Goal: Transaction & Acquisition: Purchase product/service

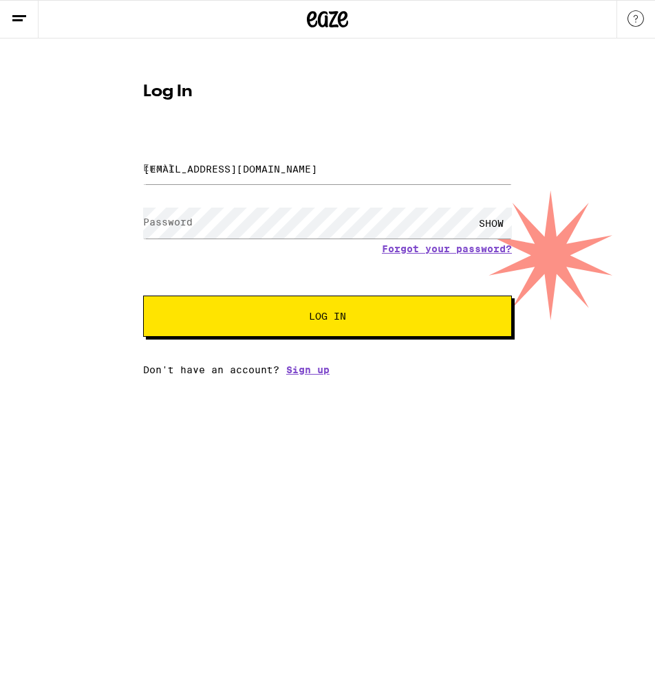
type input "andy2541@gmail.com"
click at [327, 318] on button "Log In" at bounding box center [327, 316] width 369 height 41
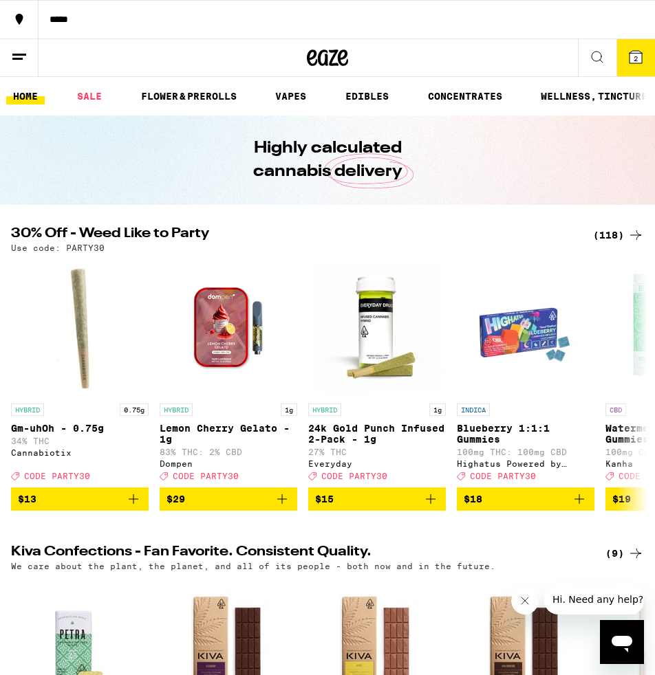
click at [640, 62] on icon at bounding box center [635, 57] width 12 height 12
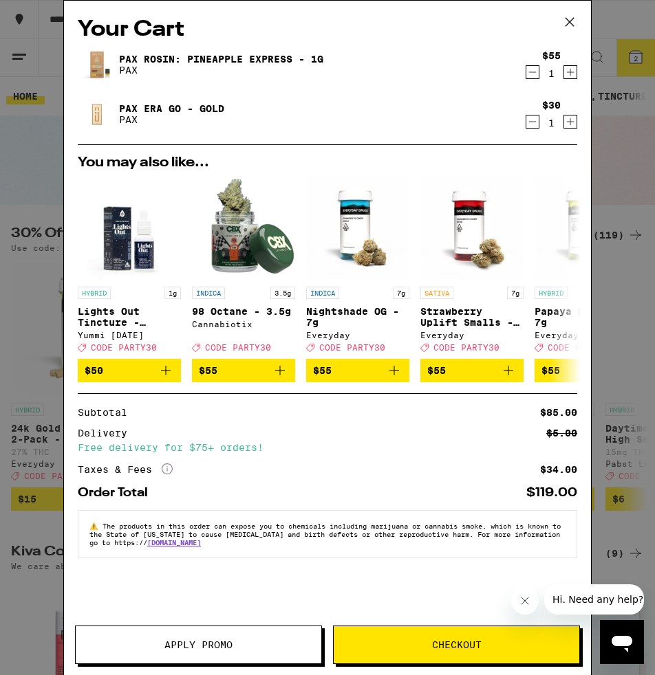
click at [569, 21] on icon at bounding box center [569, 22] width 21 height 21
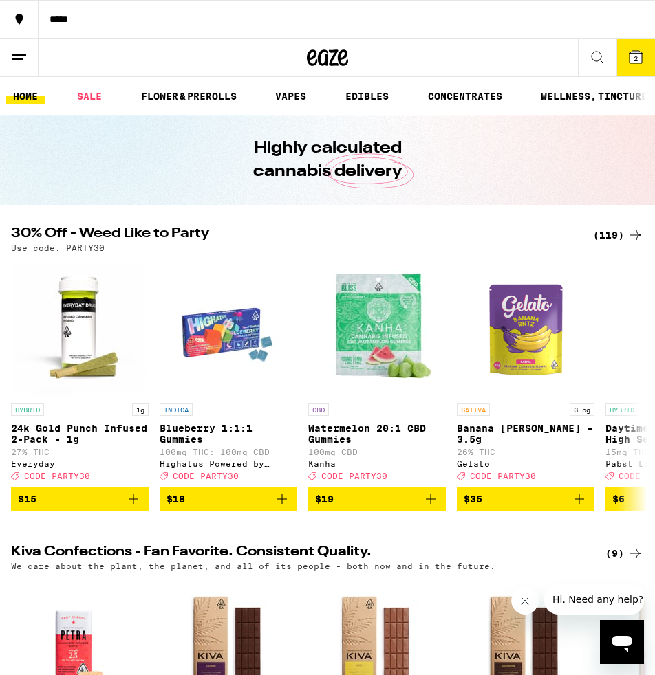
click at [624, 63] on button "2" at bounding box center [635, 57] width 39 height 37
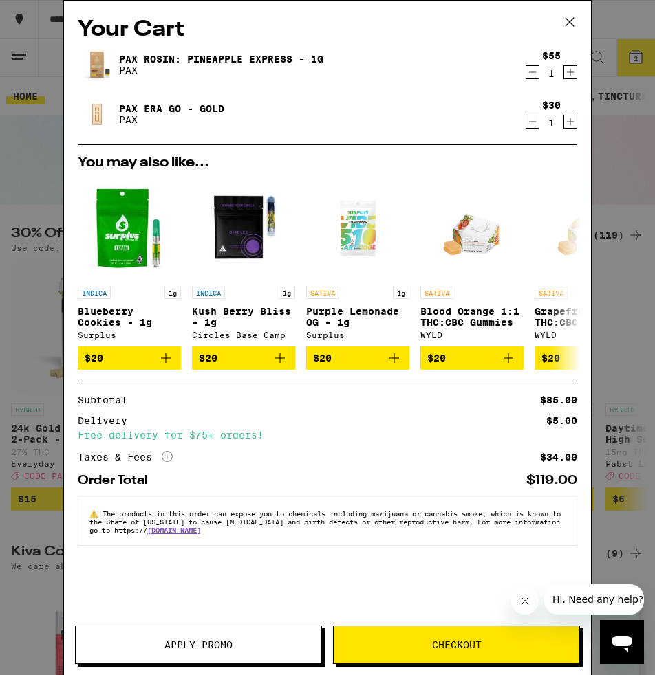
click at [534, 75] on icon "Decrement" at bounding box center [532, 72] width 12 height 17
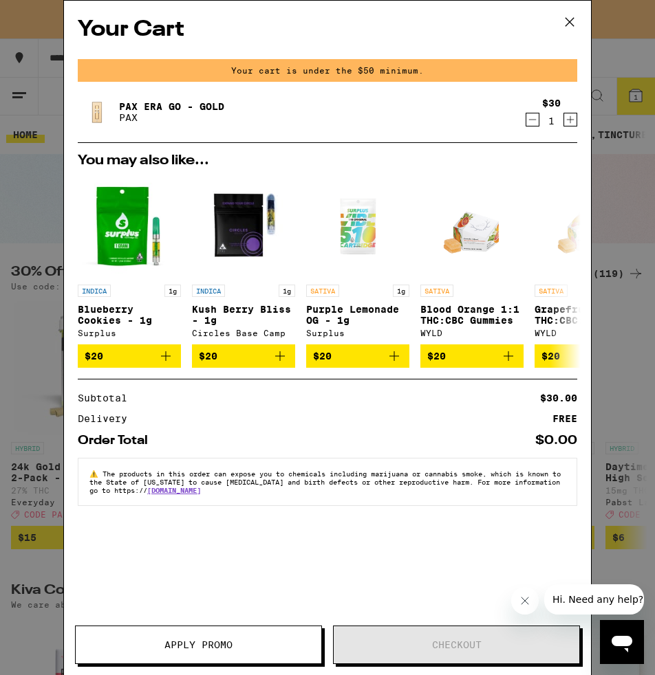
click at [530, 124] on icon "Decrement" at bounding box center [532, 119] width 12 height 17
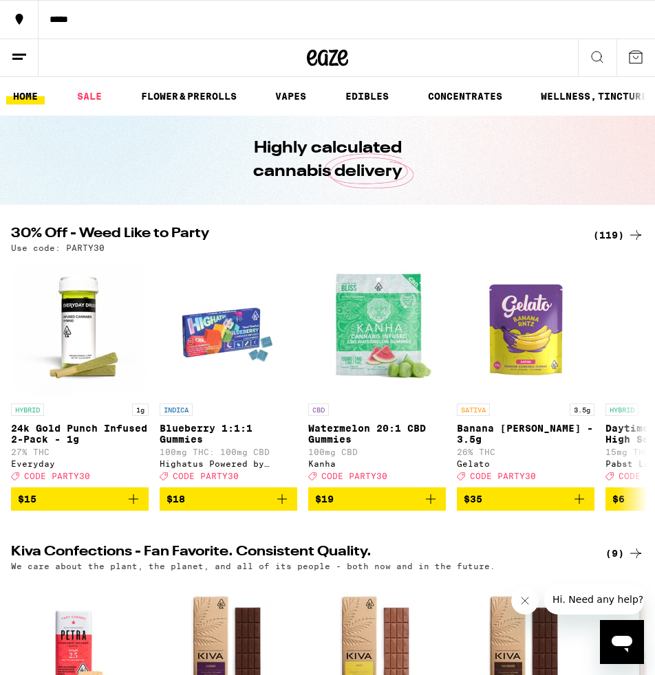
click at [641, 54] on icon at bounding box center [635, 57] width 17 height 17
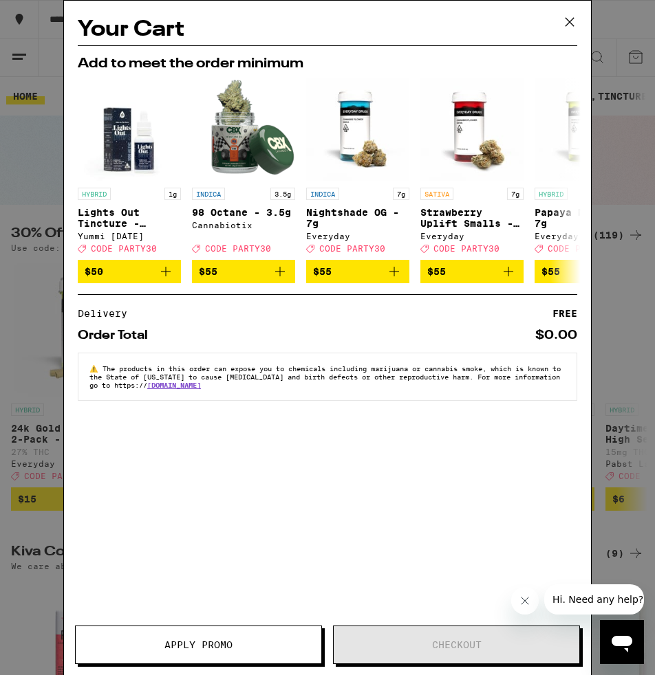
click at [568, 24] on icon at bounding box center [569, 22] width 21 height 21
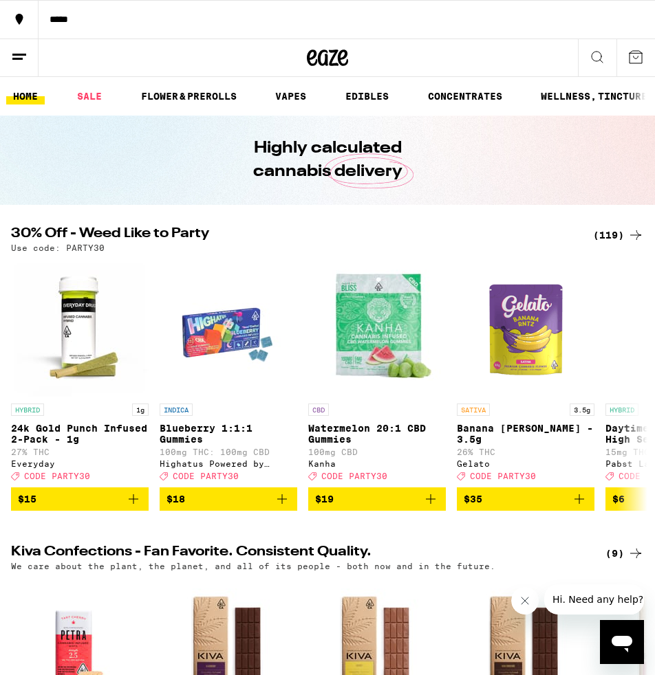
click at [24, 58] on icon at bounding box center [19, 57] width 17 height 17
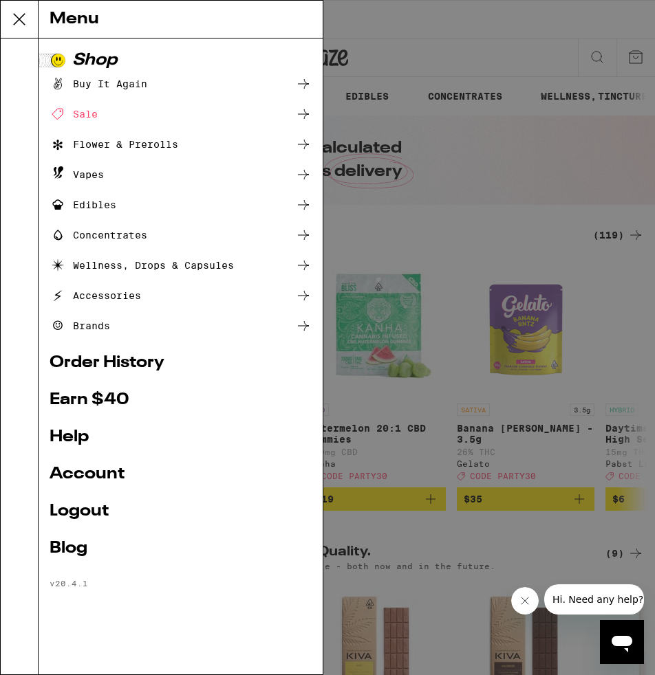
click at [91, 470] on link "Account" at bounding box center [181, 474] width 262 height 17
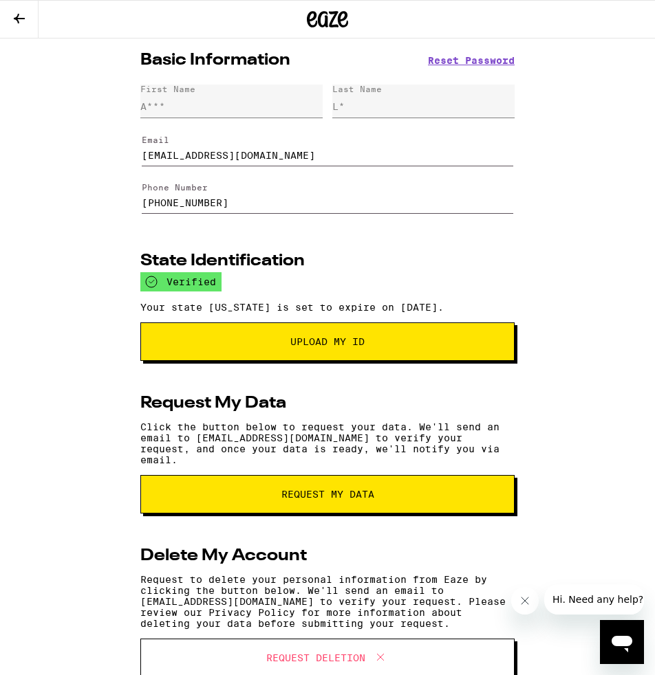
click at [22, 26] on button at bounding box center [19, 20] width 39 height 38
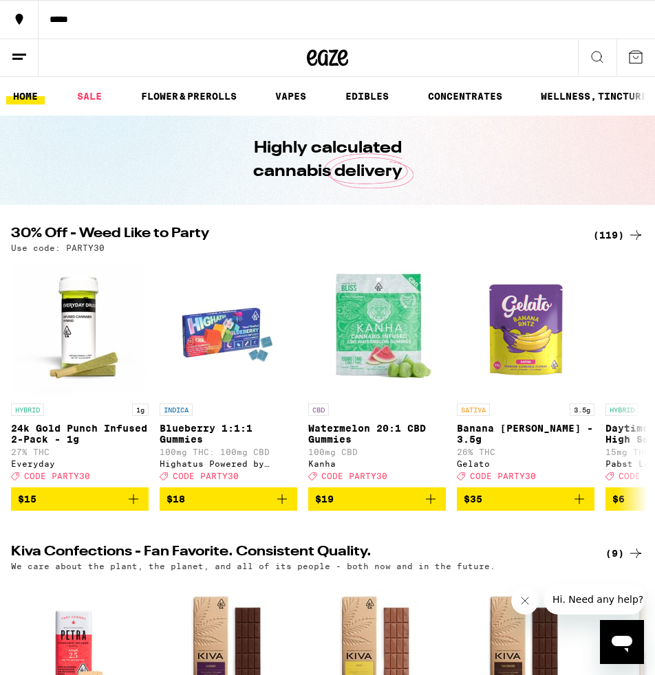
click at [642, 58] on icon at bounding box center [635, 57] width 17 height 17
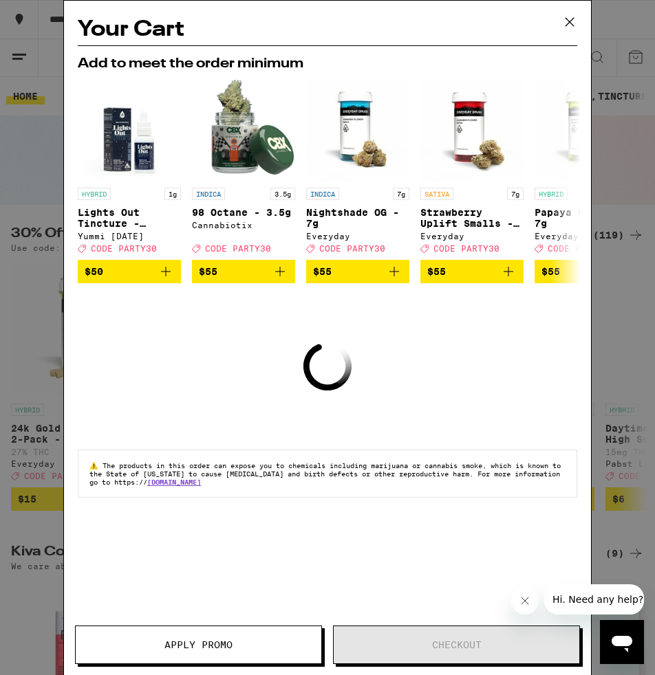
click at [568, 20] on icon at bounding box center [569, 22] width 21 height 21
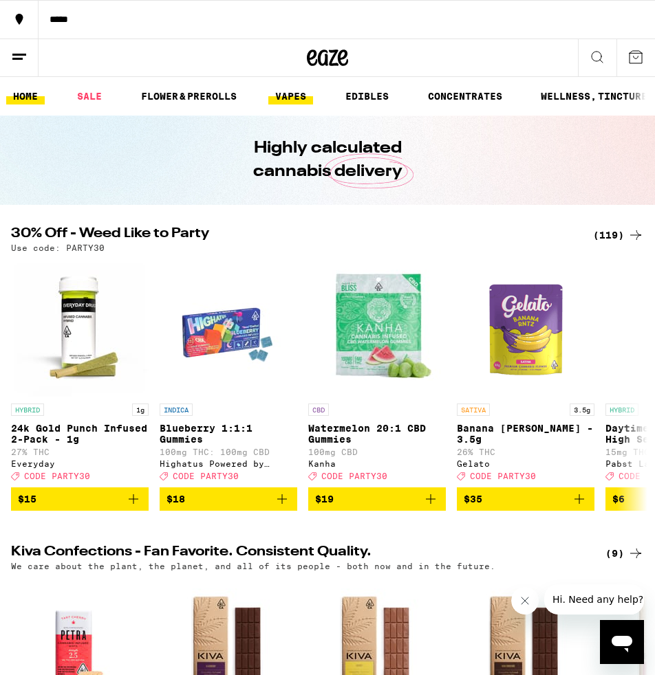
click at [294, 97] on link "VAPES" at bounding box center [290, 96] width 45 height 17
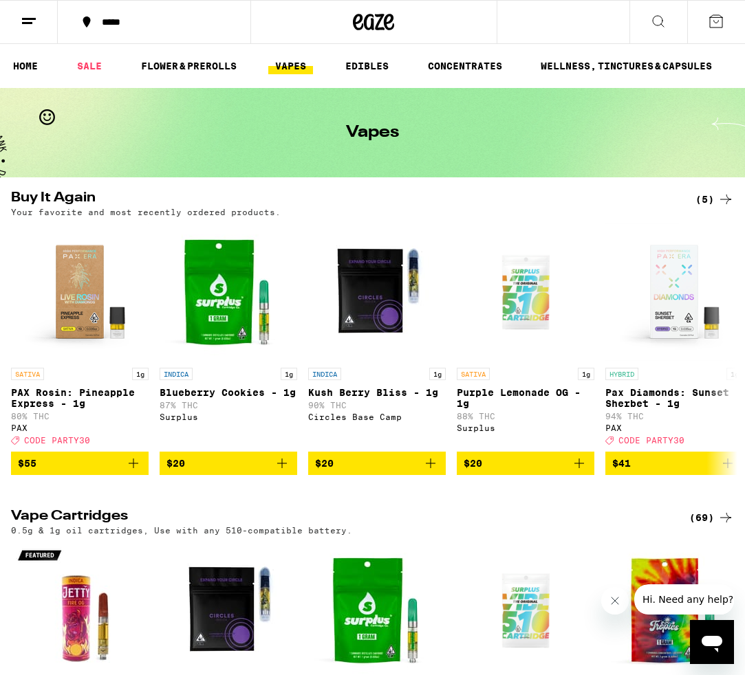
click at [654, 202] on div "(5)" at bounding box center [714, 199] width 39 height 17
click at [301, 74] on link "VAPES" at bounding box center [290, 66] width 45 height 17
click at [296, 72] on link "VAPES" at bounding box center [290, 66] width 45 height 17
click at [294, 68] on link "VAPES" at bounding box center [290, 66] width 45 height 17
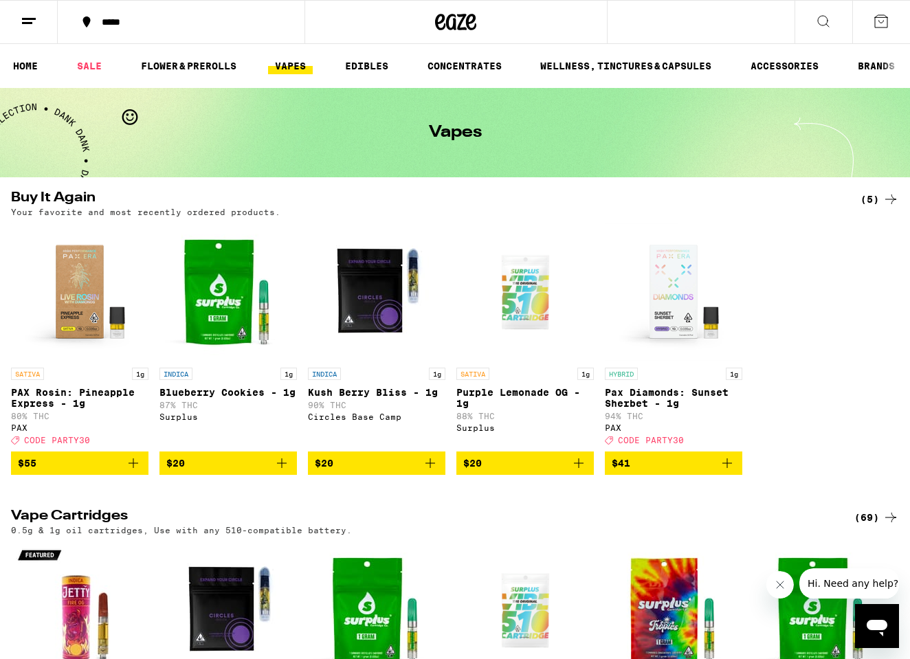
click at [296, 68] on link "VAPES" at bounding box center [290, 66] width 45 height 17
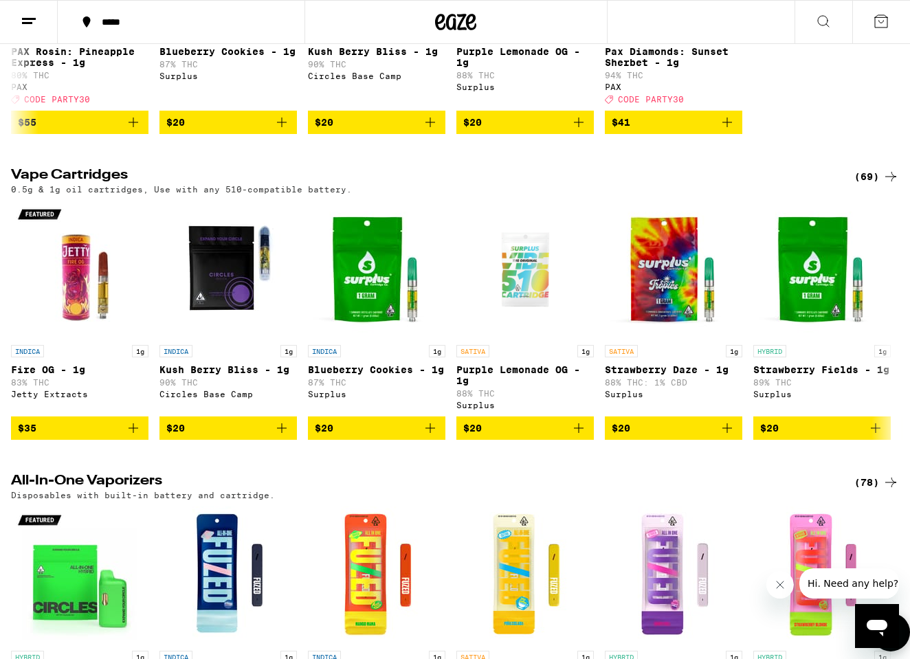
scroll to position [320, 0]
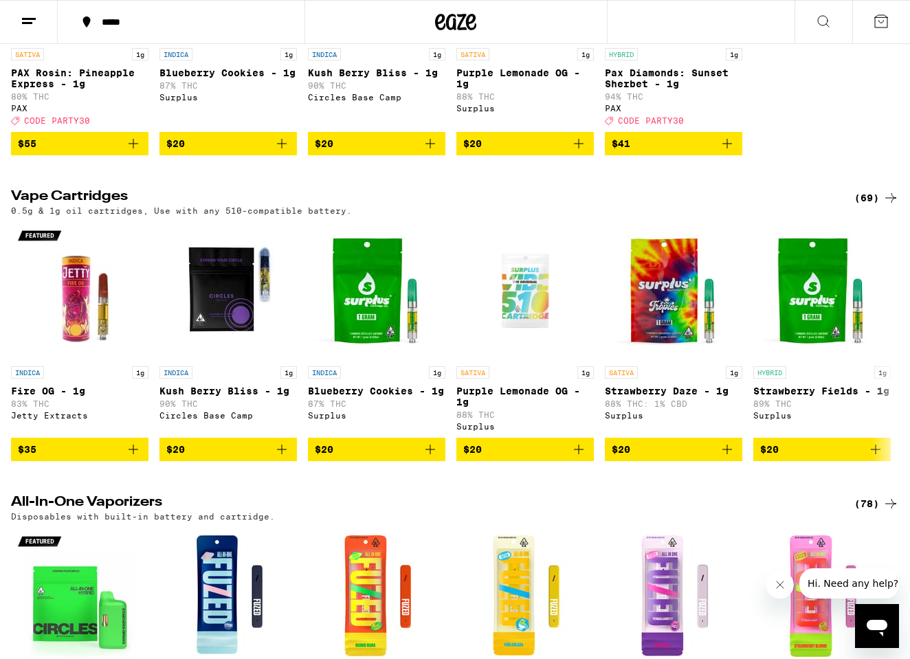
click at [654, 203] on div "(69)" at bounding box center [877, 198] width 45 height 17
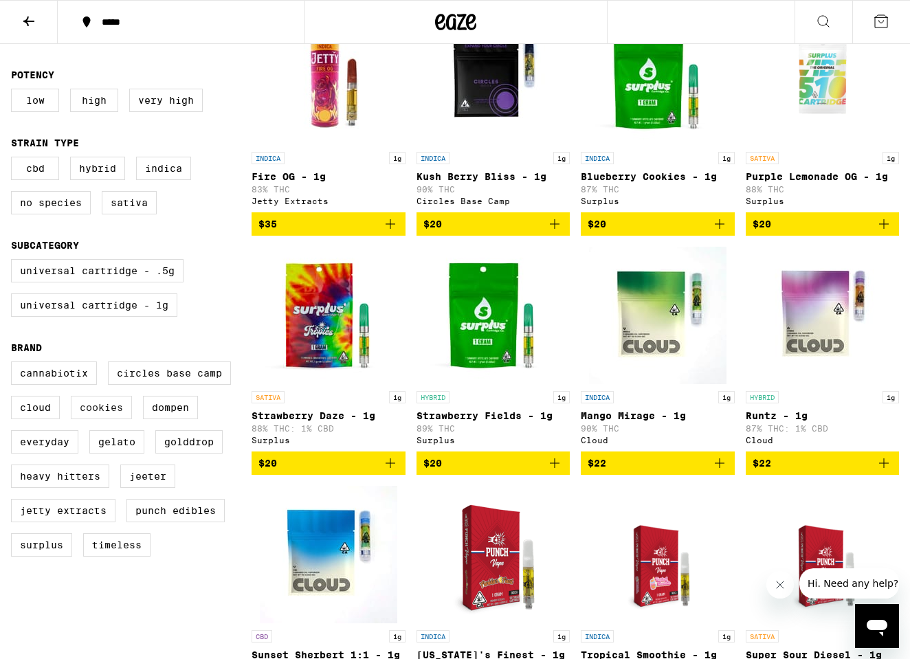
scroll to position [194, 0]
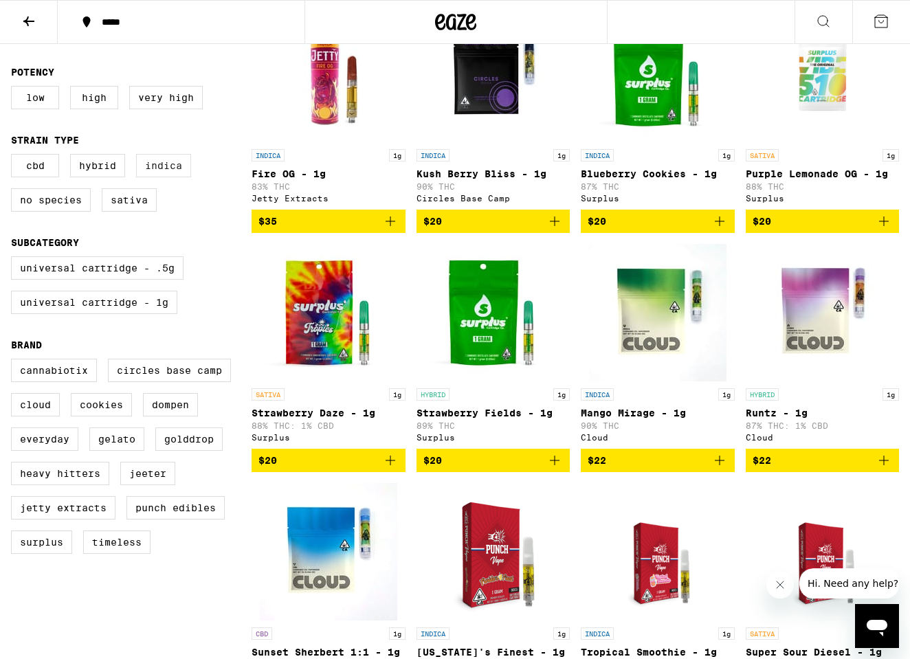
click at [162, 175] on label "Indica" at bounding box center [163, 165] width 55 height 23
click at [14, 157] on input "Indica" at bounding box center [14, 156] width 1 height 1
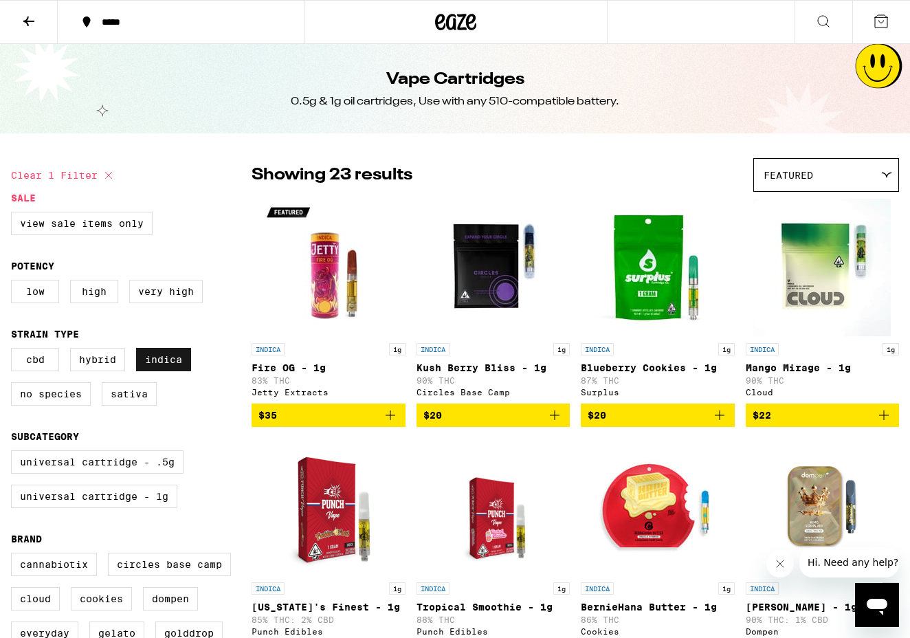
click at [153, 366] on label "Indica" at bounding box center [163, 359] width 55 height 23
click at [14, 351] on input "Indica" at bounding box center [14, 350] width 1 height 1
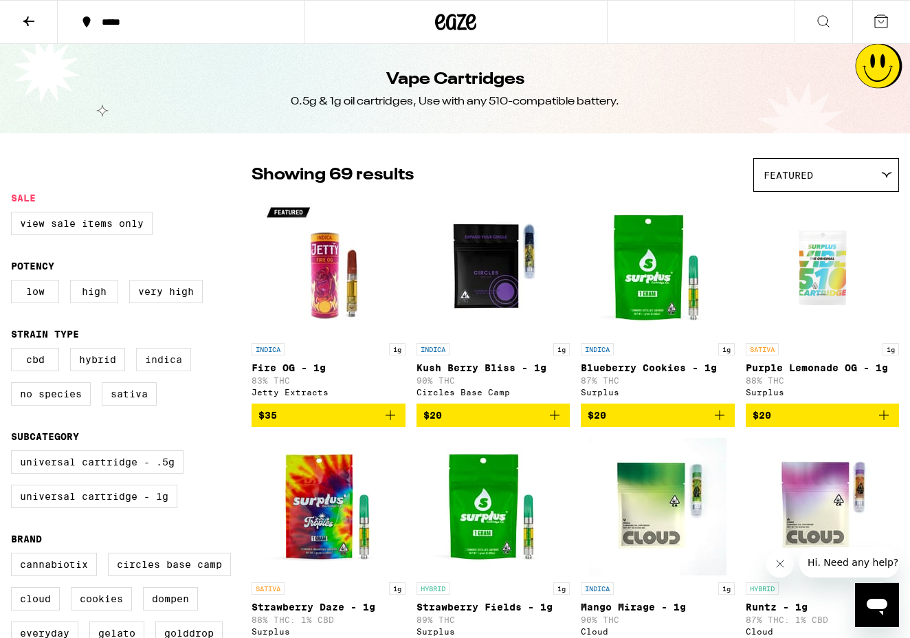
click at [167, 369] on label "Indica" at bounding box center [163, 359] width 55 height 23
click at [14, 351] on input "Indica" at bounding box center [14, 350] width 1 height 1
checkbox input "true"
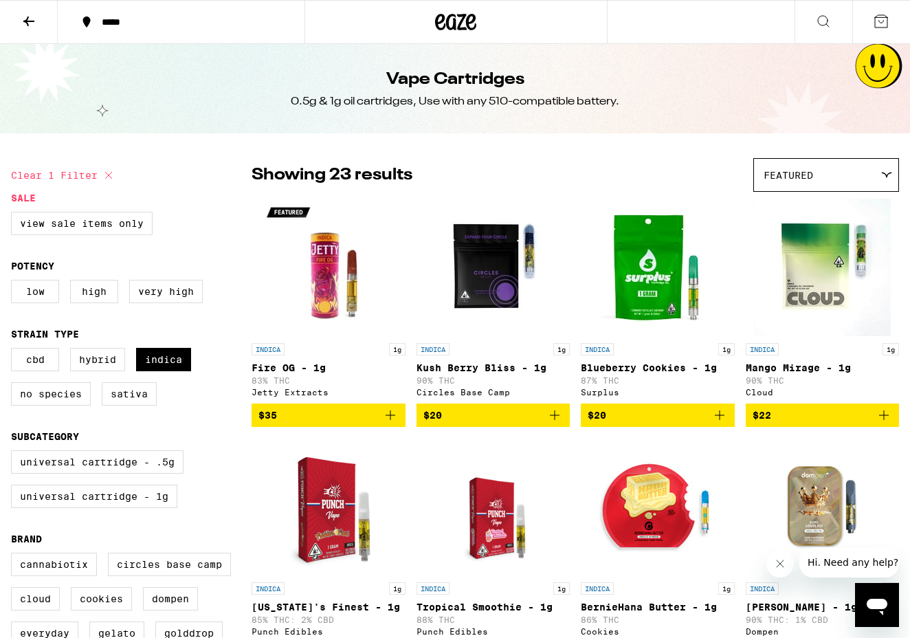
click at [216, 233] on div "View Sale Items Only" at bounding box center [131, 229] width 241 height 34
click at [654, 175] on div "Featured" at bounding box center [826, 175] width 144 height 32
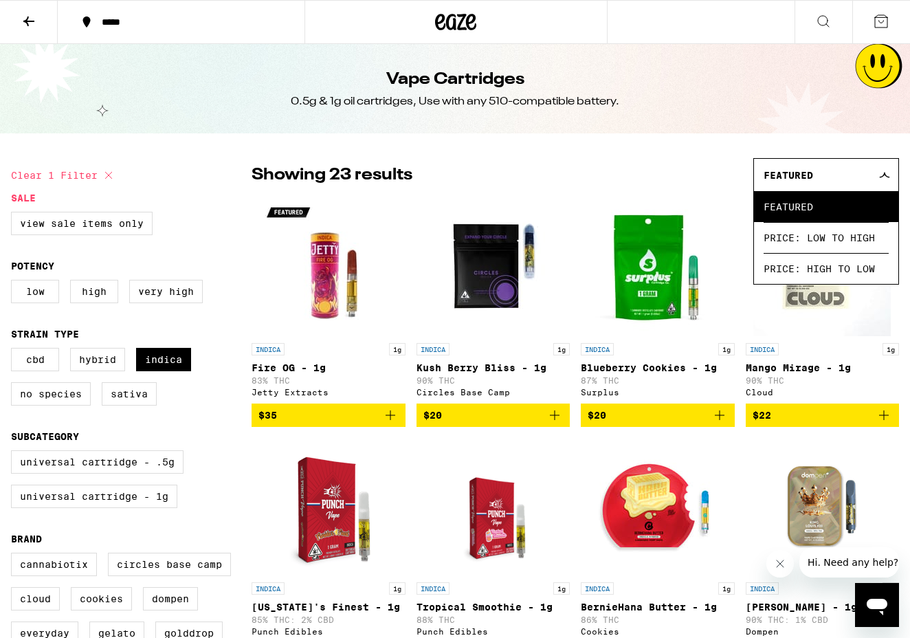
click at [504, 171] on div "Showing 23 results Featured Featured Price: Low to High Price: High to Low" at bounding box center [576, 175] width 648 height 34
click at [654, 19] on icon at bounding box center [823, 21] width 11 height 11
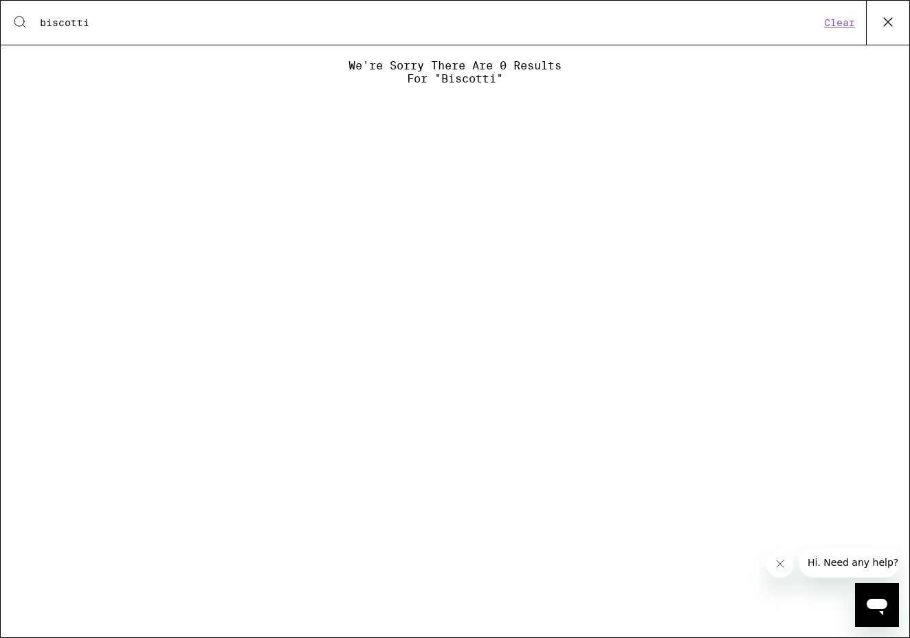
type input "biscotti"
click at [654, 29] on button "Clear" at bounding box center [839, 23] width 39 height 12
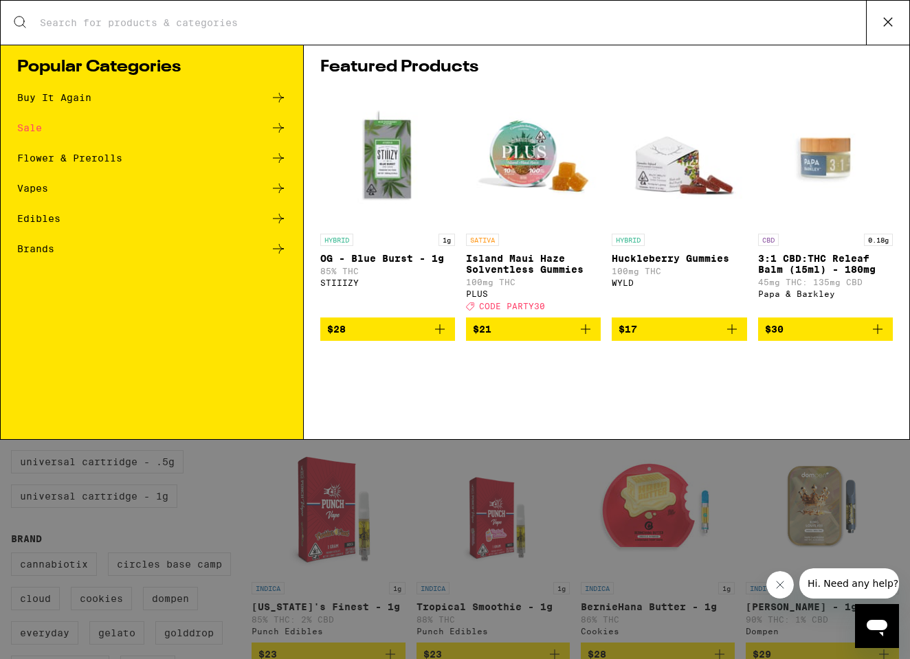
click at [654, 21] on icon at bounding box center [888, 22] width 21 height 21
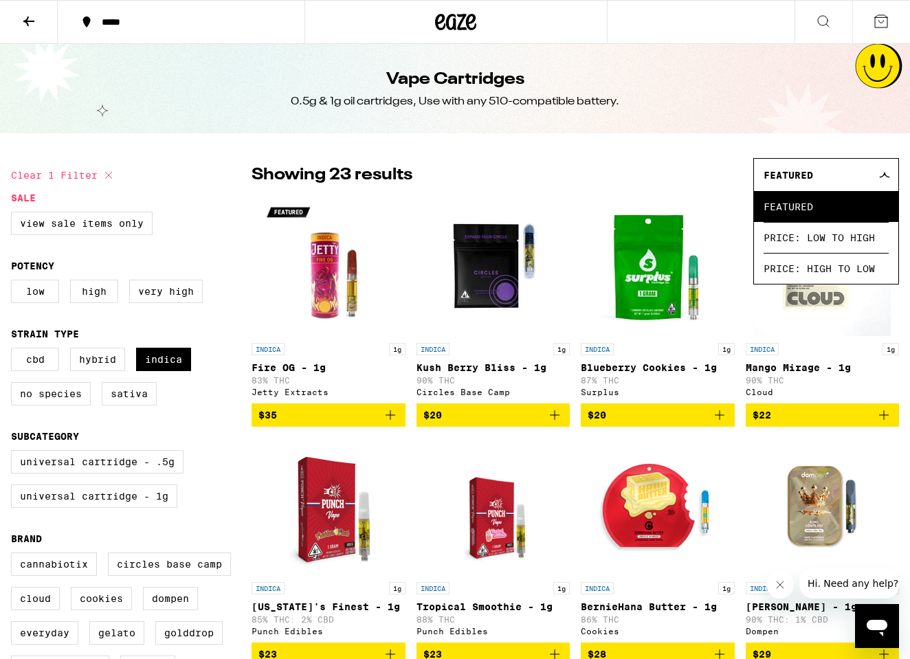
click at [457, 33] on icon at bounding box center [455, 22] width 41 height 25
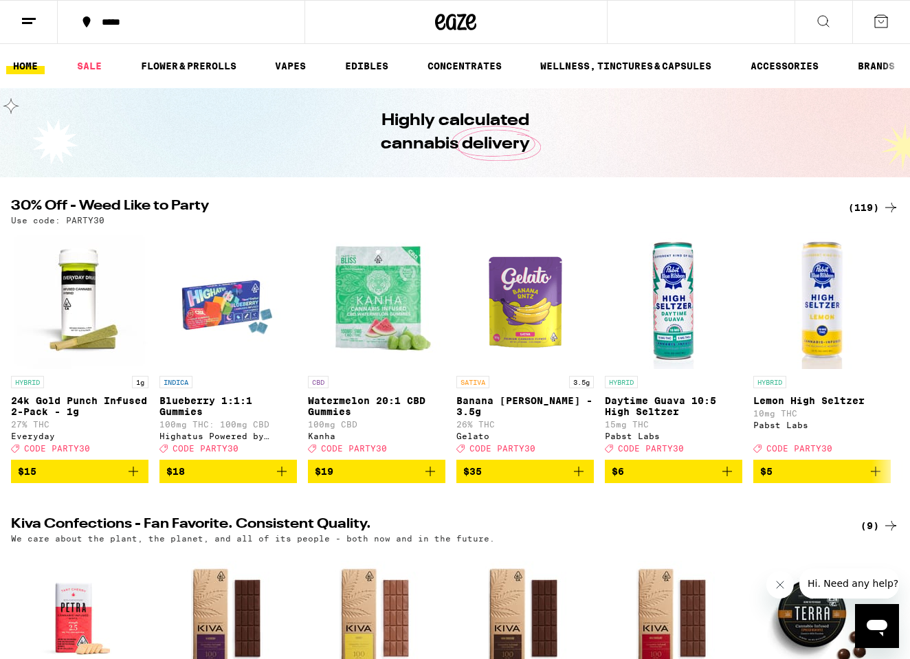
click at [654, 23] on icon at bounding box center [823, 21] width 17 height 17
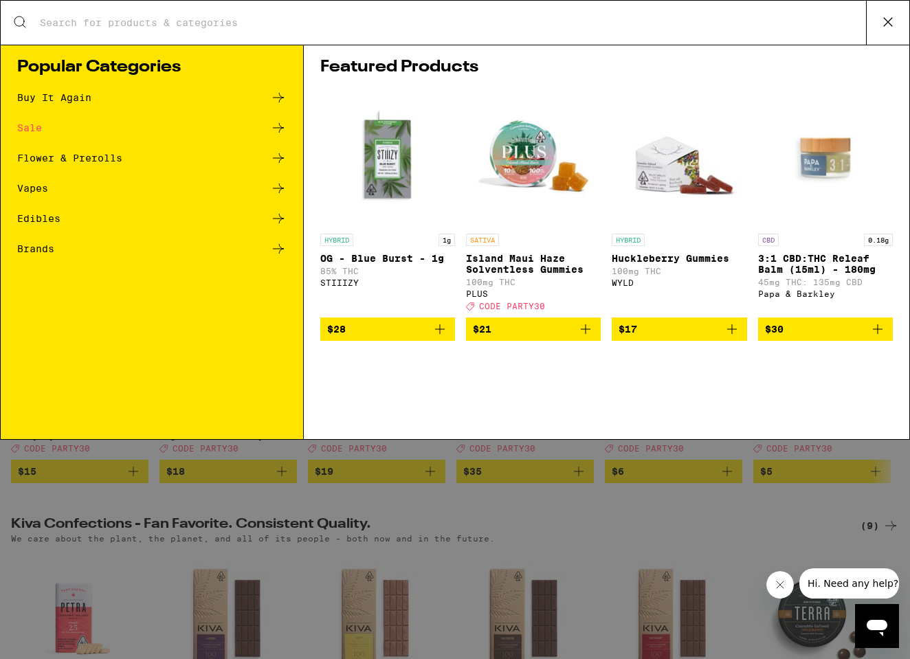
click at [609, 31] on div "Search for Products" at bounding box center [455, 23] width 909 height 44
click at [608, 33] on div "Search for Products" at bounding box center [455, 23] width 909 height 44
click at [558, 22] on input "Search for Products" at bounding box center [452, 23] width 827 height 12
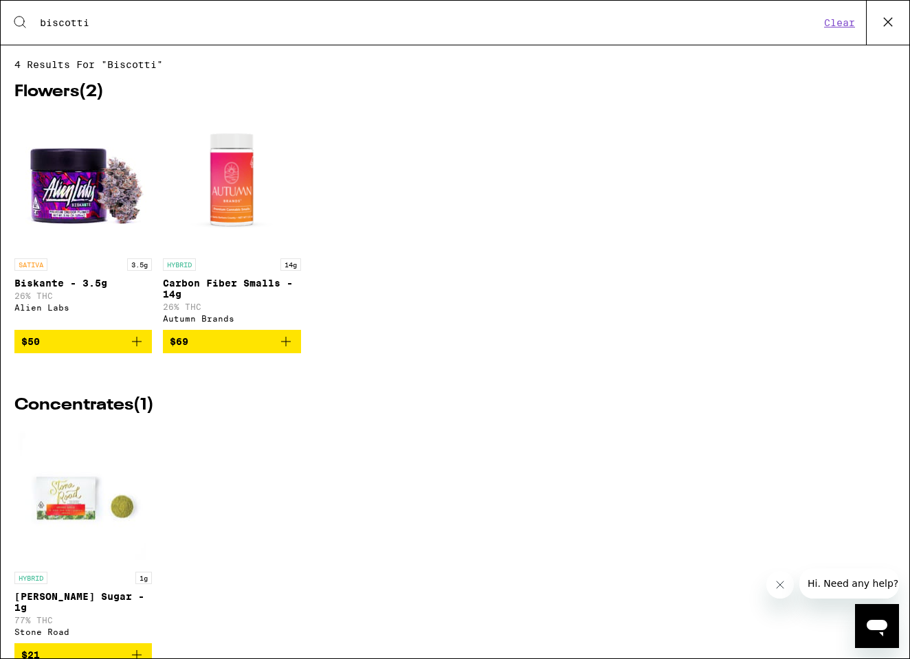
type input "biscotti"
click at [654, 24] on button "Clear" at bounding box center [839, 23] width 39 height 12
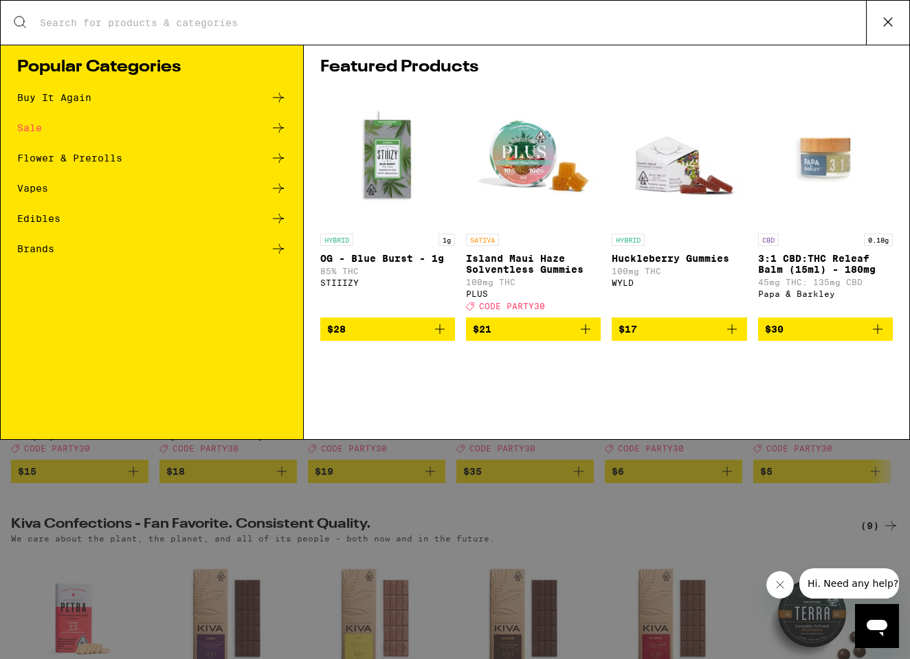
click at [311, 21] on input "Search for Products" at bounding box center [452, 23] width 827 height 12
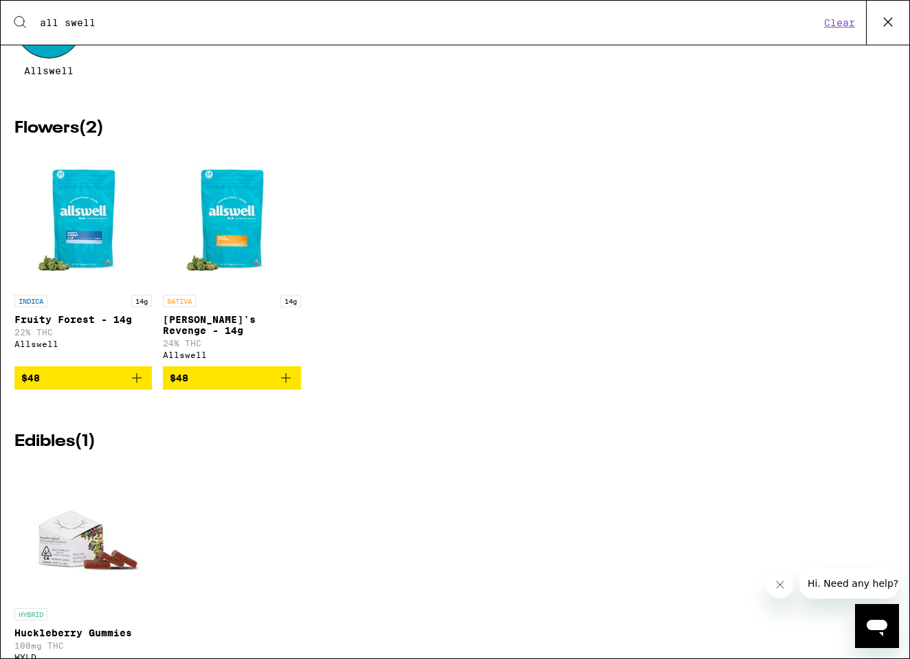
scroll to position [132, 0]
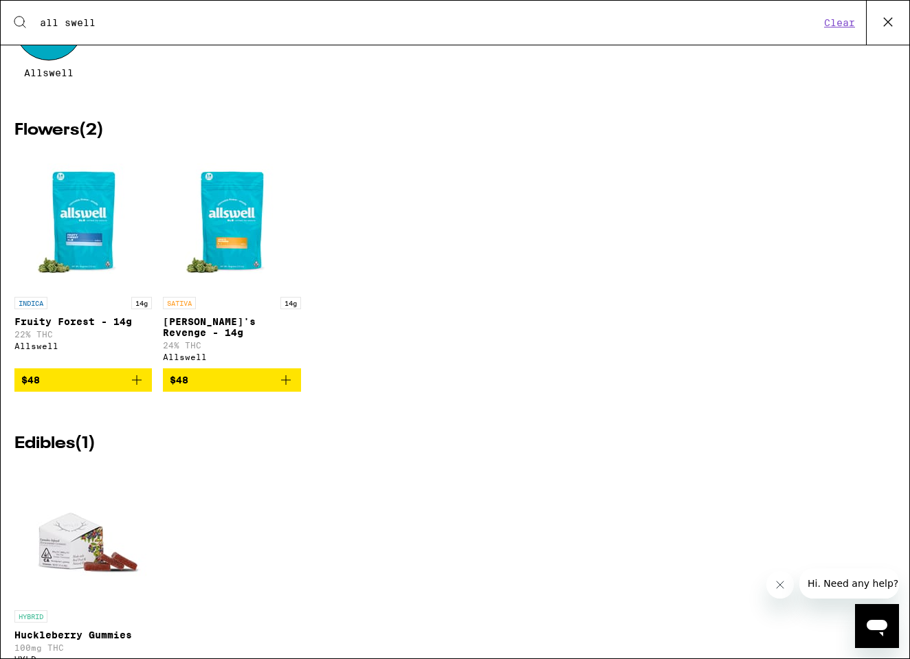
type input "all swell"
click at [654, 22] on button "Clear" at bounding box center [839, 23] width 39 height 12
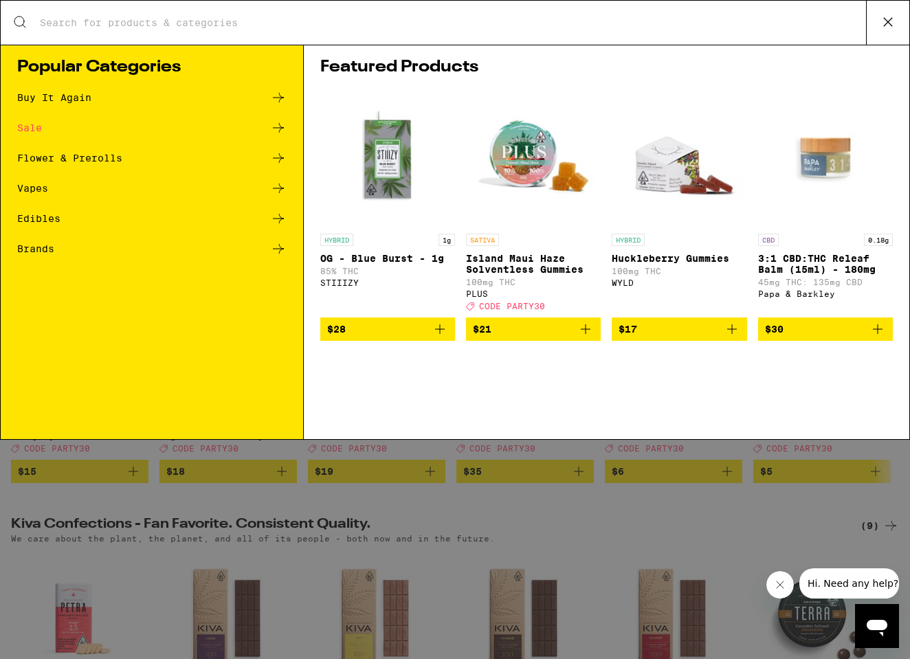
click at [654, 20] on input "Search for Products" at bounding box center [452, 23] width 827 height 12
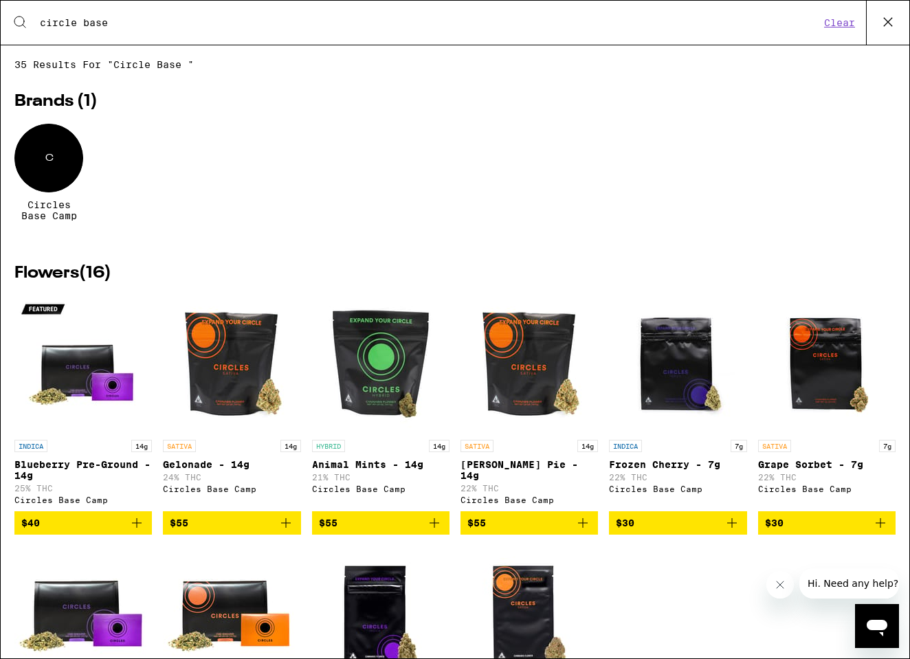
type input "circle base"
click at [323, 70] on span "35 results for "circle base "" at bounding box center [454, 64] width 881 height 11
click at [654, 20] on button "Clear" at bounding box center [839, 23] width 39 height 12
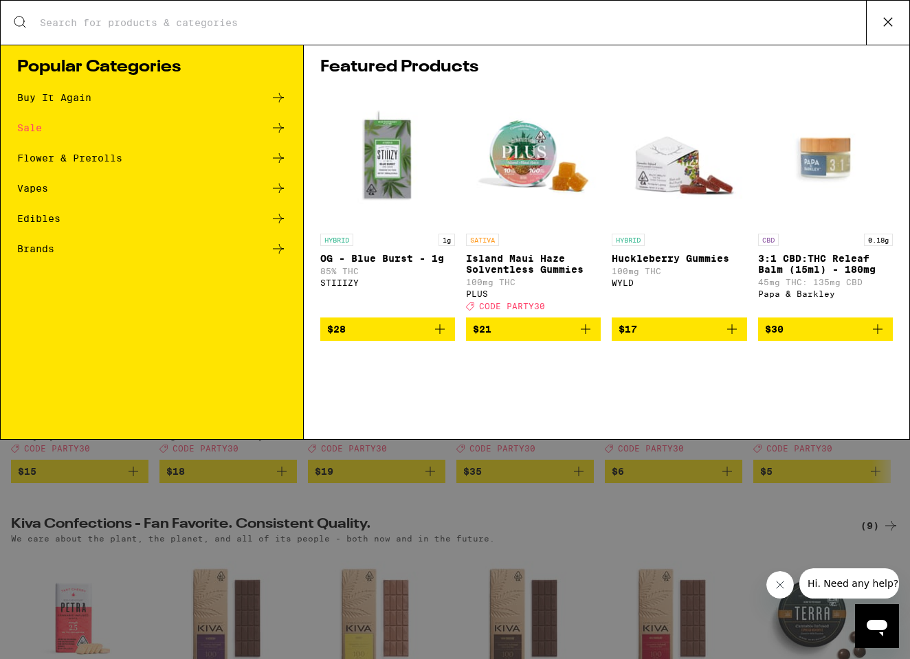
click at [654, 21] on icon at bounding box center [888, 22] width 8 height 8
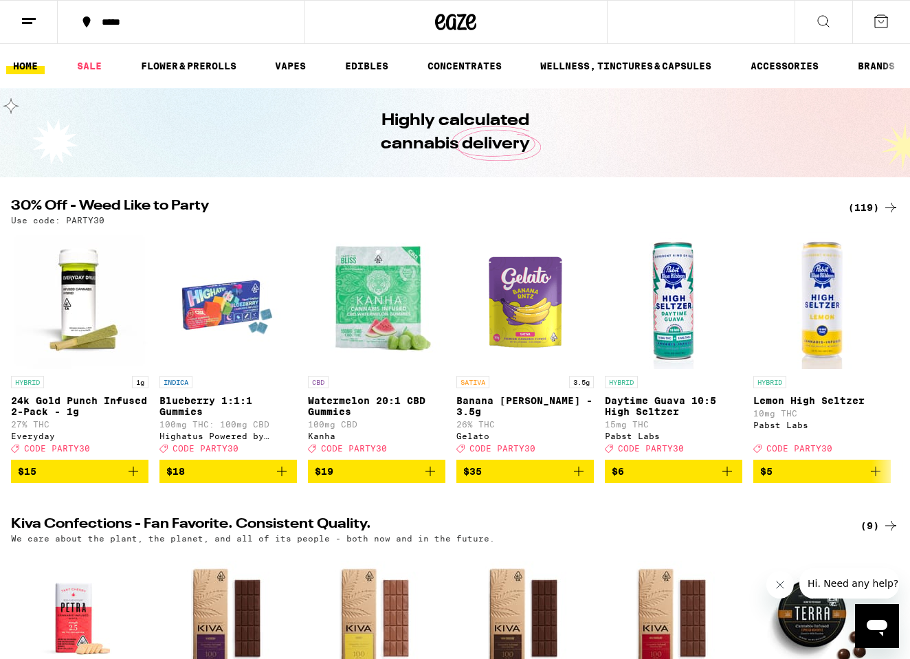
click at [30, 63] on link "HOME" at bounding box center [25, 66] width 39 height 17
click at [654, 19] on icon at bounding box center [823, 21] width 17 height 17
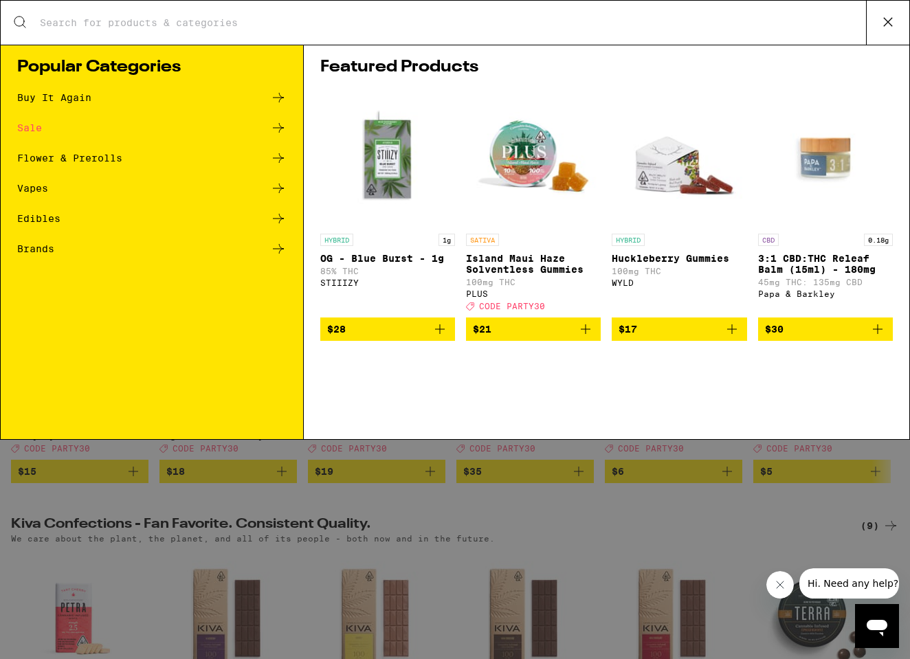
click at [417, 22] on input "Search for Products" at bounding box center [452, 23] width 827 height 12
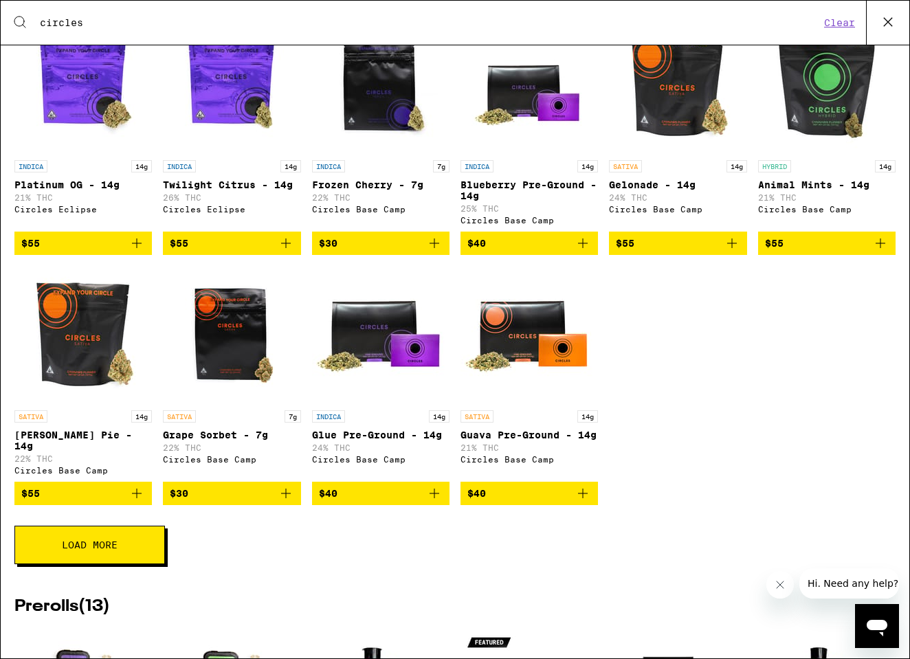
scroll to position [300, 0]
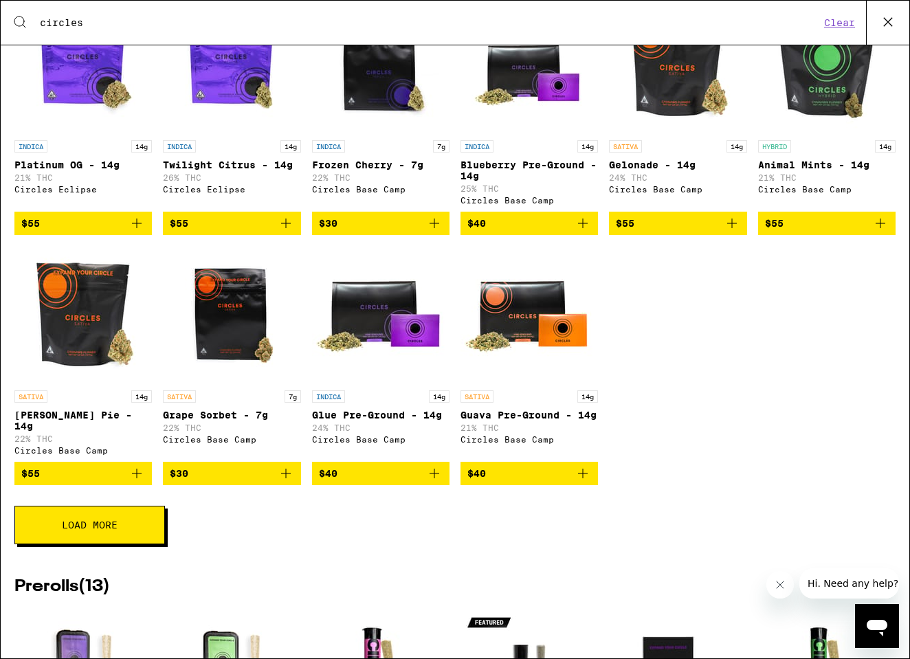
type input "circles"
click at [116, 530] on span "Load More" at bounding box center [90, 525] width 56 height 10
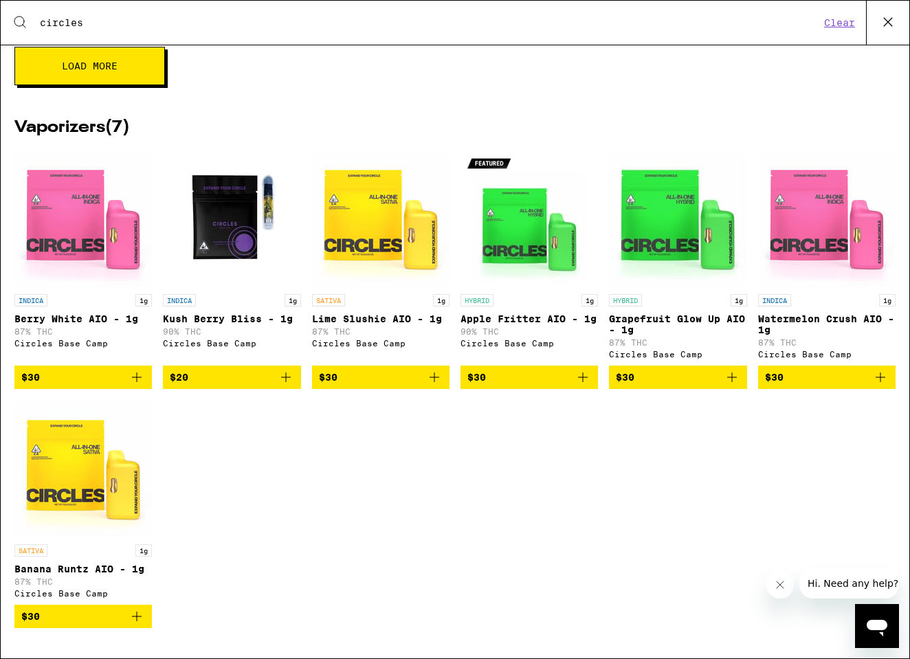
scroll to position [0, 0]
click at [287, 375] on icon "Add to bag" at bounding box center [286, 377] width 17 height 17
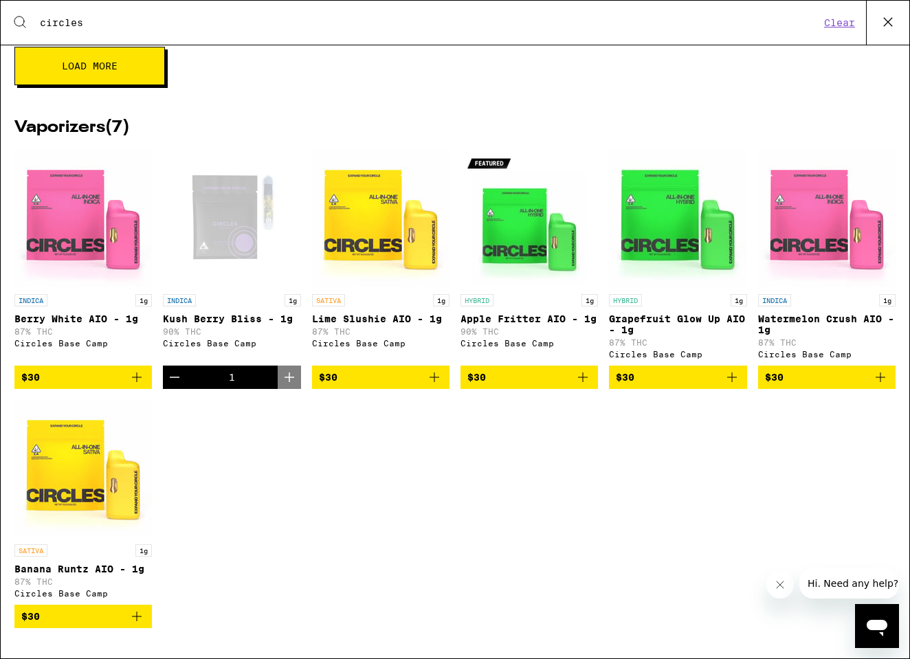
click at [244, 367] on div "1" at bounding box center [232, 377] width 138 height 23
click at [255, 449] on div "INDICA 1g Berry White AIO - 1g 87% THC Circles Base Camp $30 INDICA 1g Kush [PE…" at bounding box center [454, 399] width 881 height 499
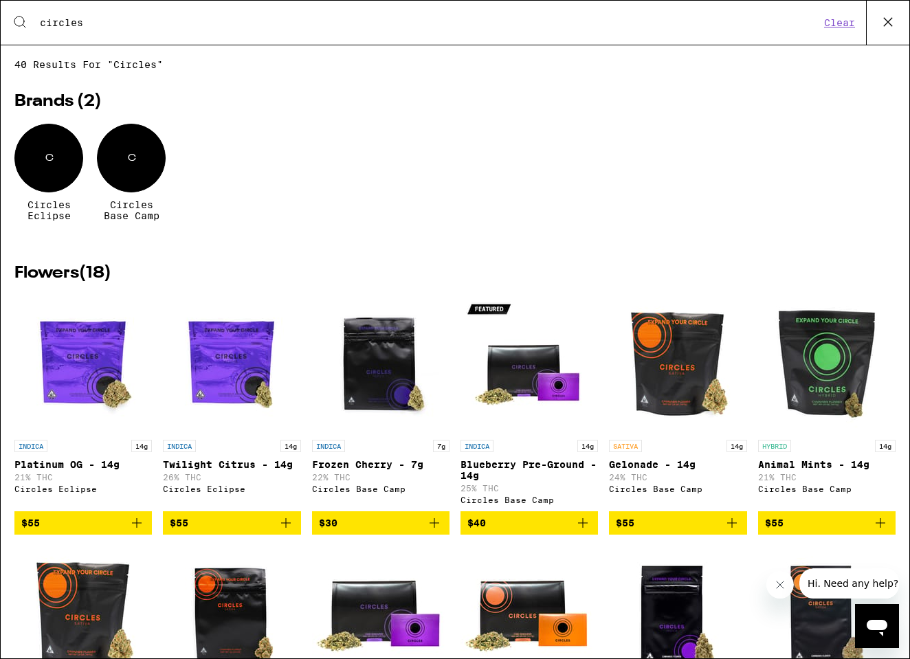
click at [654, 20] on button "Clear" at bounding box center [839, 23] width 39 height 12
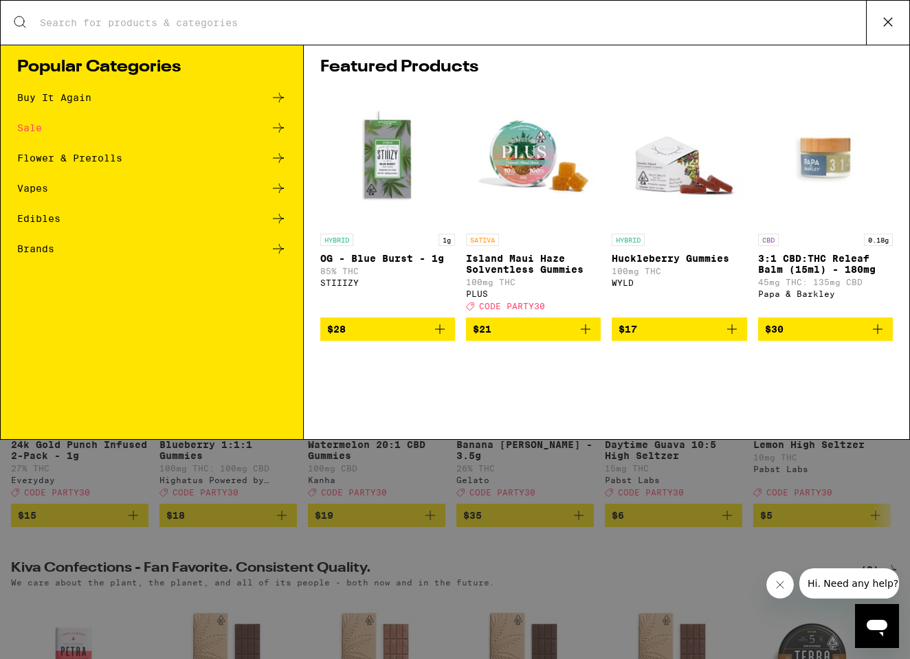
click at [514, 7] on div "Search for Products" at bounding box center [455, 23] width 909 height 44
click at [508, 12] on div "Search for Products" at bounding box center [455, 23] width 909 height 44
click at [491, 23] on input "Search for Products" at bounding box center [452, 23] width 827 height 12
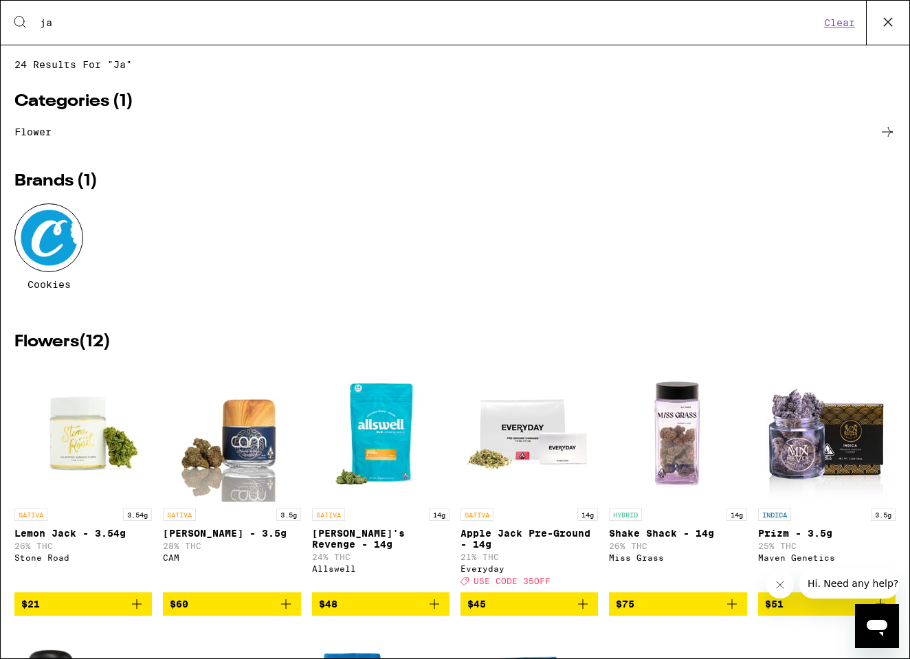
type input "j"
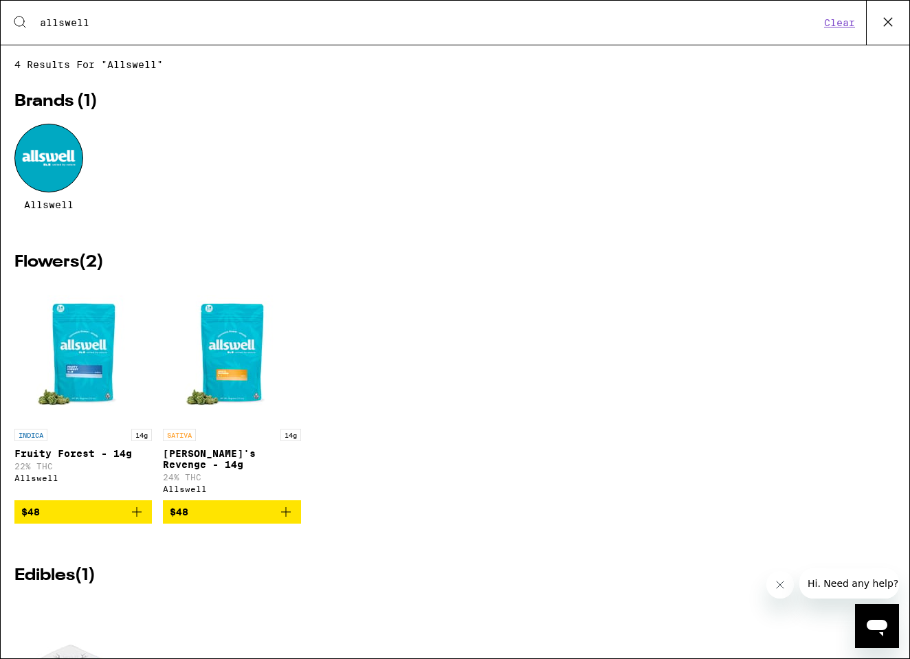
type input "allswell"
click at [56, 157] on div at bounding box center [48, 158] width 69 height 69
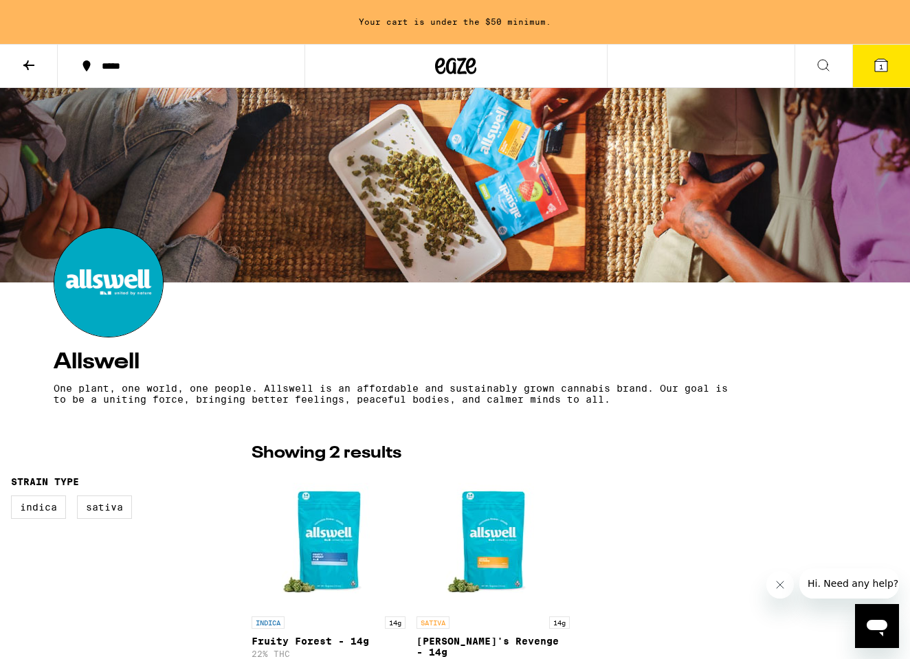
scroll to position [1, 0]
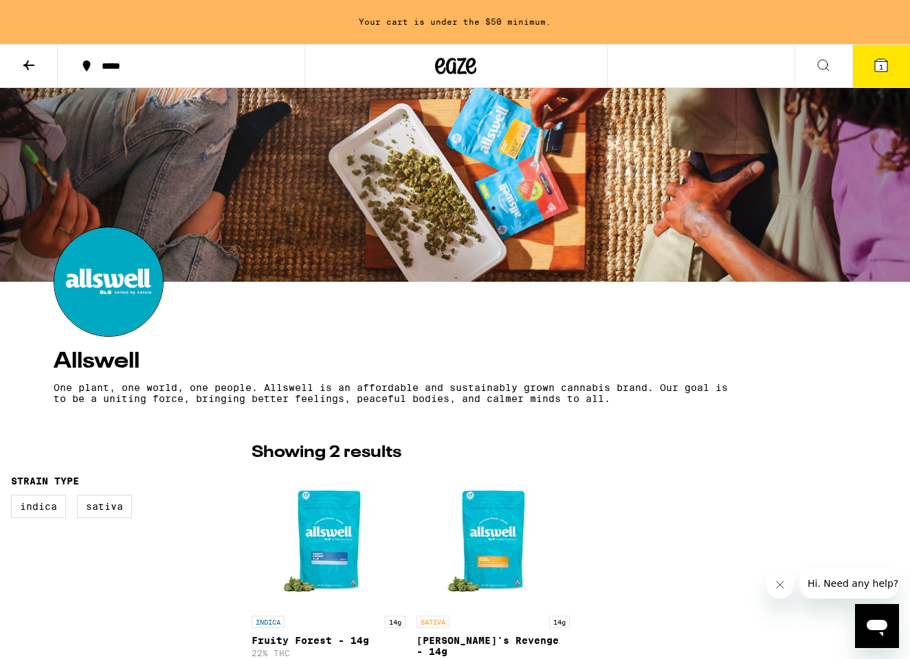
click at [654, 70] on icon at bounding box center [823, 65] width 17 height 17
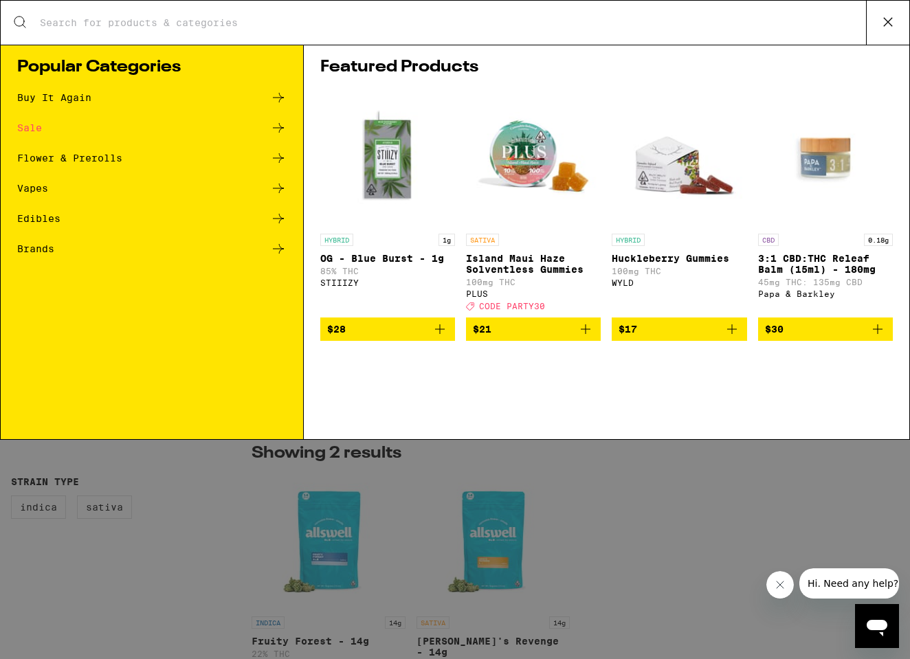
scroll to position [0, 0]
click at [303, 22] on input "Search for Products" at bounding box center [452, 23] width 827 height 12
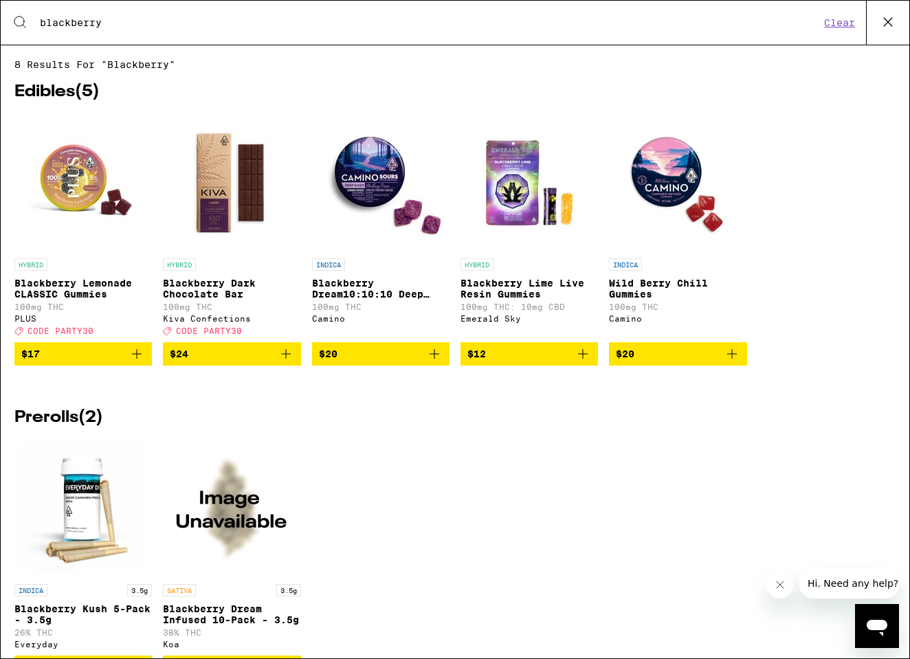
drag, startPoint x: 134, startPoint y: 25, endPoint x: -116, endPoint y: 16, distance: 249.7
click at [0, 0] on html "Your cart is under the $50 minimum. ***** ***** 1 Allswell One plant, one world…" at bounding box center [455, 0] width 910 height 0
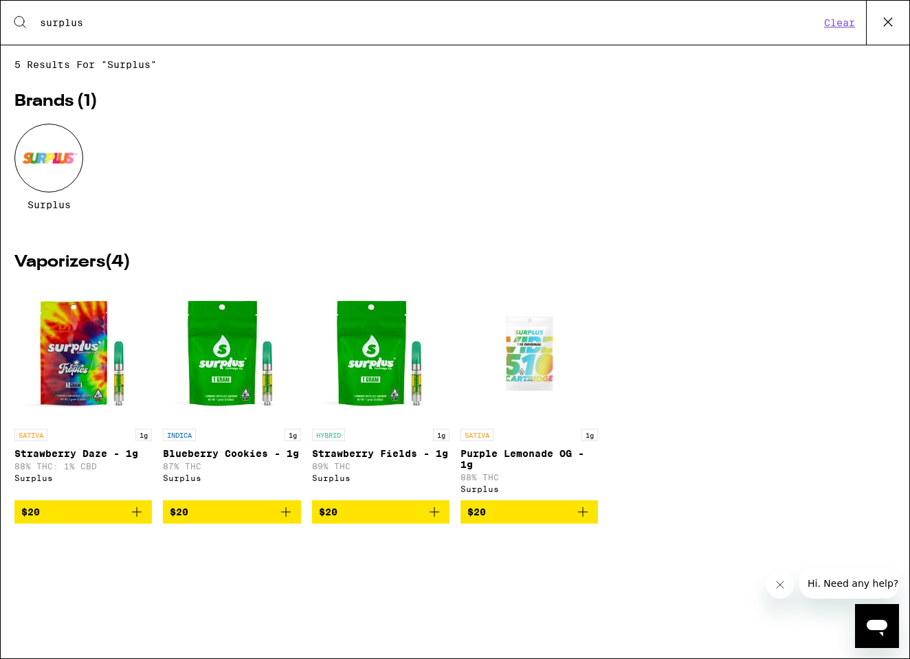
type input "surplus"
click at [65, 164] on div at bounding box center [48, 158] width 69 height 69
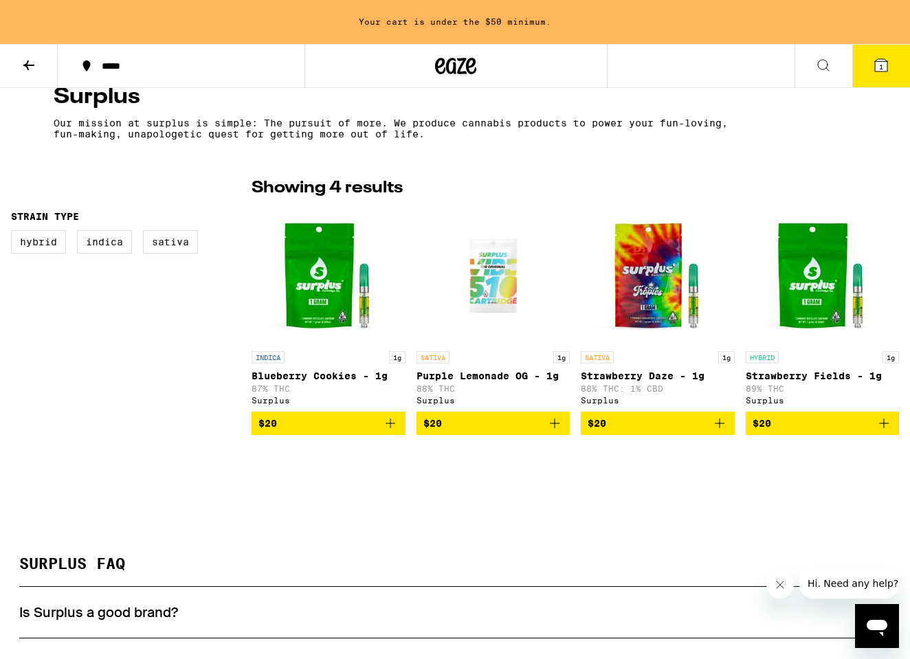
scroll to position [238, 0]
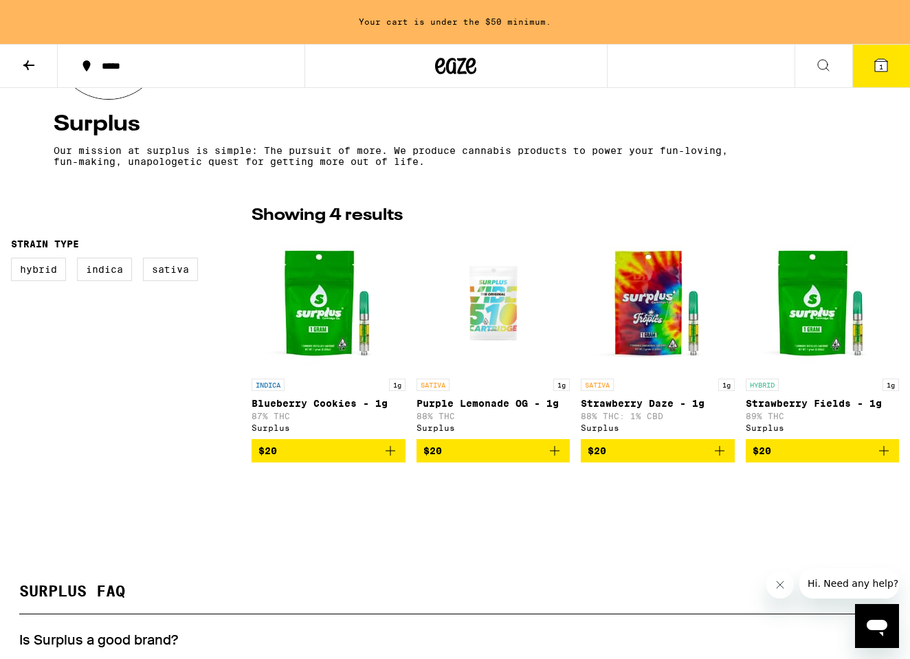
click at [654, 72] on button at bounding box center [824, 66] width 58 height 43
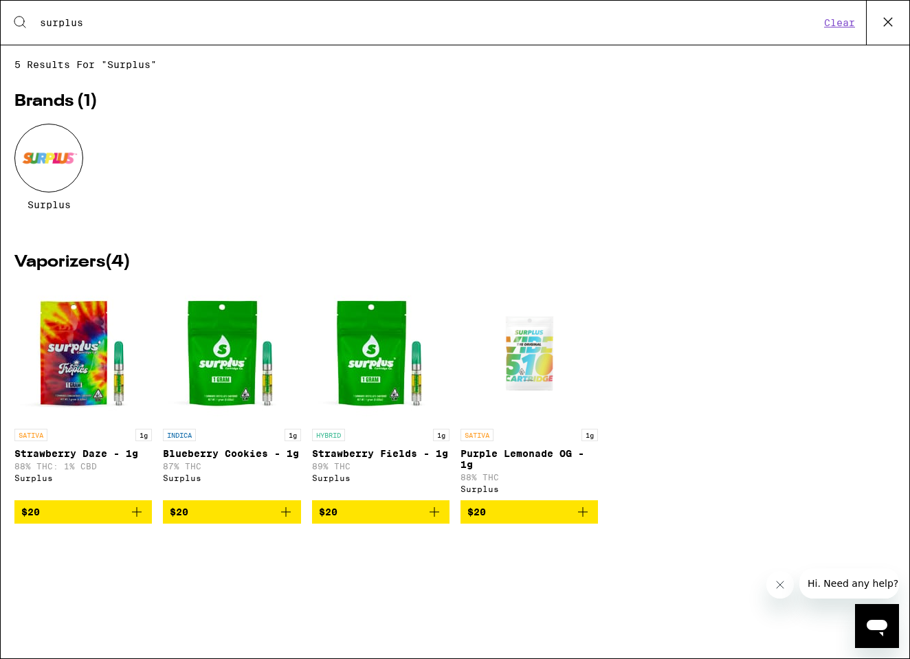
drag, startPoint x: 93, startPoint y: 17, endPoint x: -62, endPoint y: 15, distance: 154.7
click at [0, 0] on html "Your cart is under the $50 minimum. ***** ***** 1 Surplus Our mission at surplu…" at bounding box center [455, 0] width 910 height 0
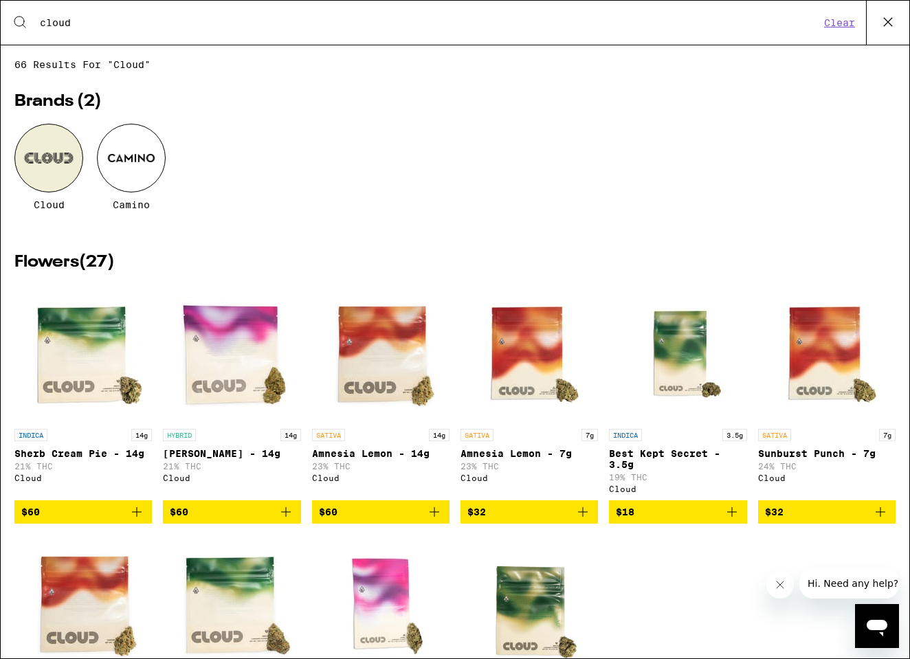
type input "cloud"
click at [46, 164] on div at bounding box center [48, 158] width 69 height 69
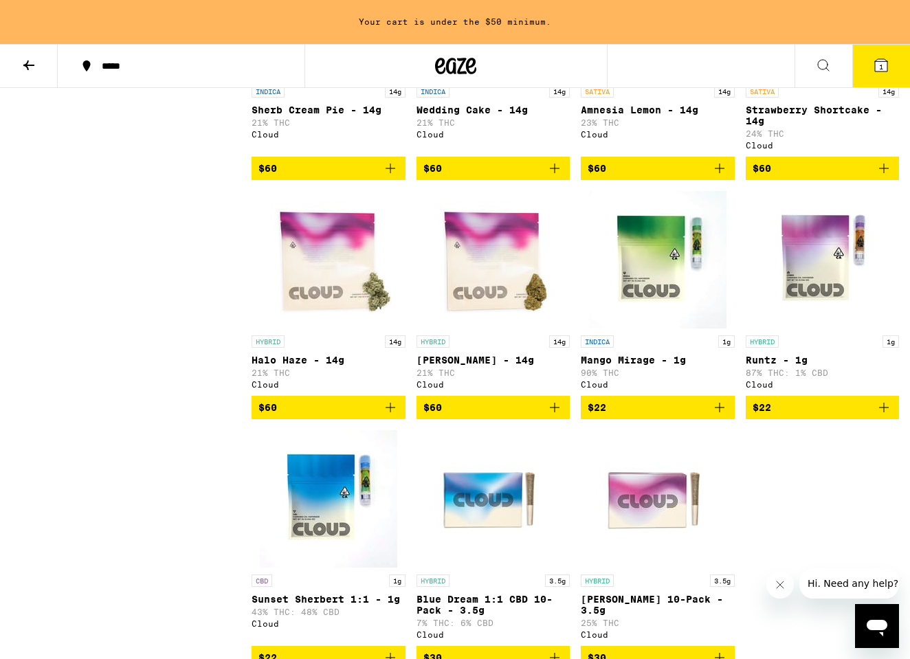
scroll to position [1023, 0]
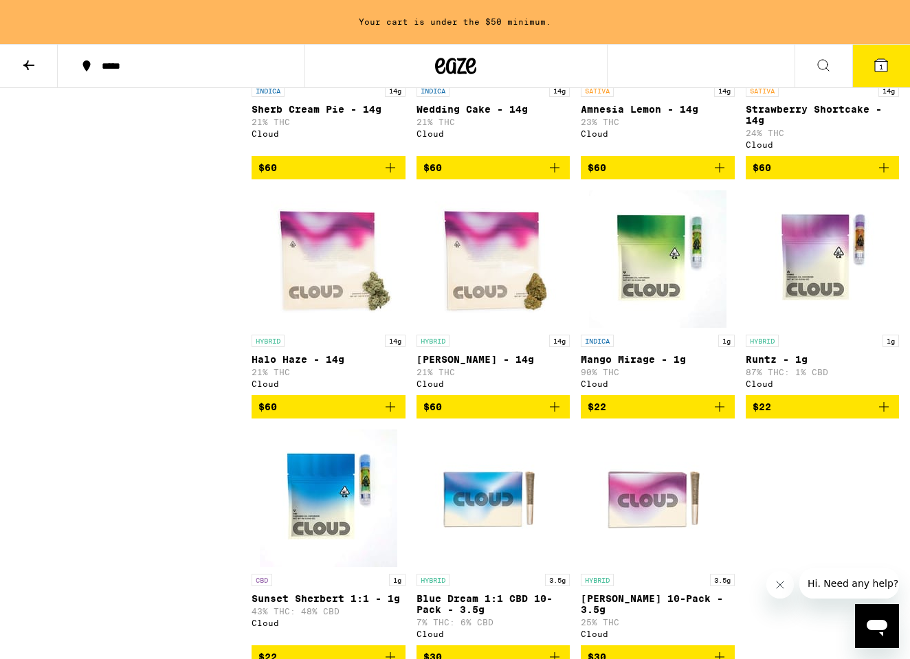
click at [654, 415] on icon "Add to bag" at bounding box center [720, 407] width 17 height 17
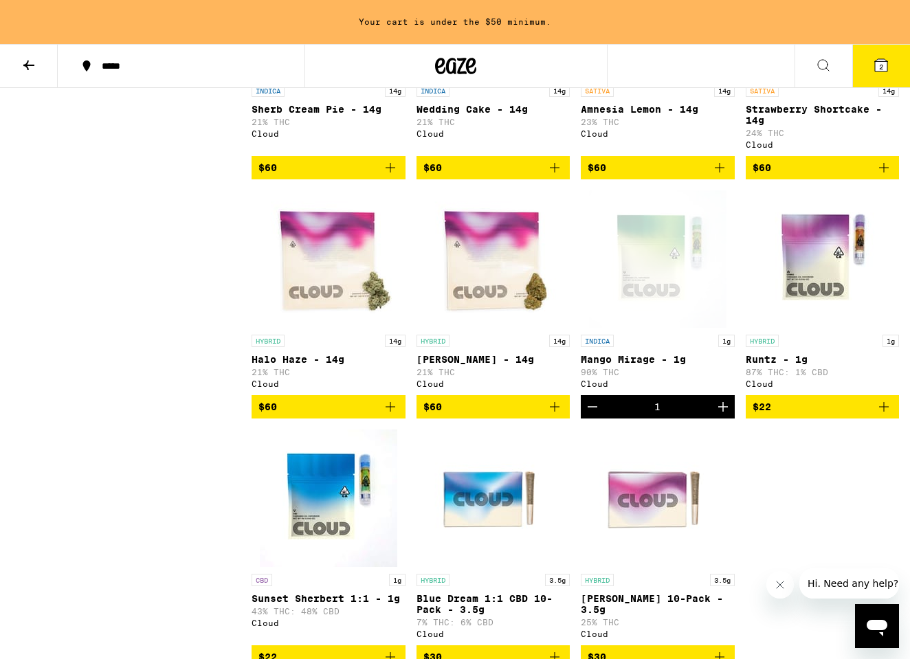
scroll to position [866, 0]
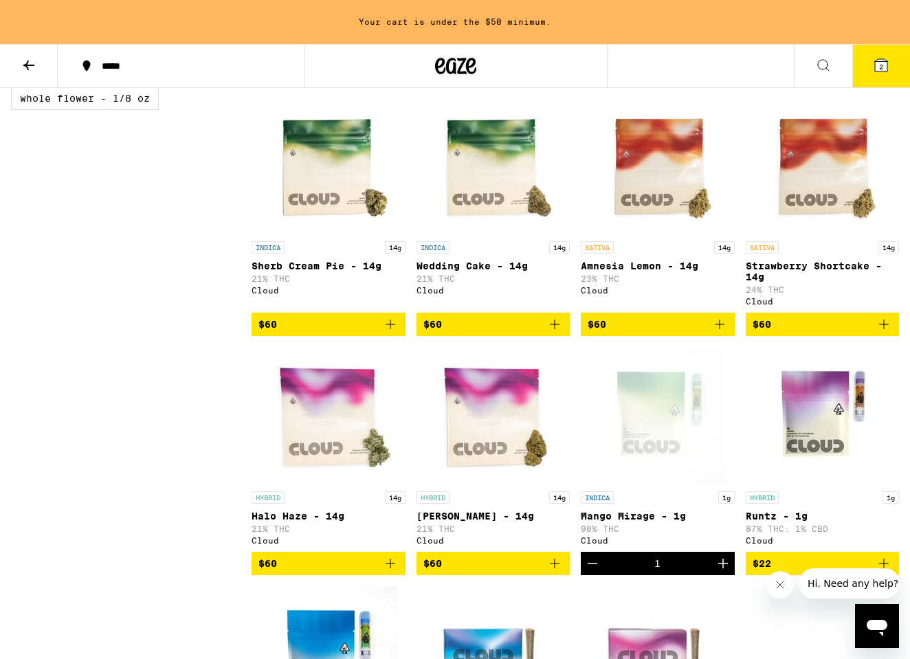
click at [654, 63] on span "2" at bounding box center [881, 67] width 4 height 8
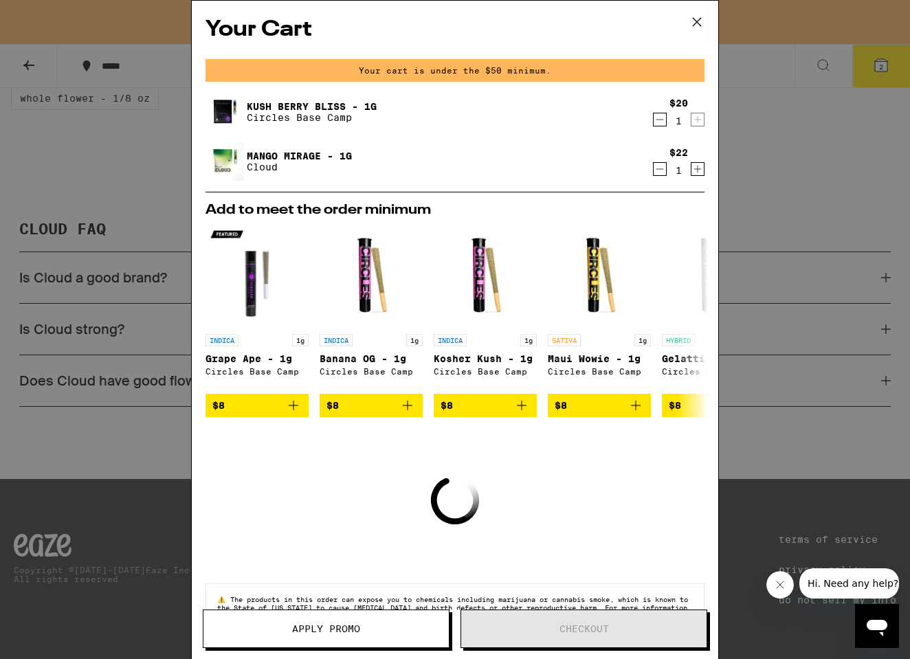
click at [654, 21] on icon at bounding box center [697, 22] width 8 height 8
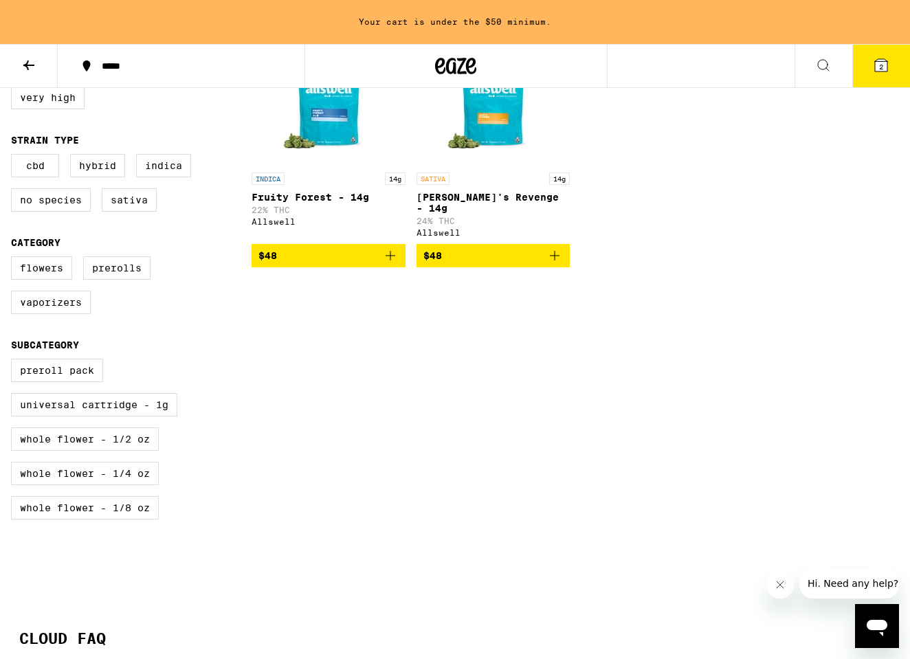
scroll to position [259, 0]
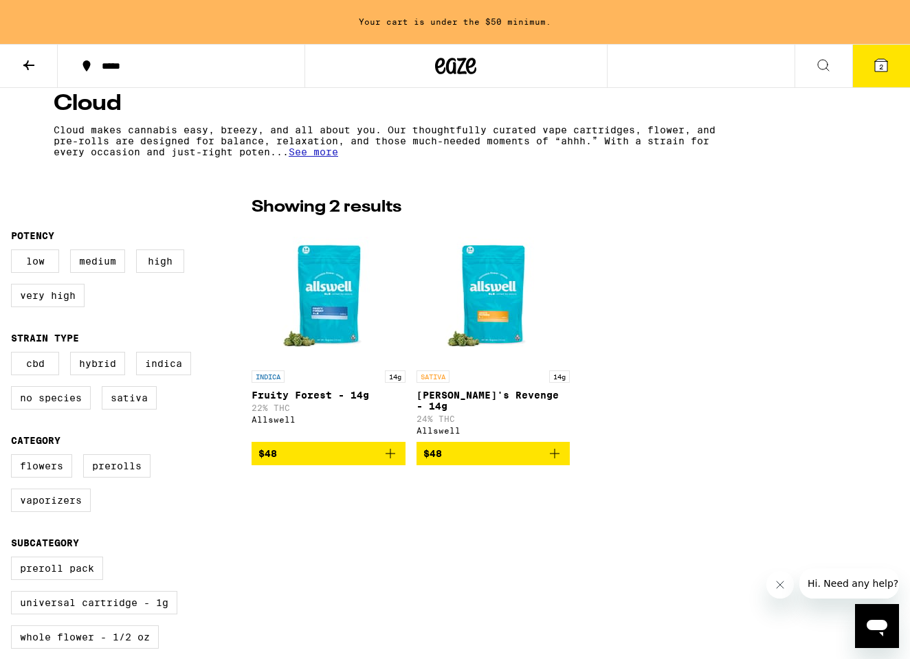
click at [654, 67] on span "2" at bounding box center [881, 67] width 4 height 8
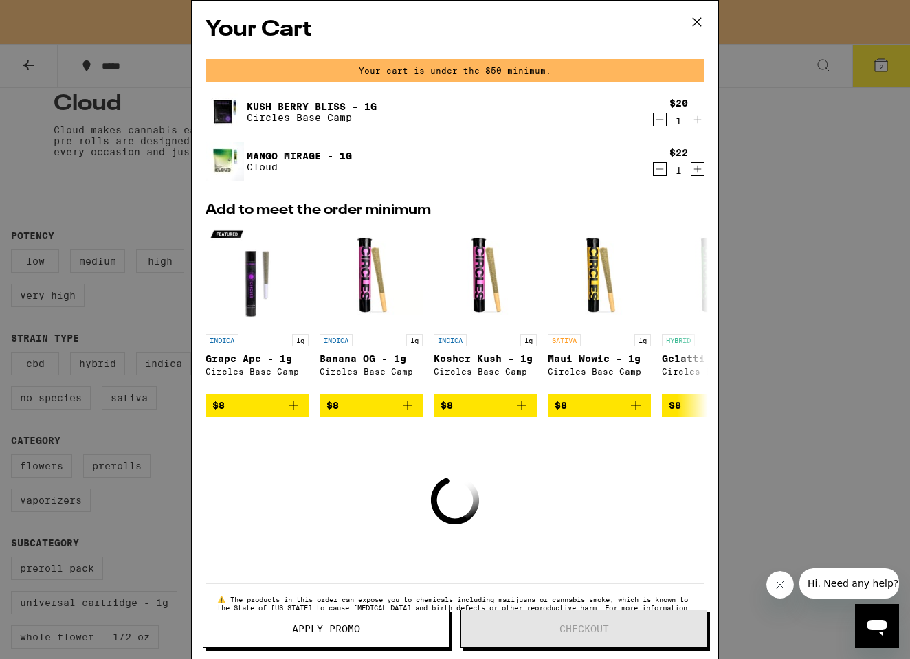
click at [654, 23] on icon at bounding box center [697, 22] width 21 height 21
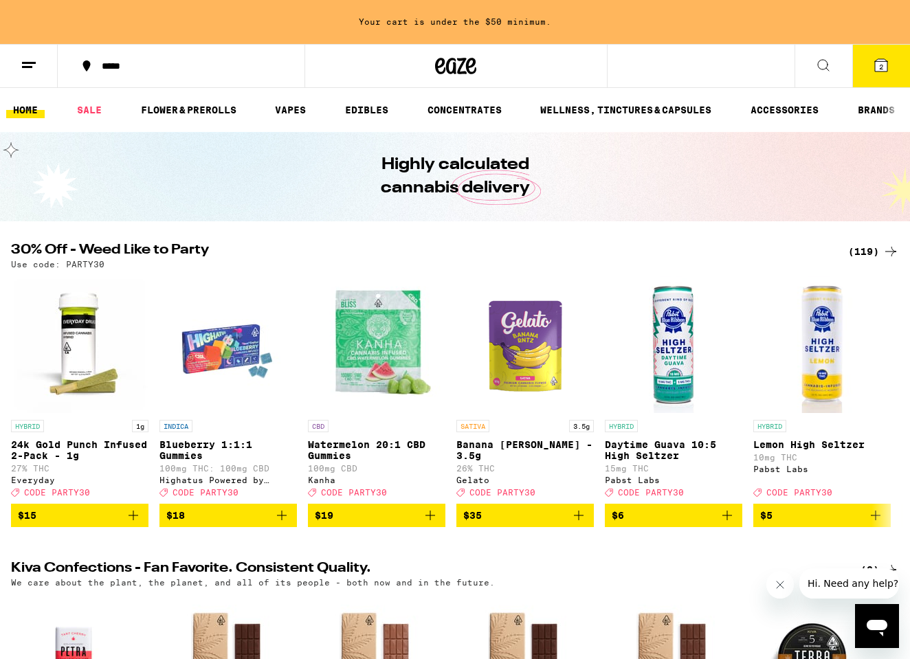
click at [875, 74] on button "2" at bounding box center [882, 66] width 58 height 43
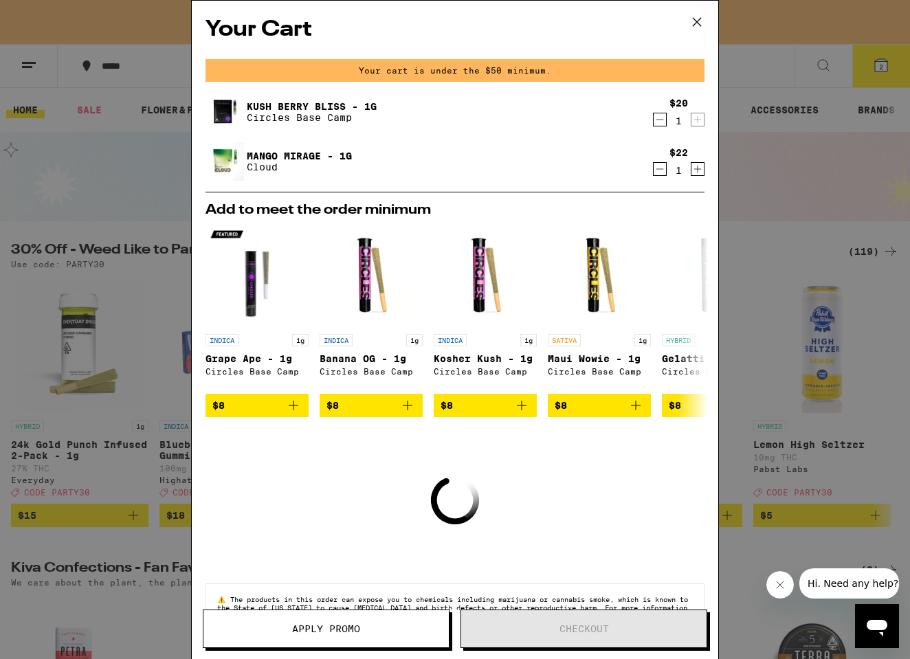
click at [766, 124] on div "Your Cart Your cart is under the $50 minimum. Kush Berry Bliss - 1g Circles Bas…" at bounding box center [455, 329] width 910 height 659
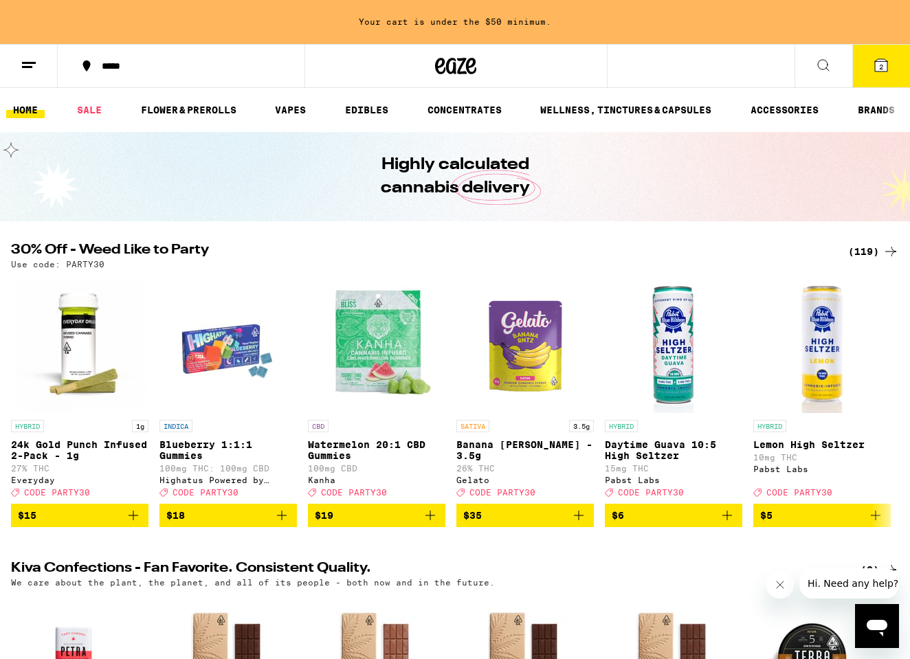
click at [267, 116] on ul "HOME SALE FLOWER & PREROLLS VAPES EDIBLES CONCENTRATES WELLNESS, TINCTURES & CA…" at bounding box center [455, 110] width 910 height 44
click at [285, 114] on link "VAPES" at bounding box center [290, 110] width 45 height 17
click at [296, 109] on link "VAPES" at bounding box center [290, 110] width 45 height 17
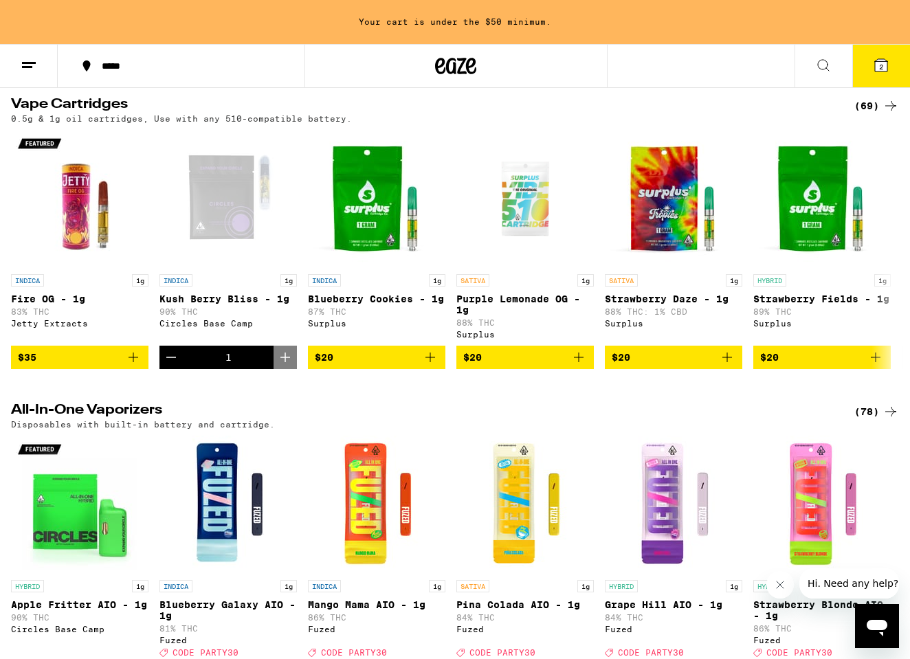
scroll to position [233, 0]
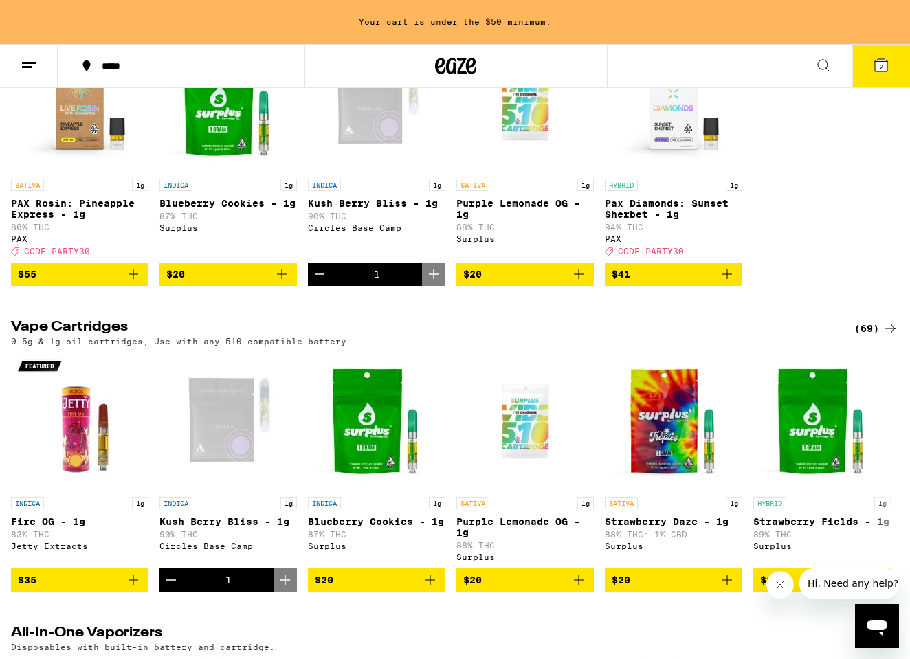
click at [878, 337] on div "(69)" at bounding box center [877, 328] width 45 height 17
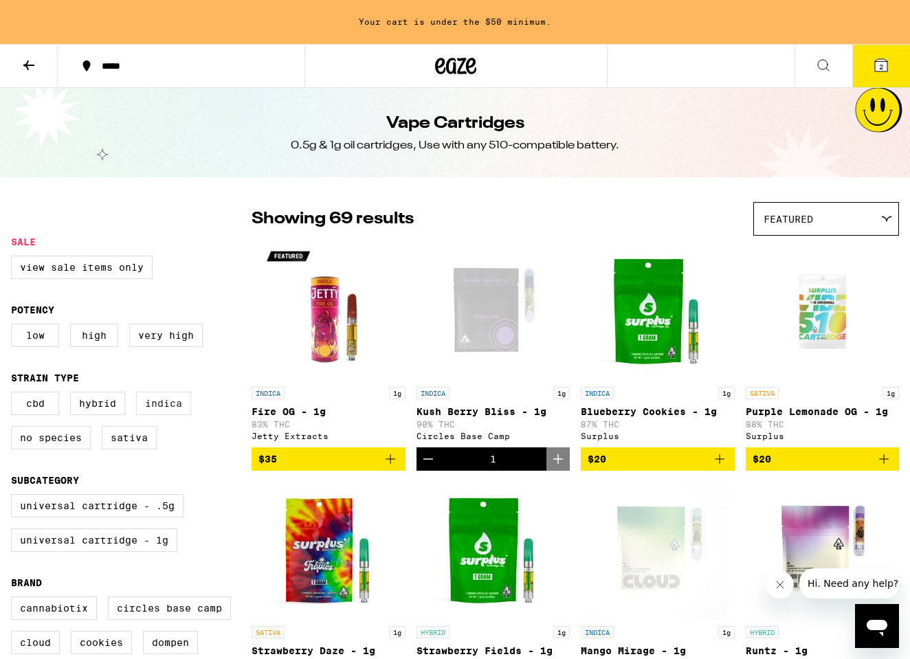
click at [159, 405] on label "Indica" at bounding box center [163, 403] width 55 height 23
click at [14, 395] on input "Indica" at bounding box center [14, 394] width 1 height 1
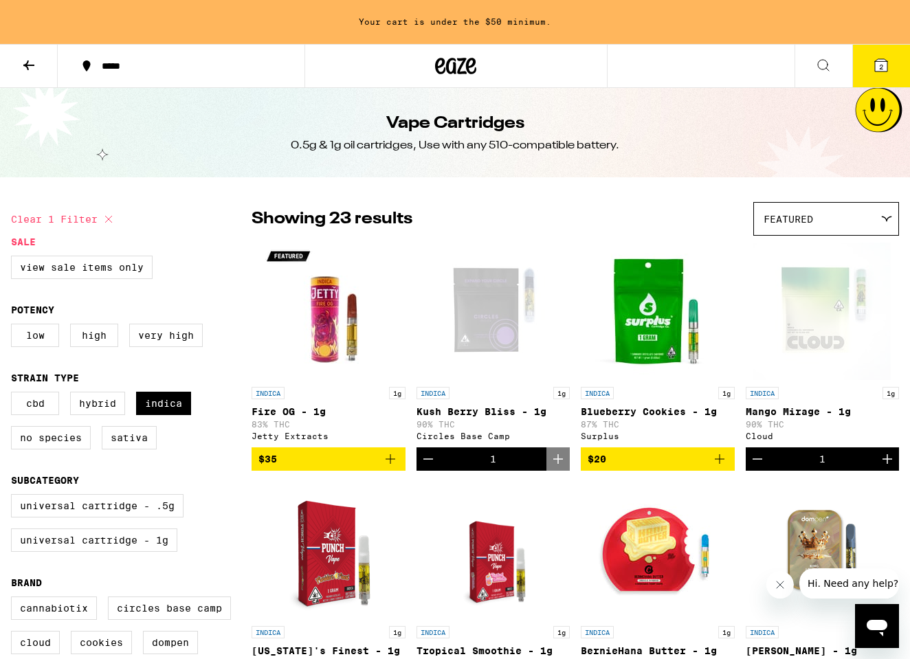
click at [883, 69] on span "2" at bounding box center [881, 67] width 4 height 8
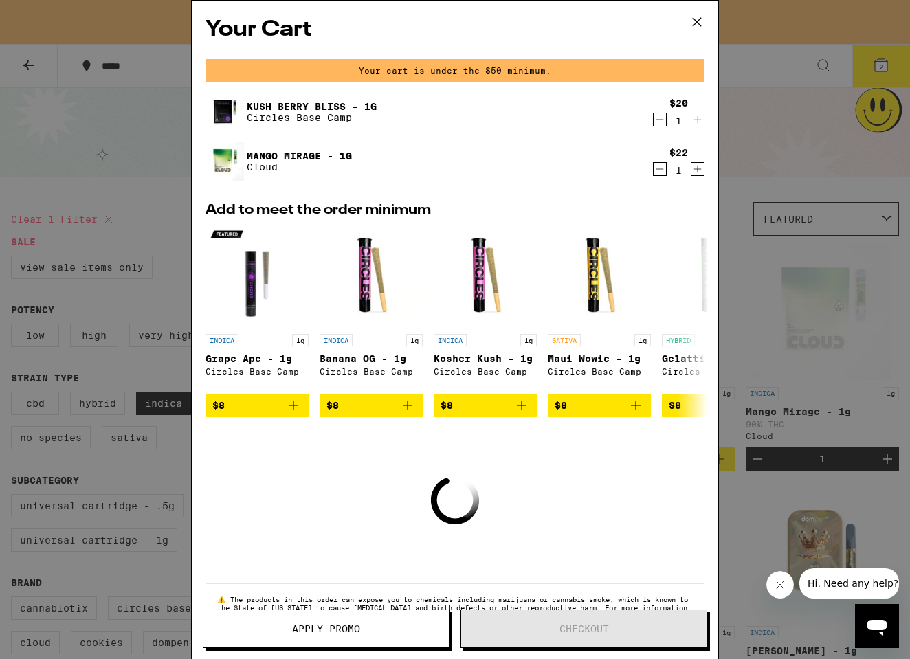
click at [696, 171] on icon "Increment" at bounding box center [698, 169] width 12 height 17
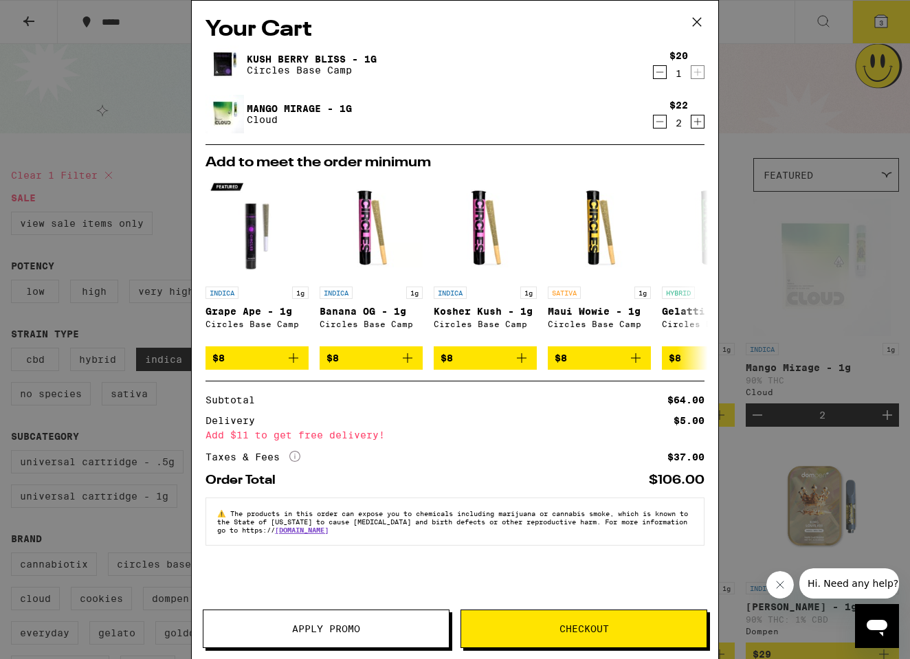
click at [697, 124] on icon "Increment" at bounding box center [698, 121] width 12 height 17
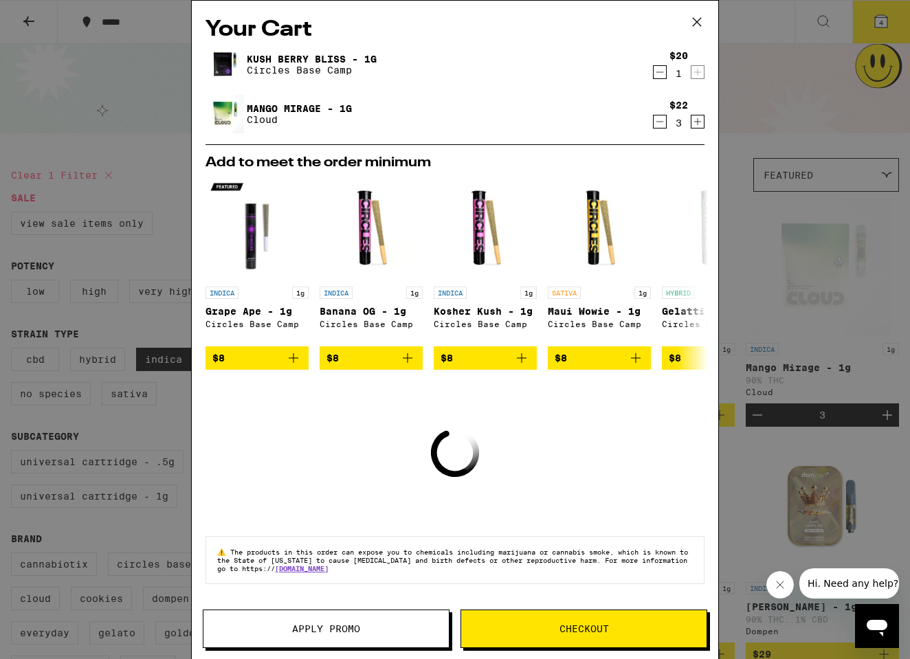
click at [659, 122] on icon "Decrement" at bounding box center [661, 122] width 8 height 0
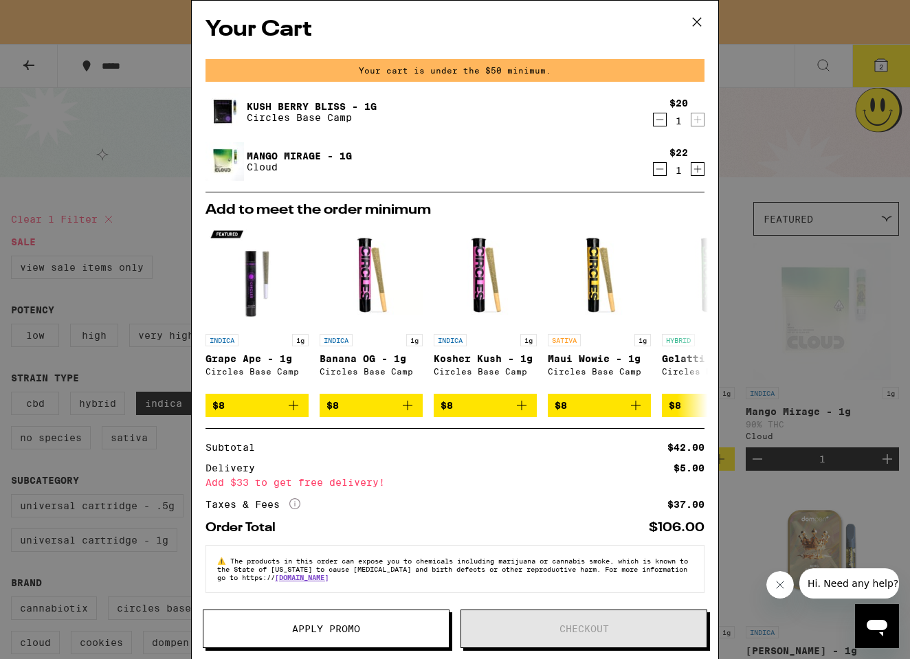
click at [698, 26] on icon at bounding box center [697, 22] width 21 height 21
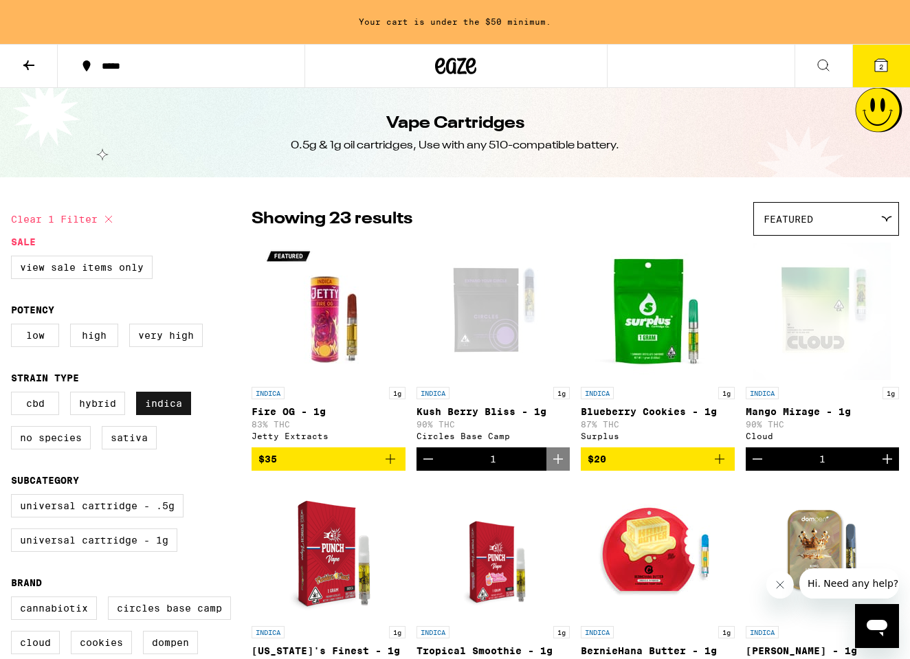
click at [150, 412] on label "Indica" at bounding box center [163, 403] width 55 height 23
click at [14, 395] on input "Indica" at bounding box center [14, 394] width 1 height 1
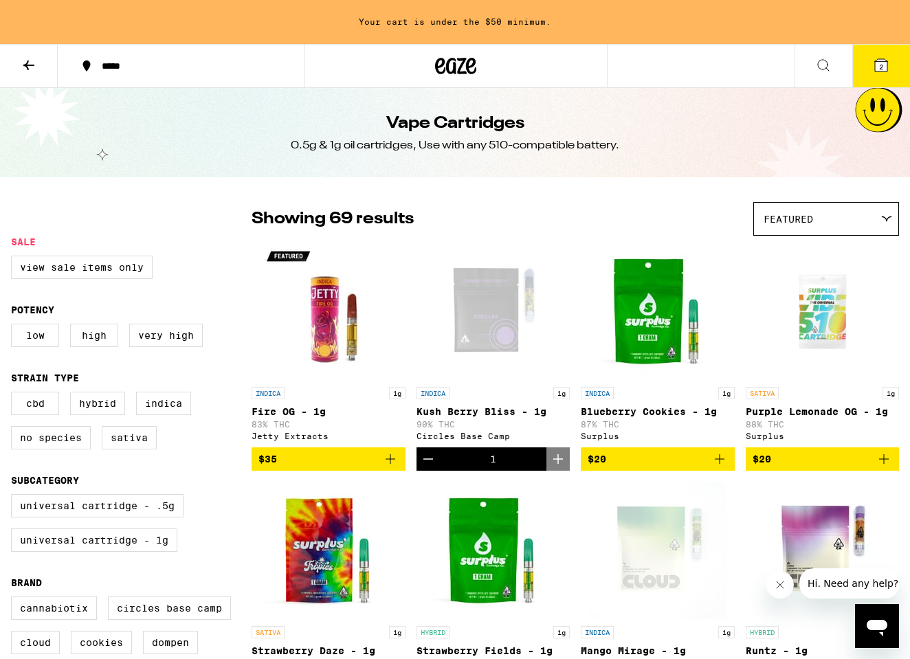
click at [815, 217] on div "Featured" at bounding box center [826, 219] width 144 height 32
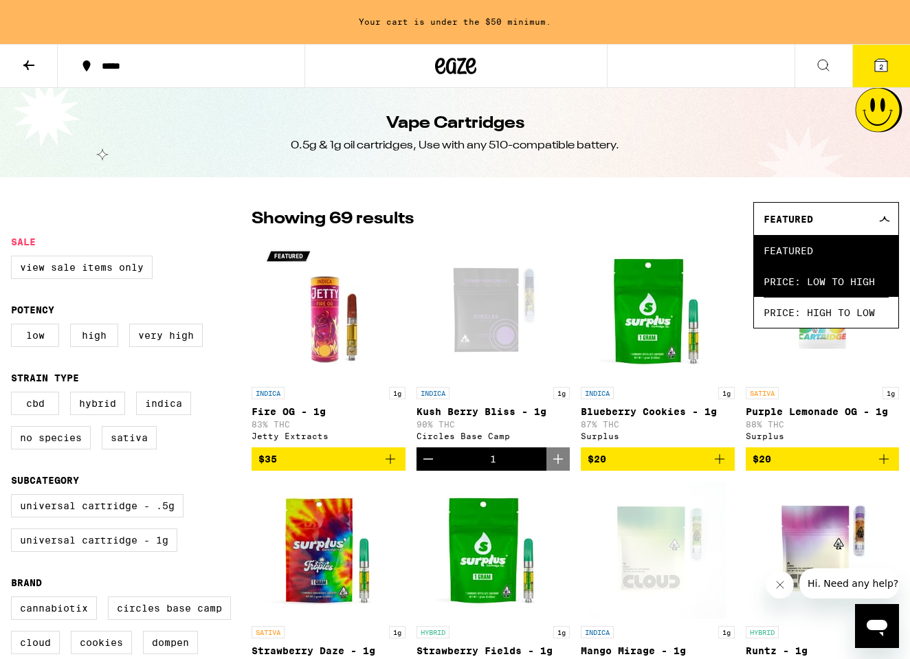
click at [790, 292] on span "Price: Low to High" at bounding box center [826, 281] width 125 height 31
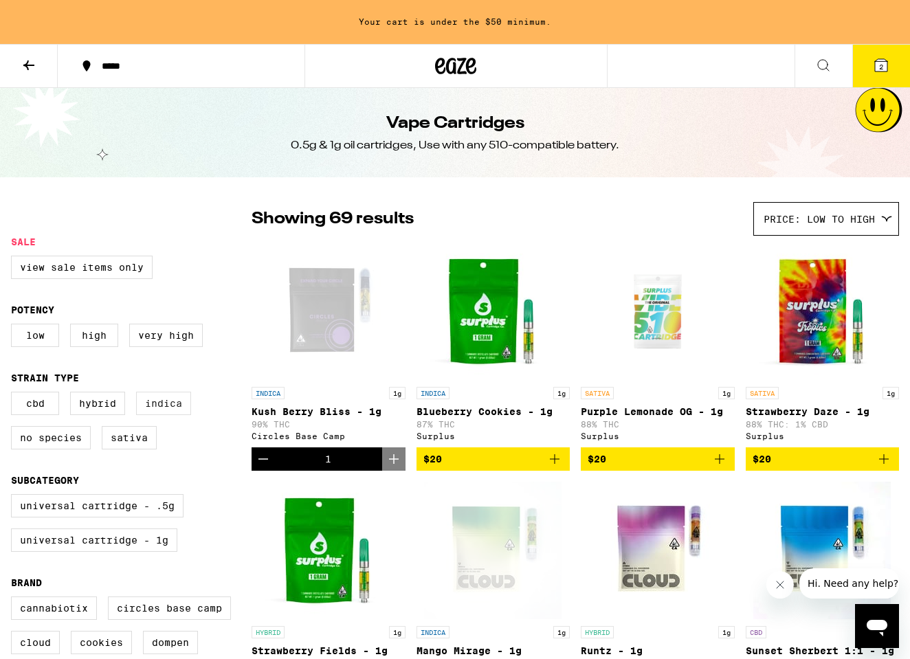
click at [158, 406] on label "Indica" at bounding box center [163, 403] width 55 height 23
click at [14, 395] on input "Indica" at bounding box center [14, 394] width 1 height 1
checkbox input "true"
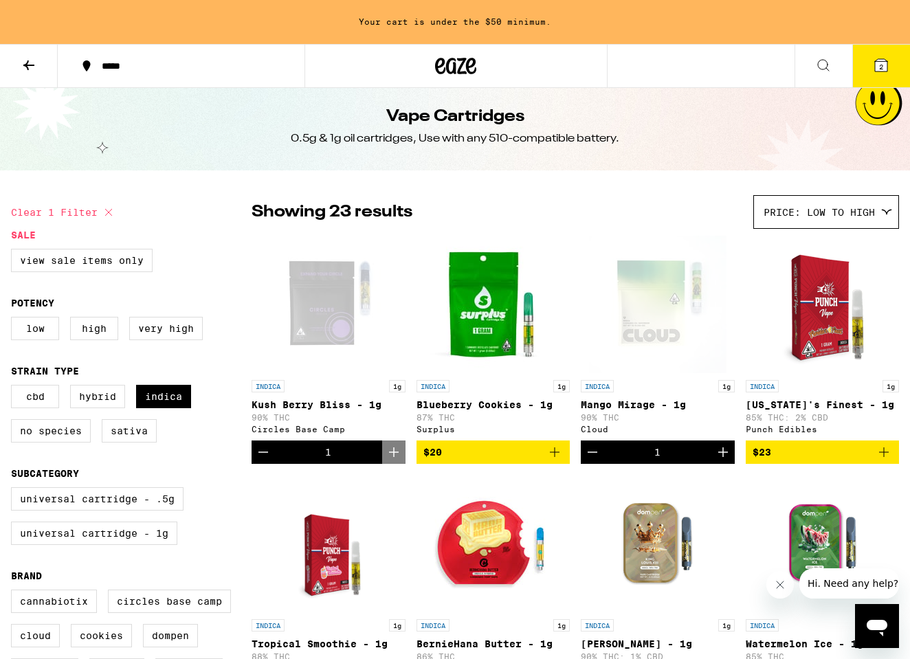
scroll to position [5, 0]
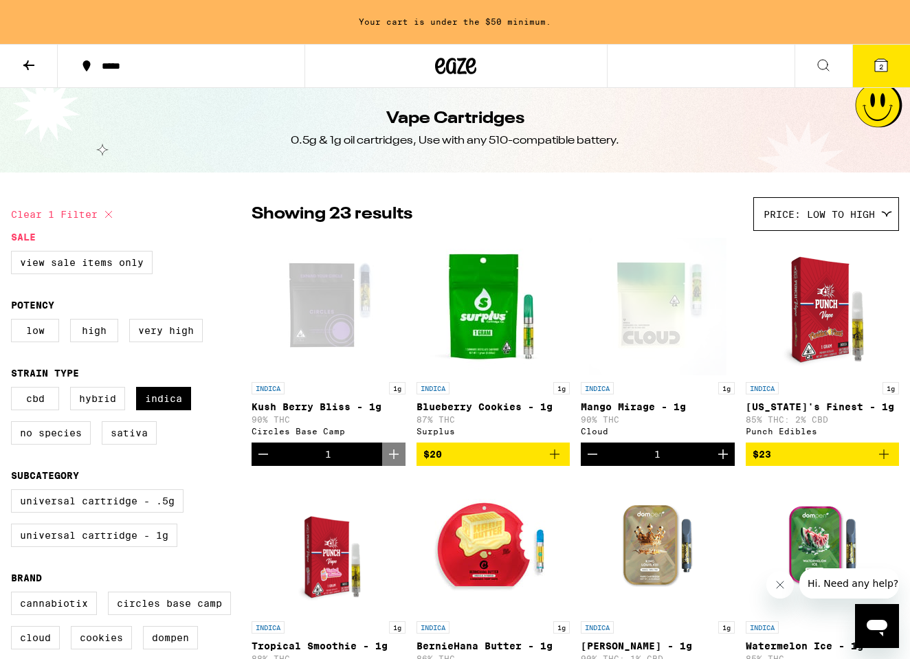
click at [889, 69] on icon at bounding box center [881, 65] width 17 height 17
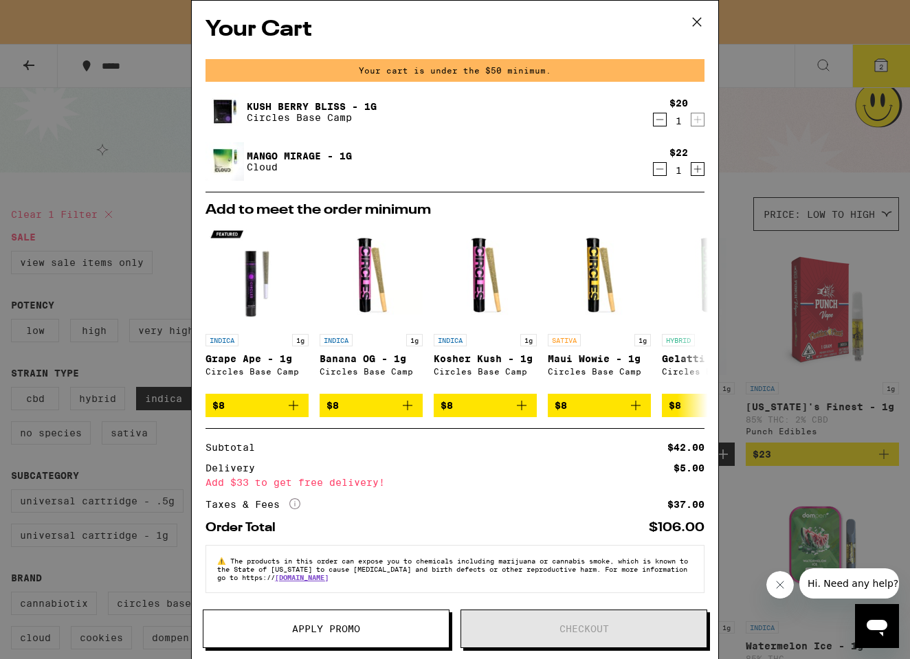
click at [752, 223] on div "Your Cart Your cart is under the $50 minimum. Kush Berry Bliss - 1g Circles Bas…" at bounding box center [455, 329] width 910 height 659
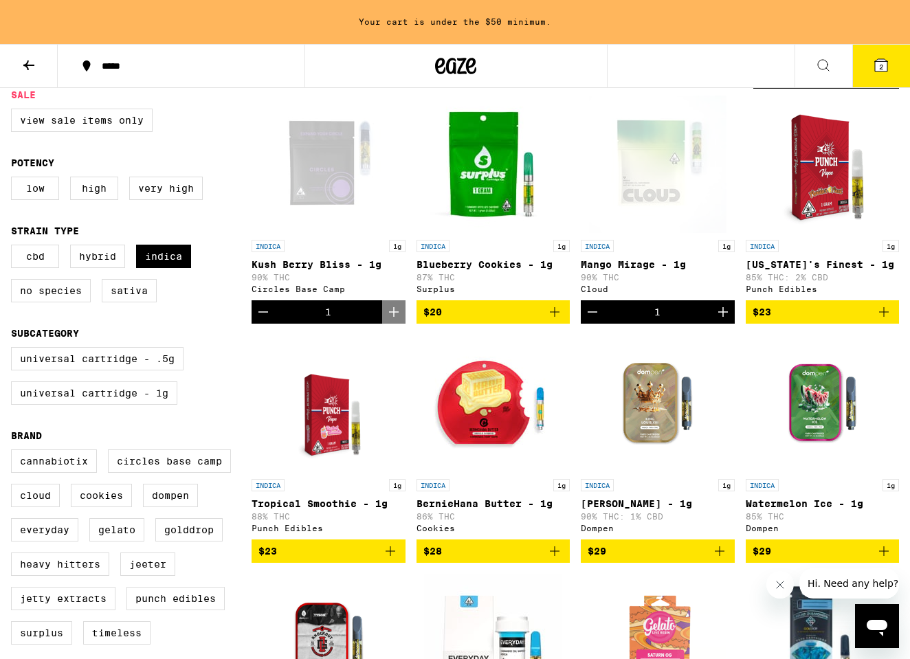
scroll to position [149, 0]
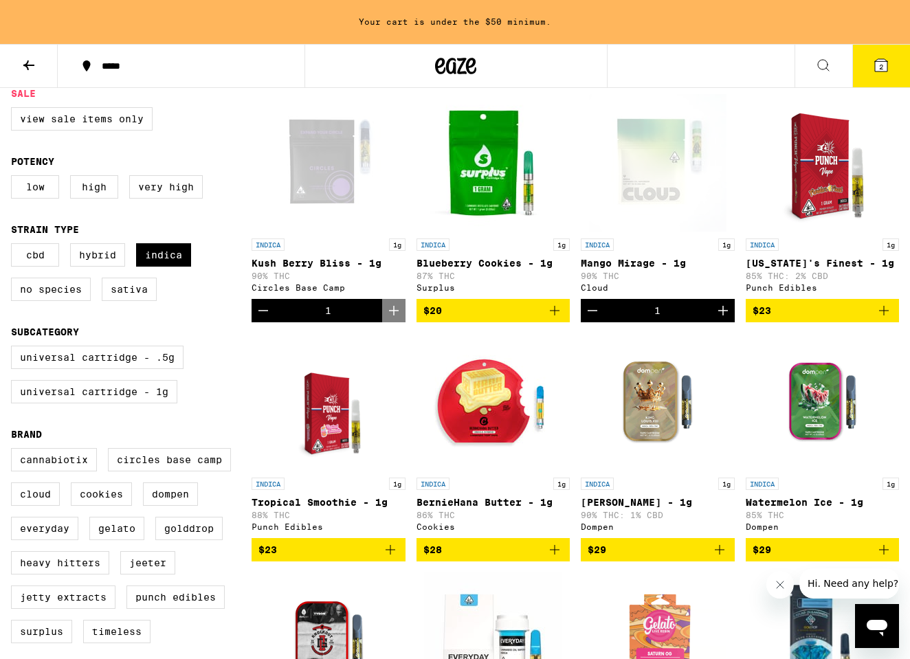
click at [554, 318] on icon "Add to bag" at bounding box center [555, 311] width 17 height 17
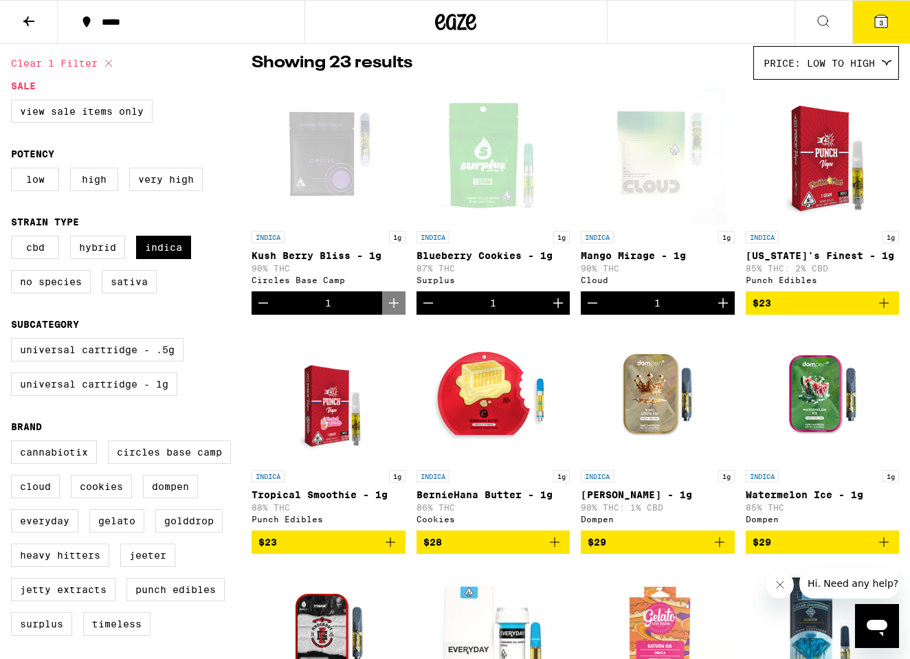
scroll to position [110, 0]
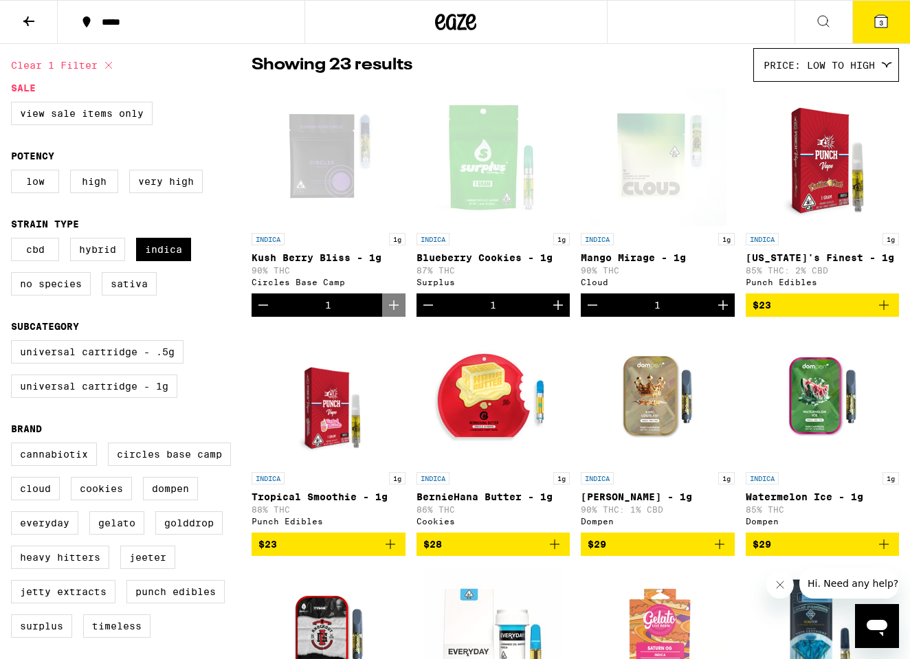
click at [558, 310] on icon "Increment" at bounding box center [558, 305] width 10 height 10
click at [725, 314] on icon "Increment" at bounding box center [723, 305] width 17 height 17
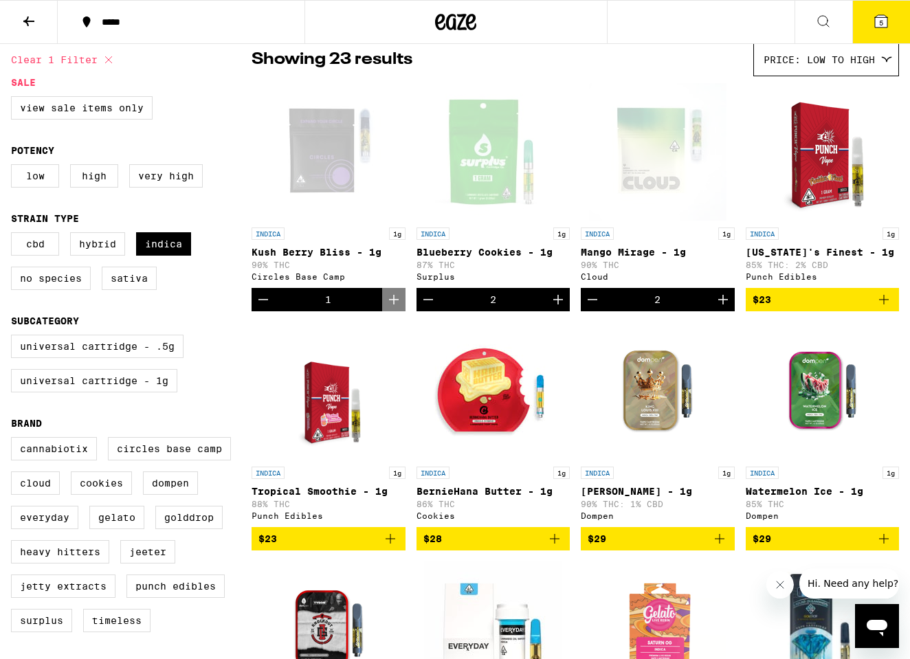
scroll to position [58, 0]
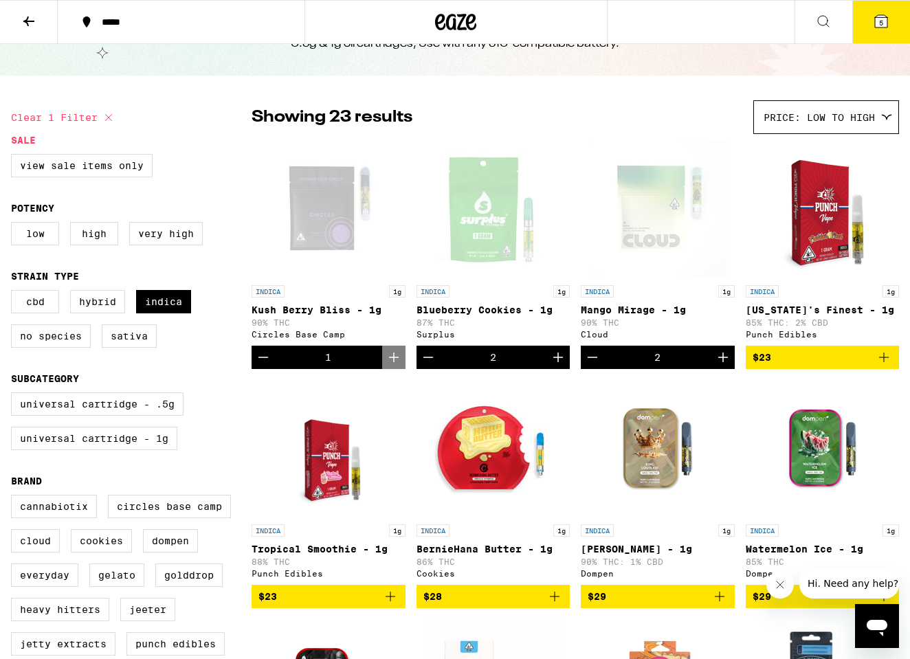
click at [725, 360] on icon "Increment" at bounding box center [723, 357] width 17 height 17
click at [884, 23] on icon at bounding box center [881, 21] width 12 height 12
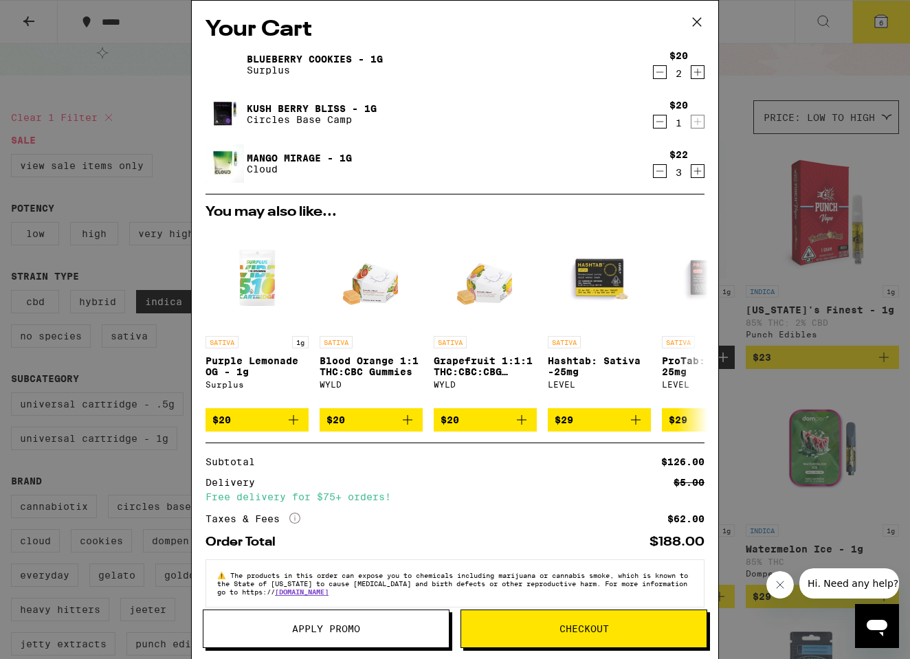
click at [695, 21] on icon at bounding box center [697, 22] width 21 height 21
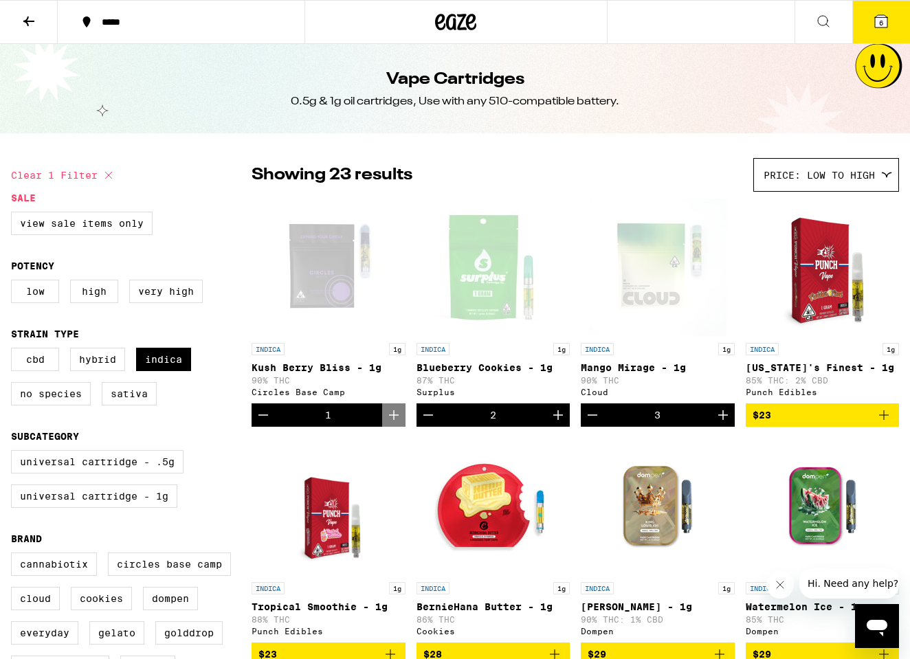
click at [874, 26] on icon at bounding box center [881, 21] width 17 height 17
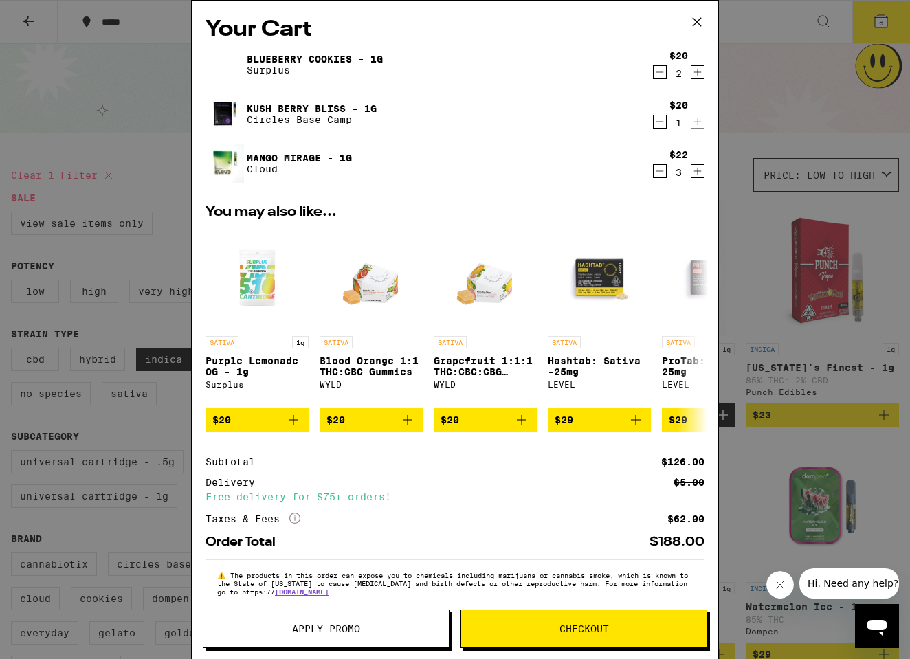
click at [697, 12] on icon at bounding box center [697, 22] width 21 height 21
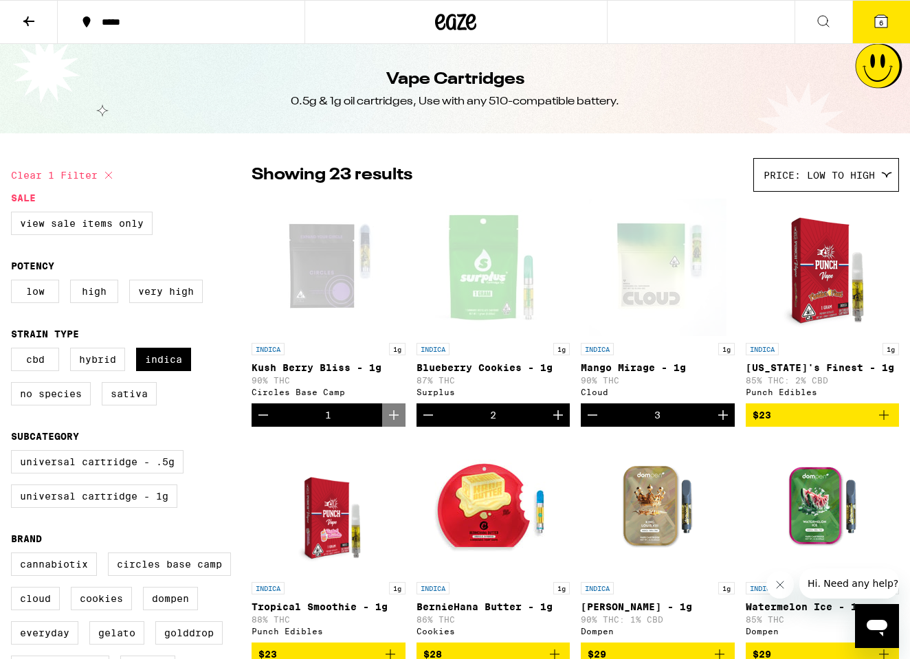
click at [30, 16] on icon at bounding box center [29, 21] width 17 height 17
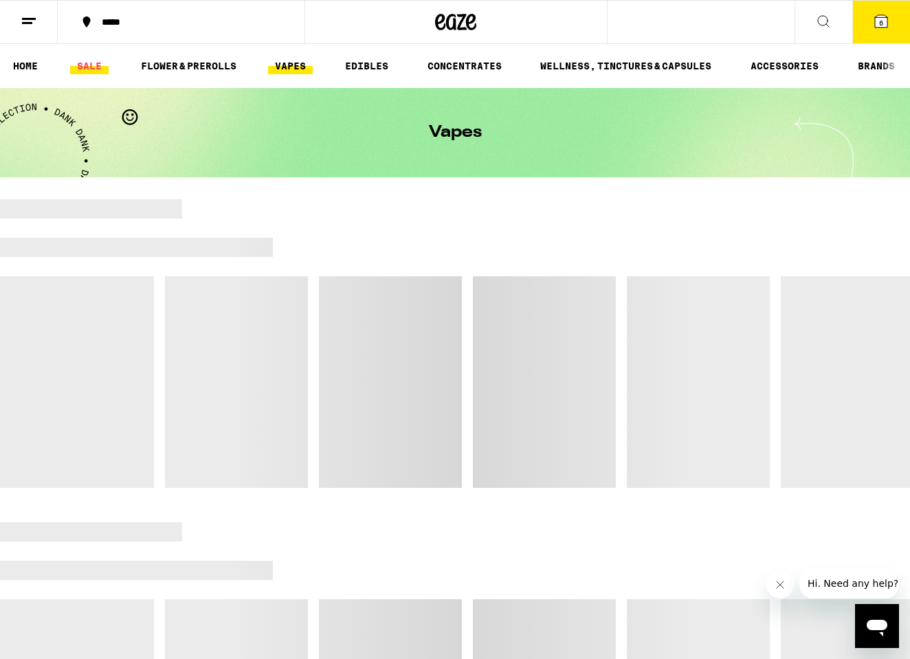
click at [89, 65] on link "SALE" at bounding box center [89, 66] width 39 height 17
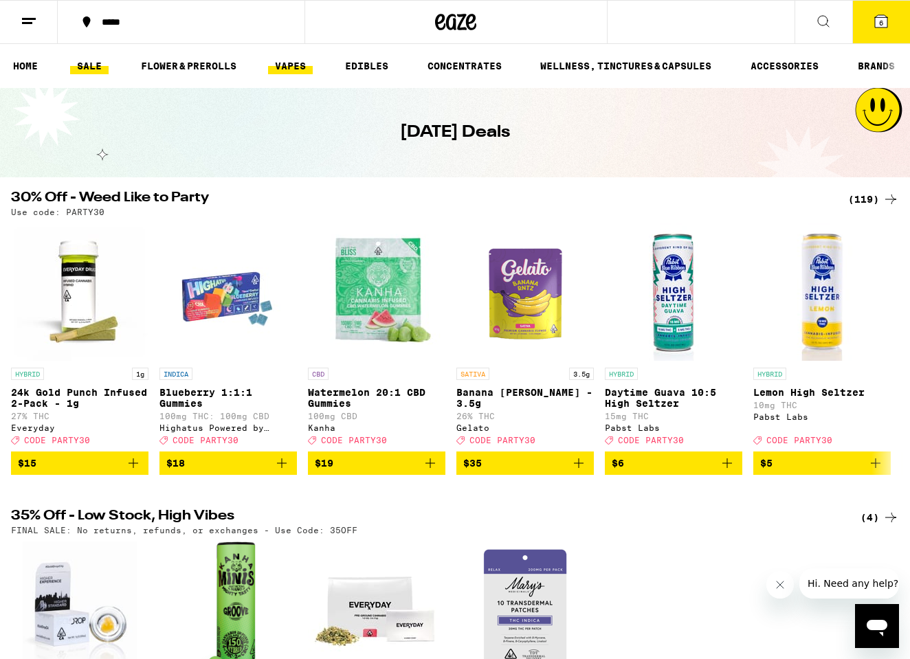
click at [287, 69] on link "VAPES" at bounding box center [290, 66] width 45 height 17
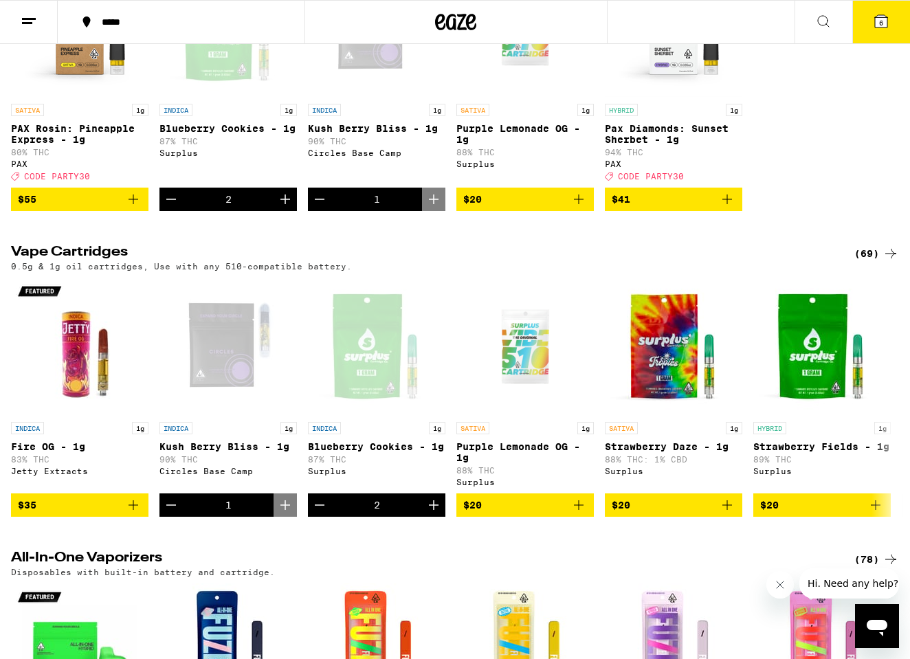
scroll to position [283, 0]
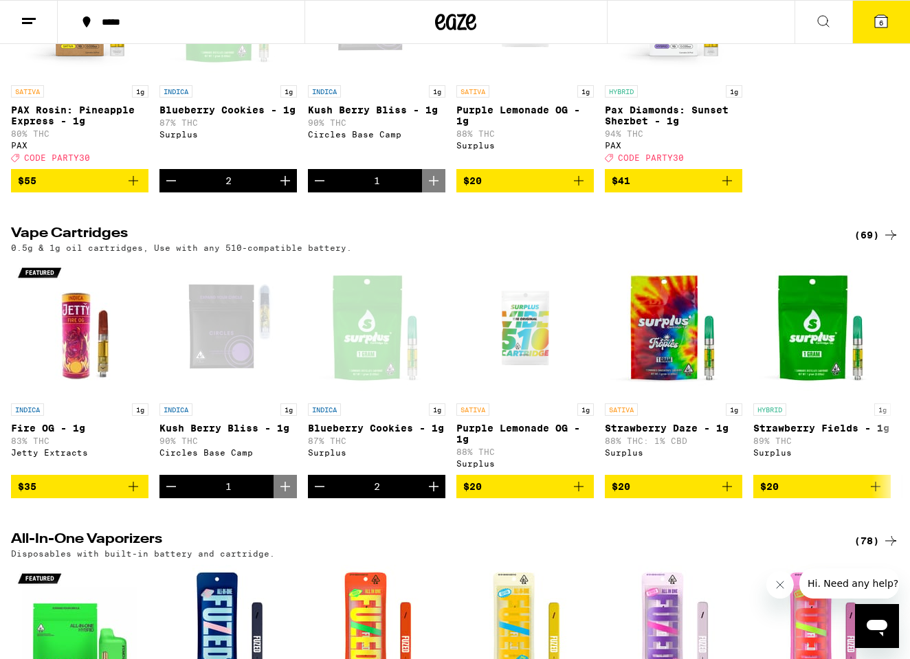
click at [873, 243] on div "(69)" at bounding box center [877, 235] width 45 height 17
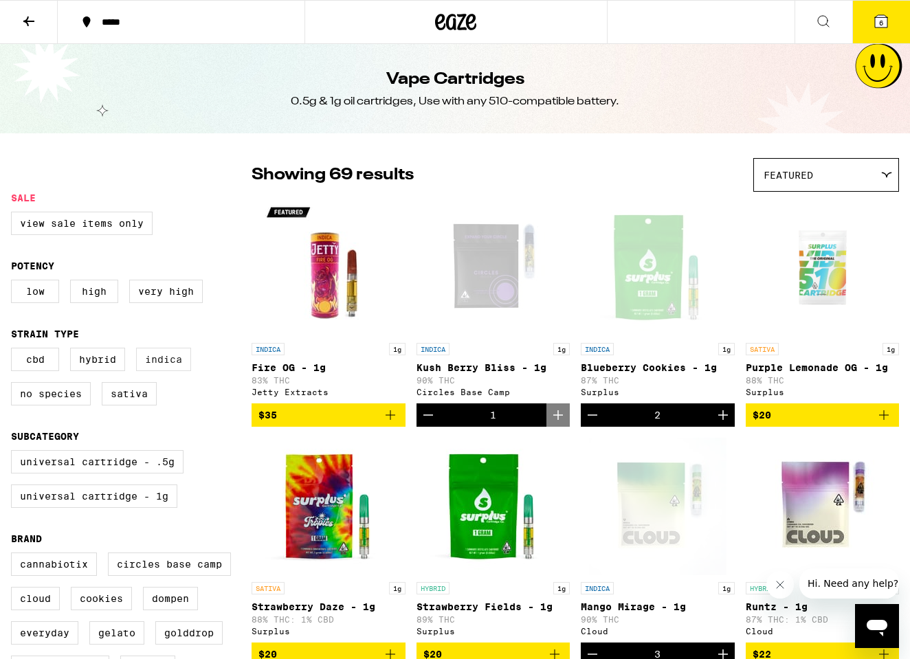
click at [166, 364] on label "Indica" at bounding box center [163, 359] width 55 height 23
click at [14, 351] on input "Indica" at bounding box center [14, 350] width 1 height 1
checkbox input "true"
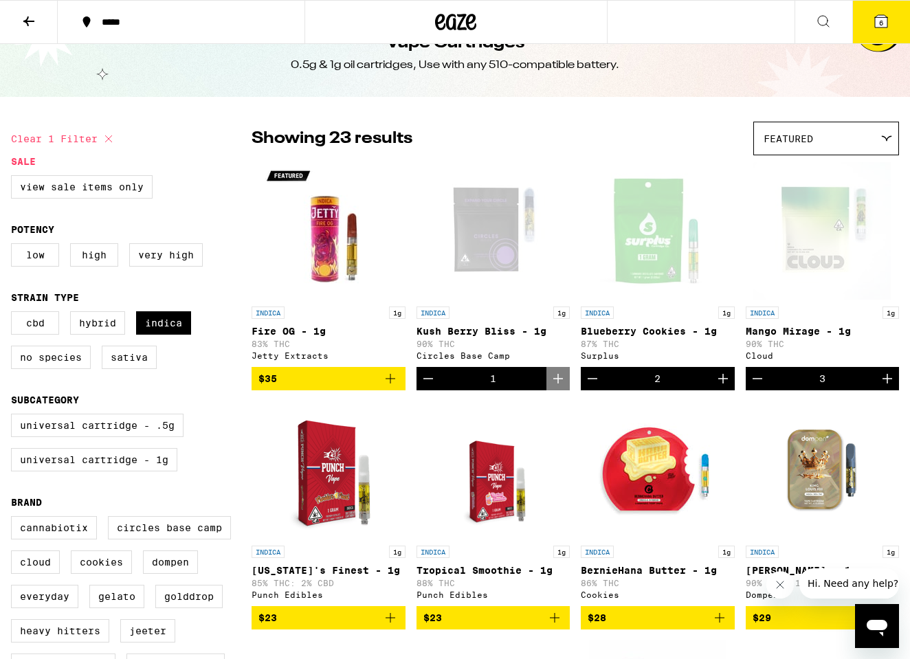
scroll to position [43, 0]
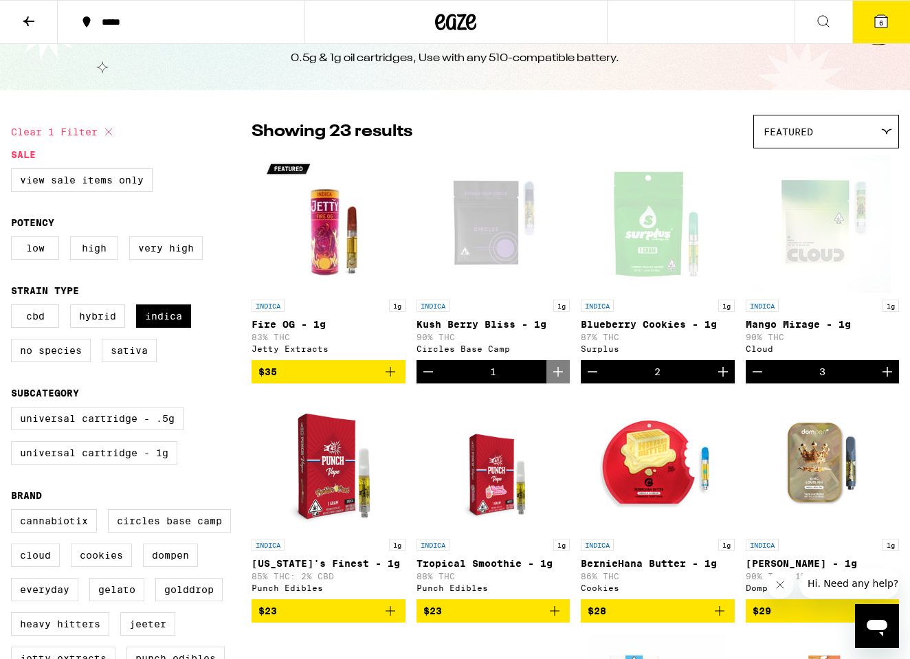
click at [796, 144] on div "Featured" at bounding box center [826, 132] width 144 height 32
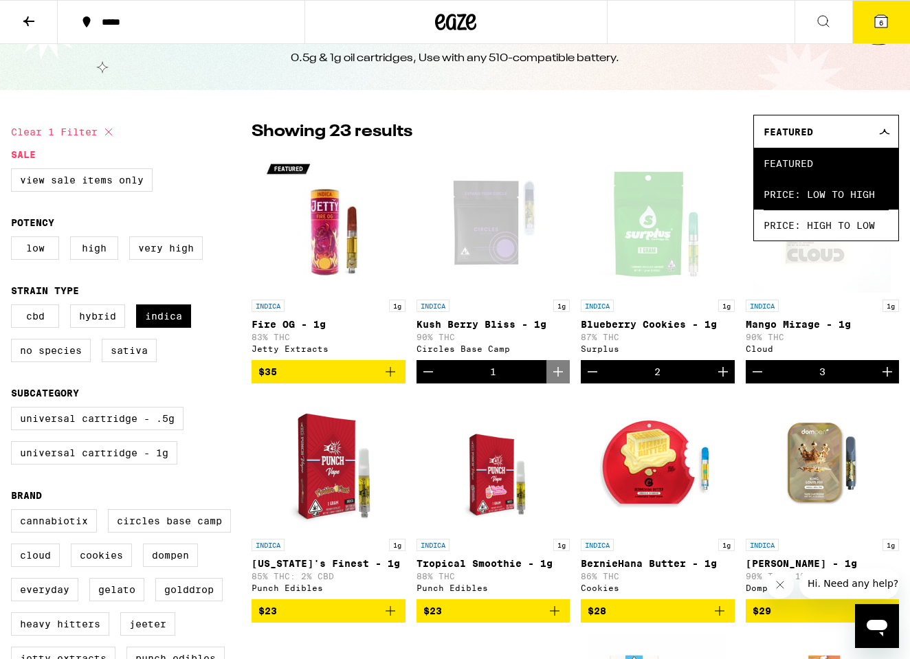
click at [799, 204] on span "Price: Low to High" at bounding box center [826, 194] width 125 height 31
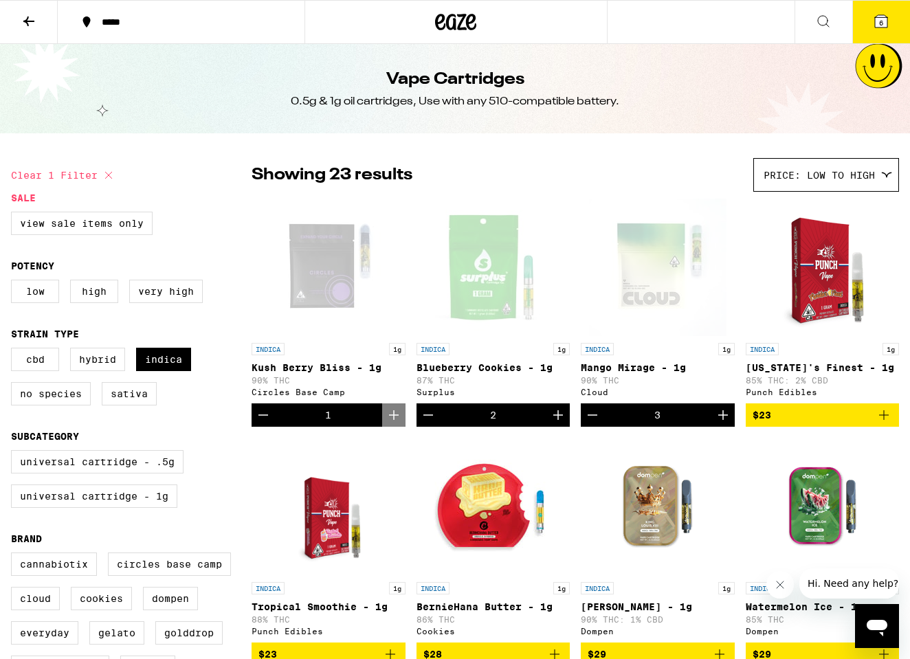
click at [25, 22] on icon at bounding box center [29, 21] width 17 height 17
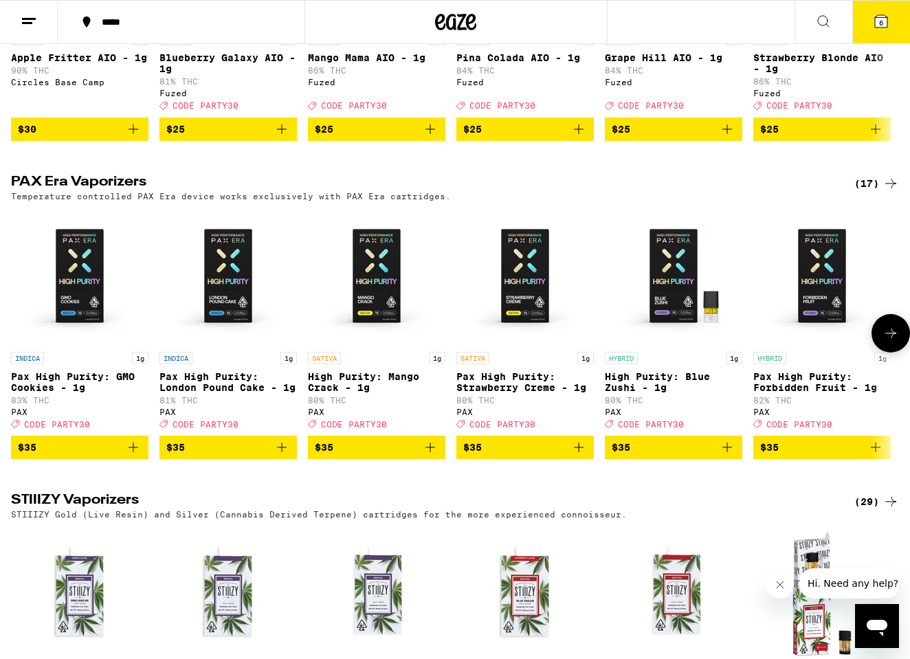
scroll to position [980, 0]
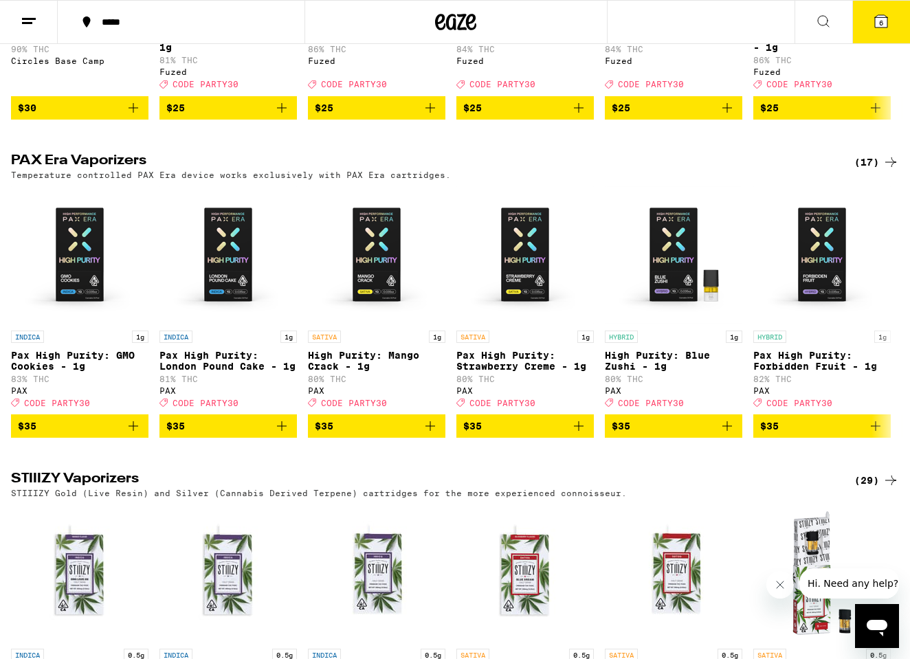
click at [867, 171] on div "(17)" at bounding box center [877, 162] width 45 height 17
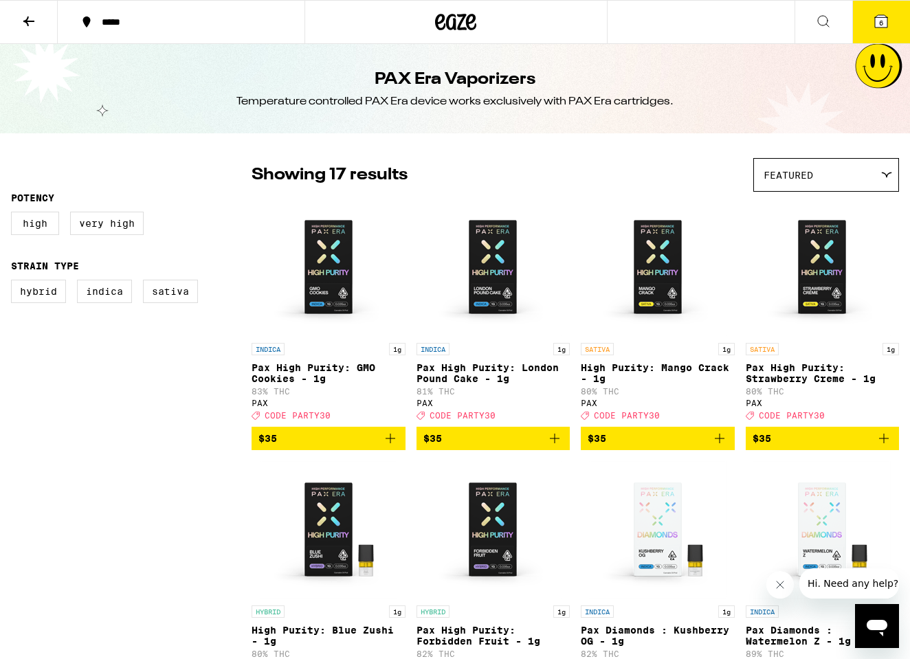
click at [798, 192] on div "Featured Featured Price: Low to High Price: High to Low" at bounding box center [827, 175] width 146 height 34
click at [806, 170] on span "Featured" at bounding box center [789, 175] width 50 height 11
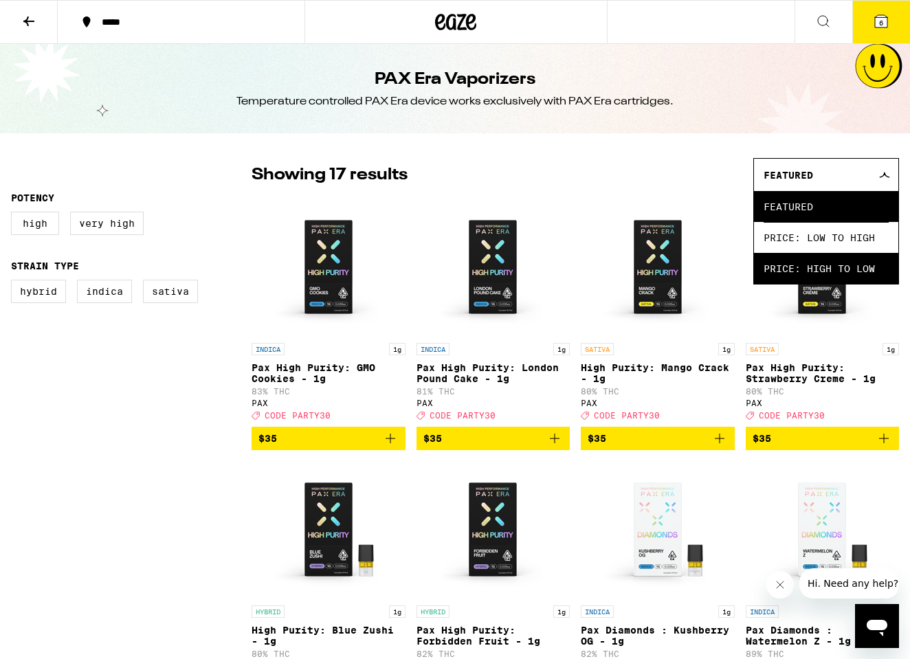
click at [787, 272] on span "Price: High to Low" at bounding box center [826, 268] width 125 height 31
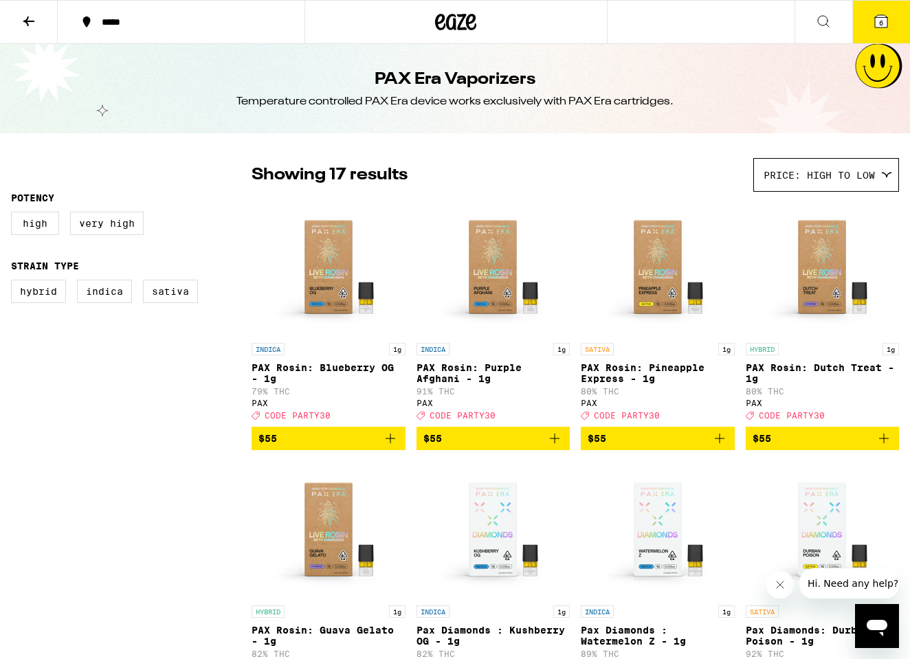
click at [626, 374] on p "PAX Rosin: Pineapple Express - 1g" at bounding box center [658, 373] width 154 height 22
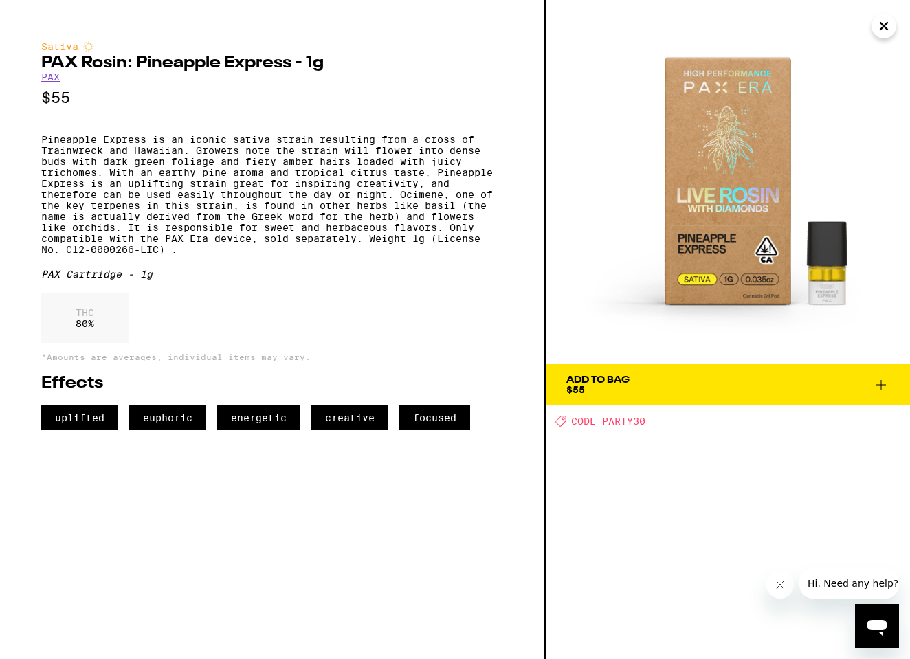
click at [880, 30] on icon "Close" at bounding box center [884, 26] width 17 height 21
click at [880, 30] on button "6" at bounding box center [882, 22] width 58 height 43
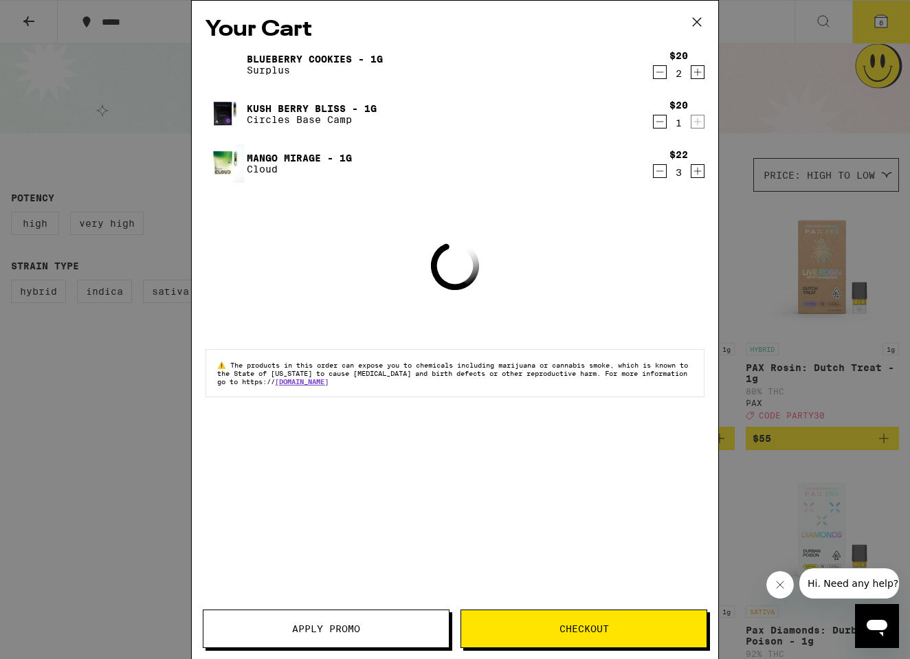
click at [699, 18] on icon at bounding box center [697, 22] width 21 height 21
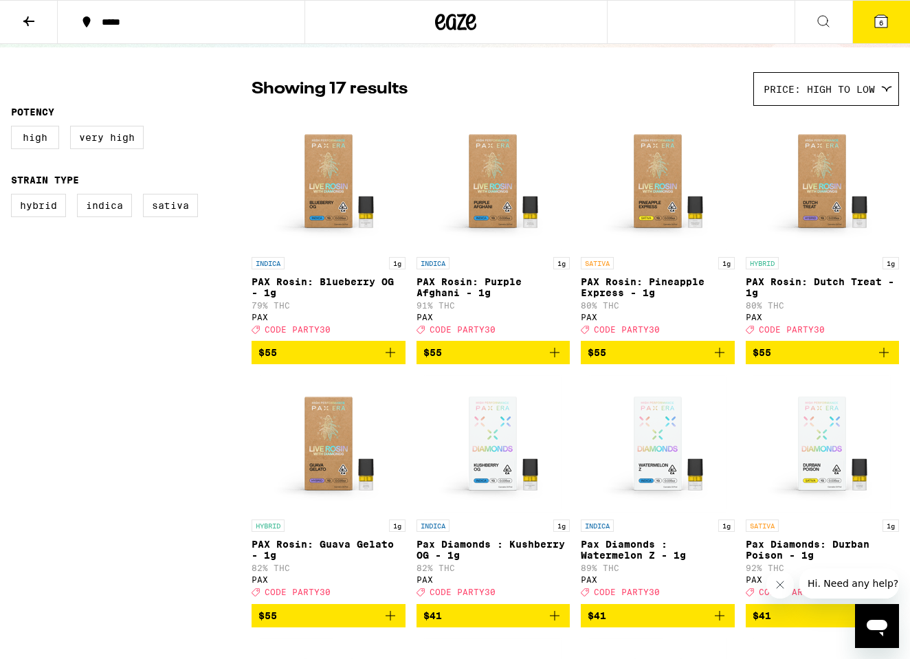
scroll to position [83, 0]
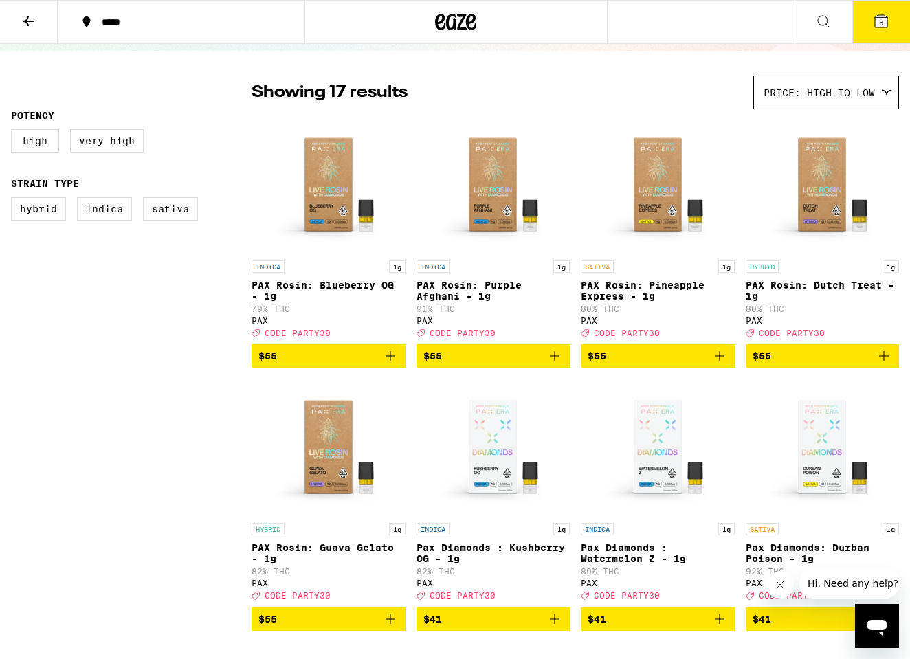
click at [818, 287] on p "PAX Rosin: Dutch Treat - 1g" at bounding box center [823, 291] width 154 height 22
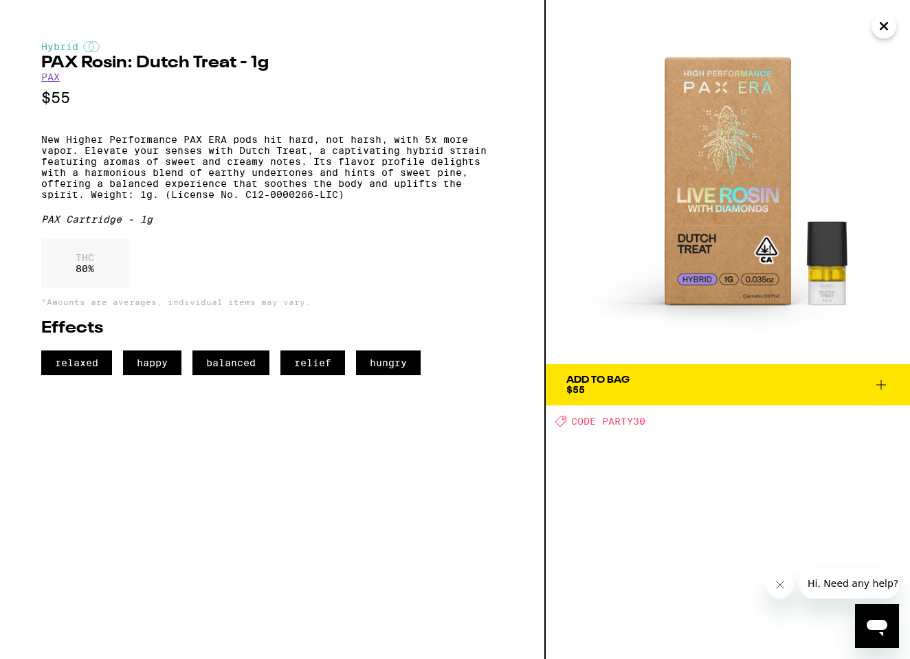
click at [888, 31] on icon "Close" at bounding box center [884, 26] width 17 height 21
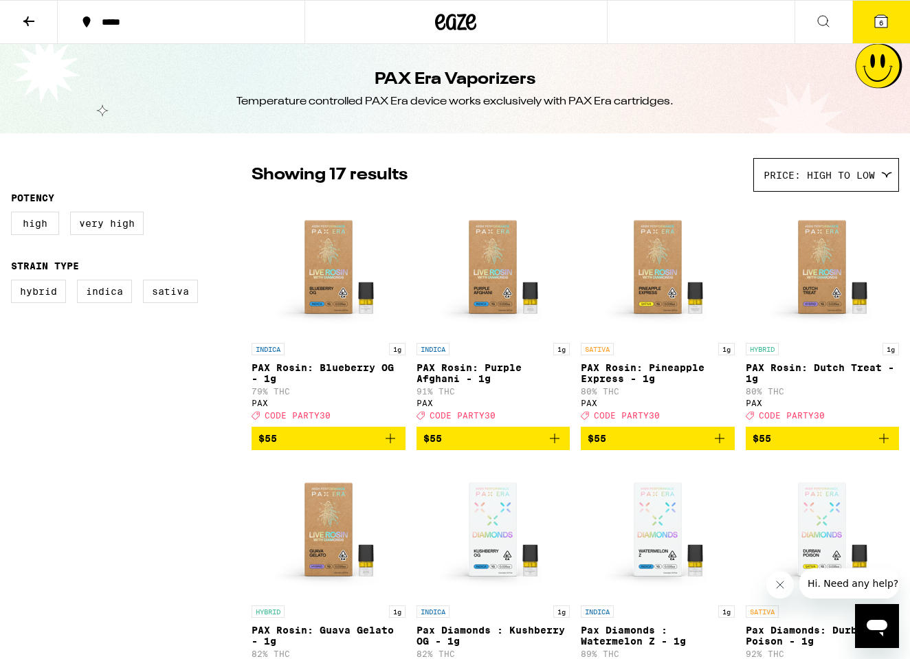
click at [420, 21] on div at bounding box center [456, 22] width 303 height 44
click at [457, 17] on icon at bounding box center [455, 22] width 41 height 25
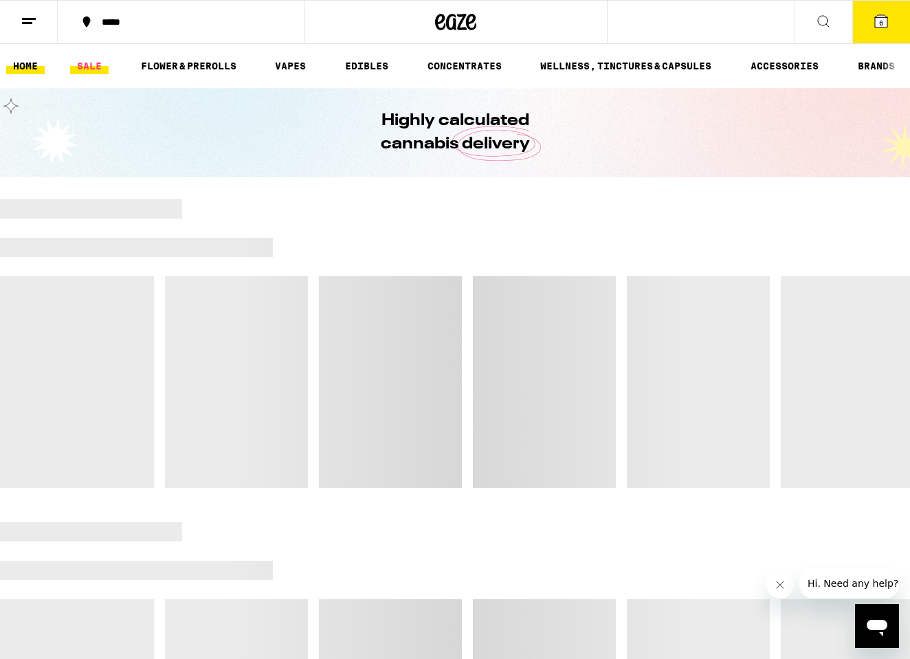
click at [84, 63] on link "SALE" at bounding box center [89, 66] width 39 height 17
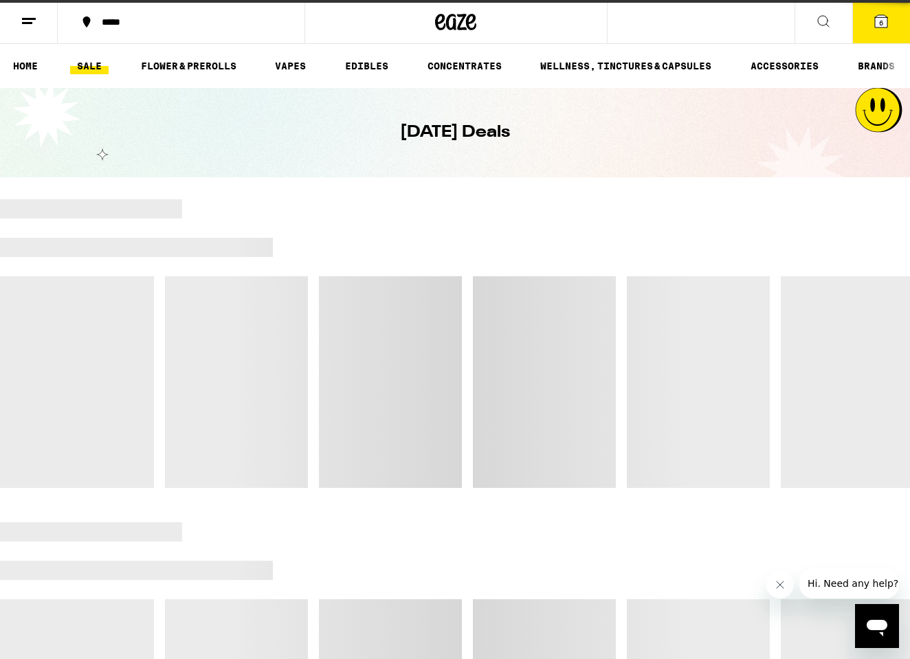
click at [92, 64] on link "SALE" at bounding box center [89, 66] width 39 height 17
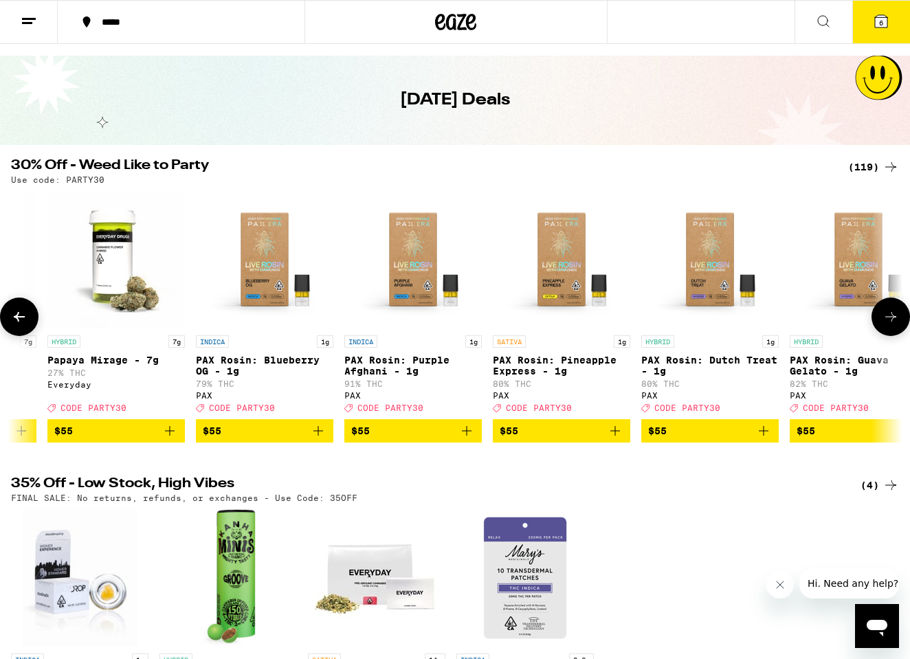
scroll to position [0, 16362]
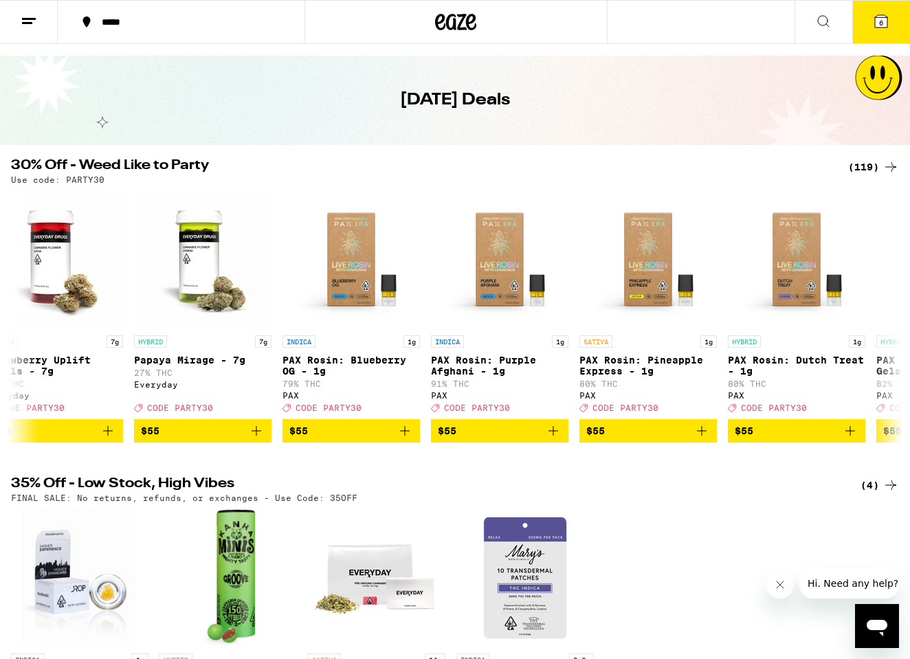
click at [868, 166] on div "(119)" at bounding box center [873, 167] width 51 height 17
